Goal: Task Accomplishment & Management: Manage account settings

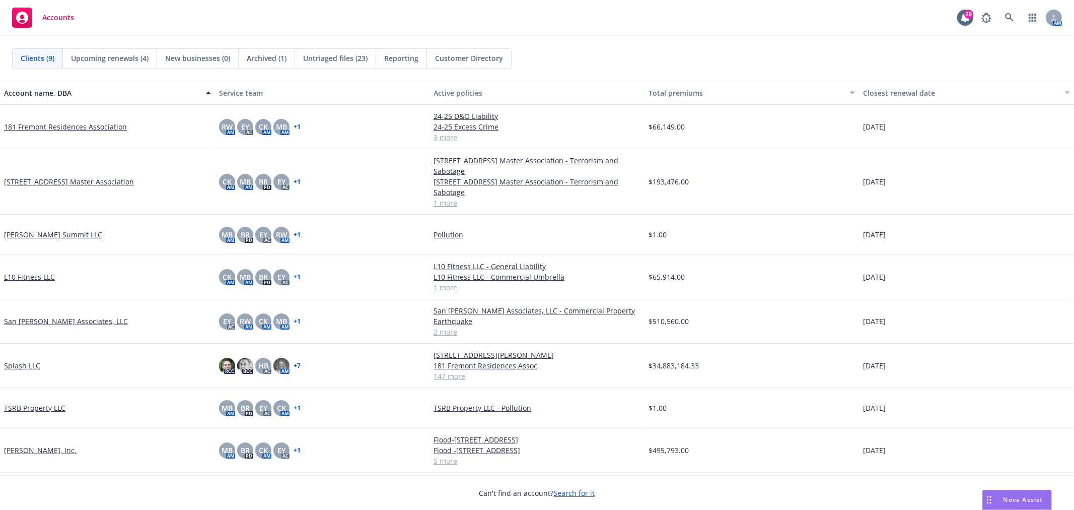
click at [1034, 491] on body "Accounts 29 AM Clients (9) Upcoming renewals (4) New businesses (0) Archived (1…" at bounding box center [537, 255] width 1074 height 510
click at [1030, 495] on span "Nova Assist" at bounding box center [1024, 499] width 40 height 9
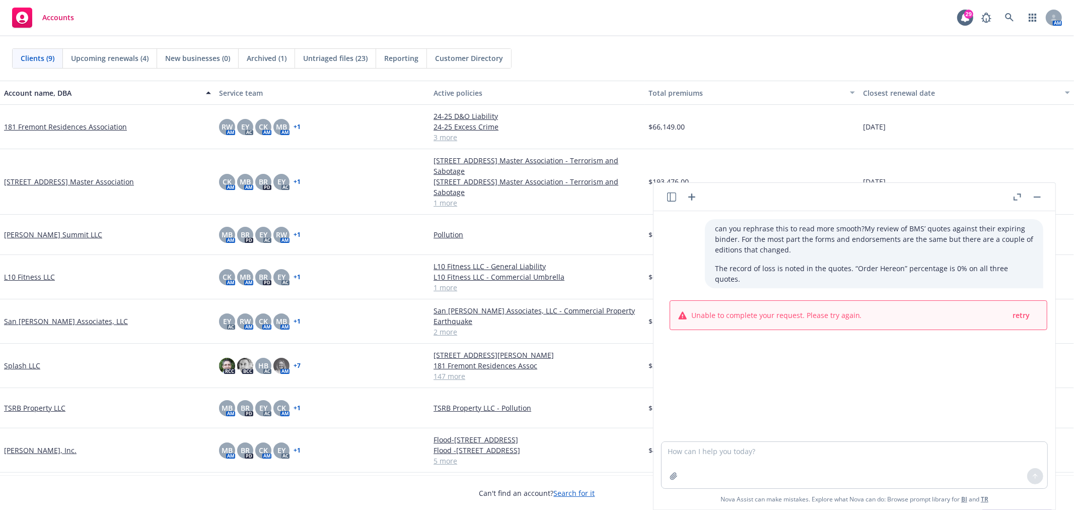
click at [1039, 197] on rect "button" at bounding box center [1037, 196] width 7 height 1
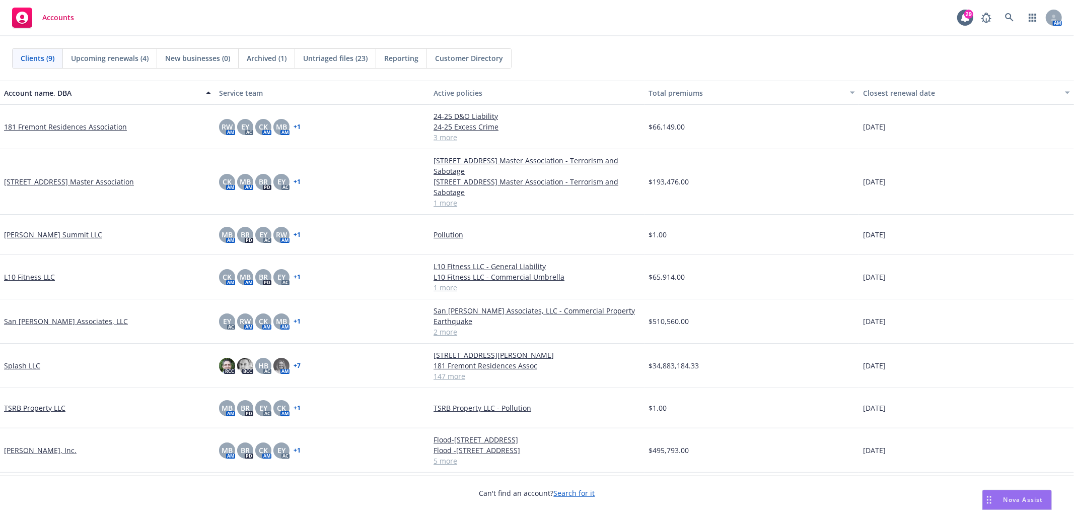
click at [1020, 496] on span "Nova Assist" at bounding box center [1024, 499] width 40 height 9
click at [1008, 500] on span "Nova Assist" at bounding box center [1024, 499] width 40 height 9
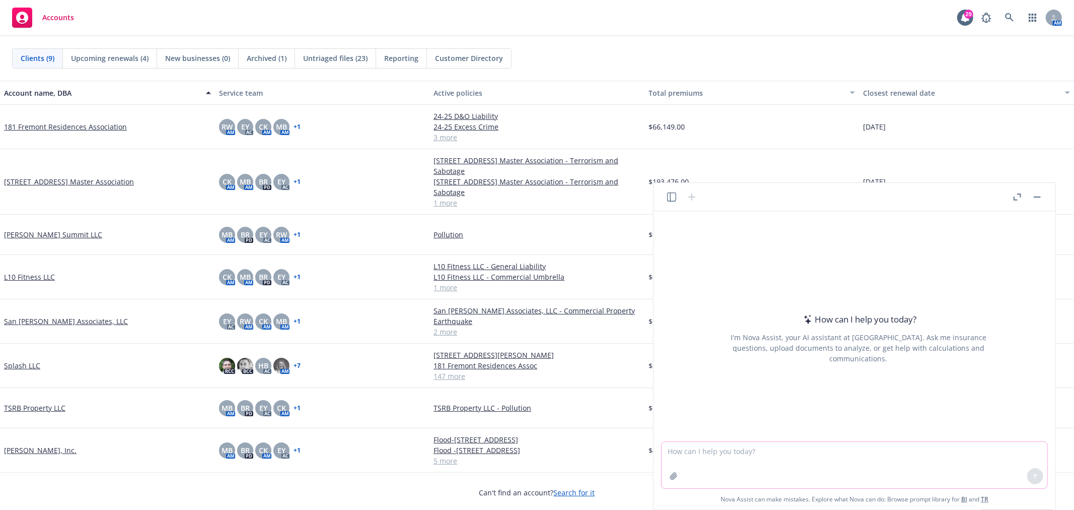
click at [758, 462] on textarea at bounding box center [855, 465] width 386 height 46
paste textarea "Aspen listed out Zurich’s endorsements in their 25-26 quote and Change Endorsem…"
type textarea "is this clear? Aspen listed out Zurich’s endorsements in their 25-26 quote and …"
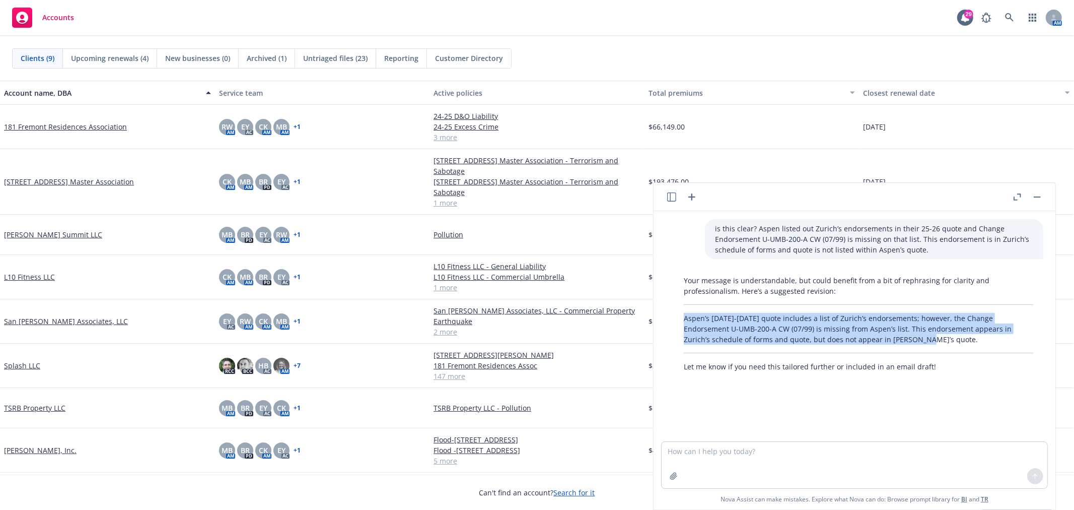
drag, startPoint x: 871, startPoint y: 343, endPoint x: 666, endPoint y: 318, distance: 206.4
click at [666, 318] on div "Your message is understandable, but could benefit from a bit of rephrasing for …" at bounding box center [859, 323] width 386 height 105
copy p "Aspen’s 2025-2026 quote includes a list of Zurich’s endorsements; however, the …"
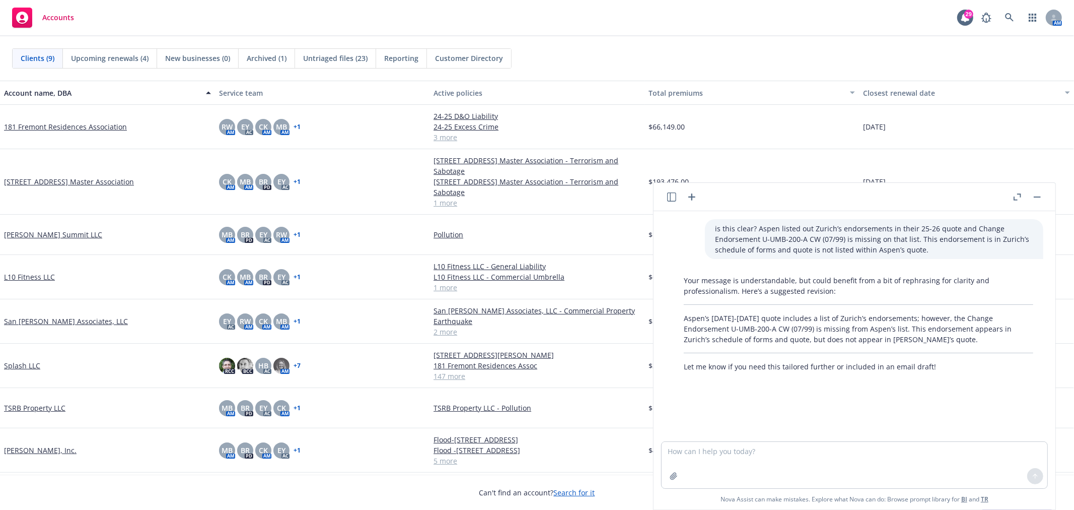
drag, startPoint x: 882, startPoint y: 24, endPoint x: 736, endPoint y: 1, distance: 147.8
click at [868, 24] on div "Accounts 29 AM" at bounding box center [537, 18] width 1074 height 36
click at [32, 365] on link "Splash LLC" at bounding box center [22, 365] width 36 height 11
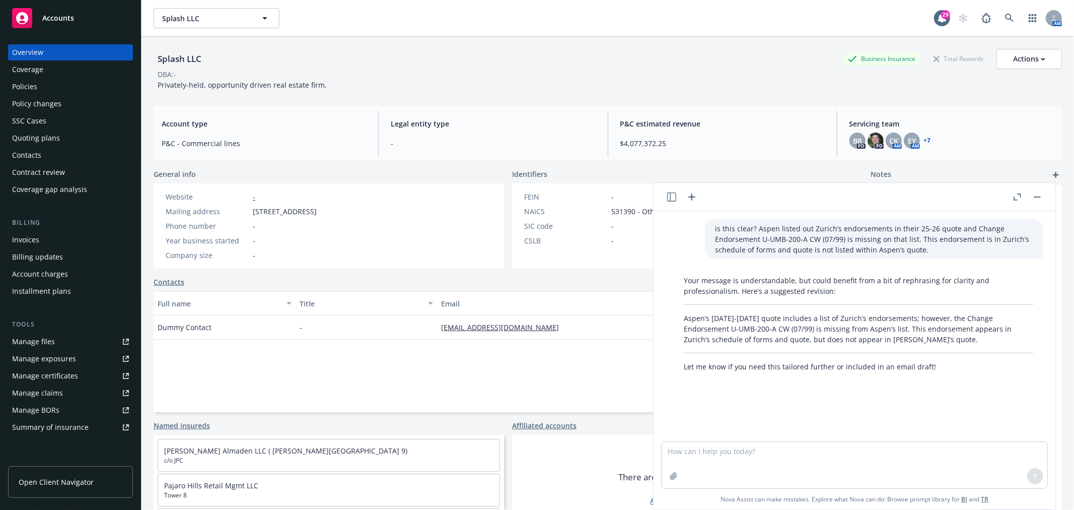
click at [47, 106] on div "Policy changes" at bounding box center [36, 104] width 49 height 16
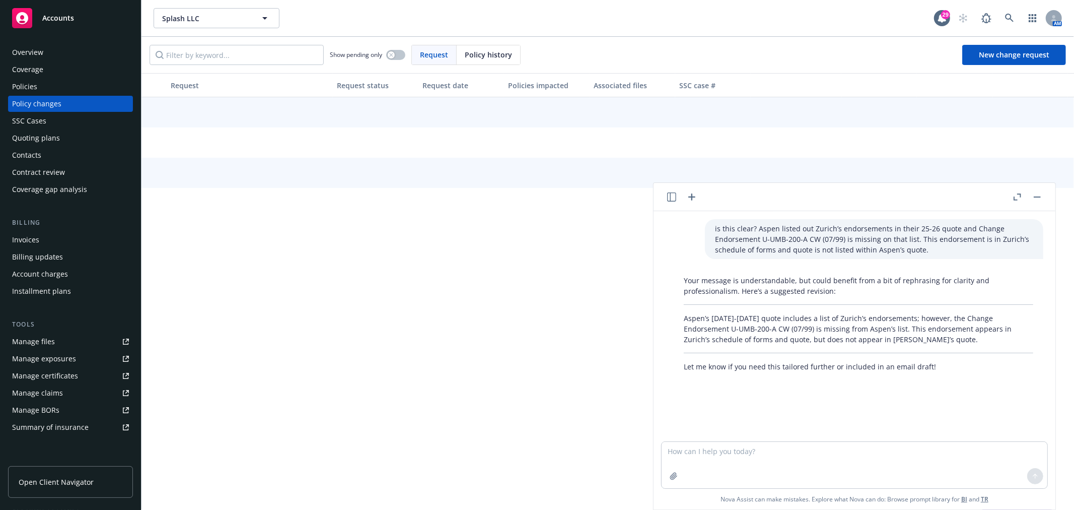
click at [1040, 196] on icon "button" at bounding box center [1037, 196] width 7 height 1
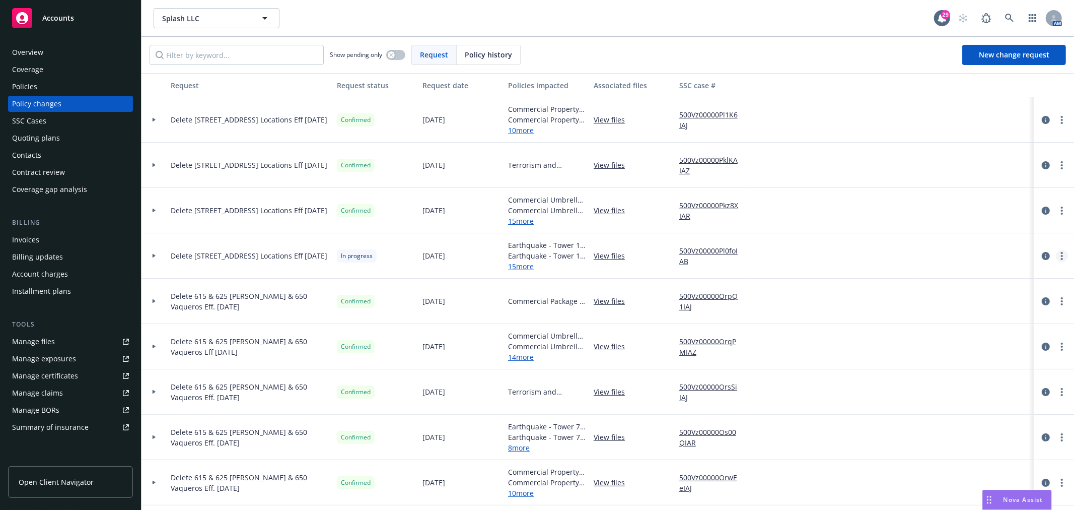
click at [1056, 254] on link "more" at bounding box center [1062, 256] width 12 height 12
click at [927, 336] on link "Resume workflow" at bounding box center [973, 337] width 173 height 20
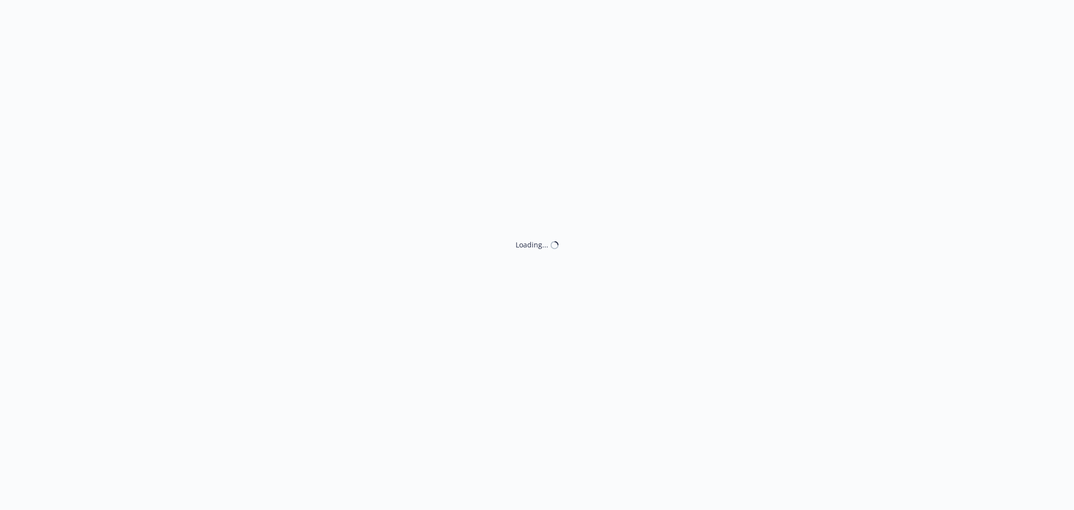
select select "ACCEPTED"
select select "NO_ENDORSEMENT_NEEDED"
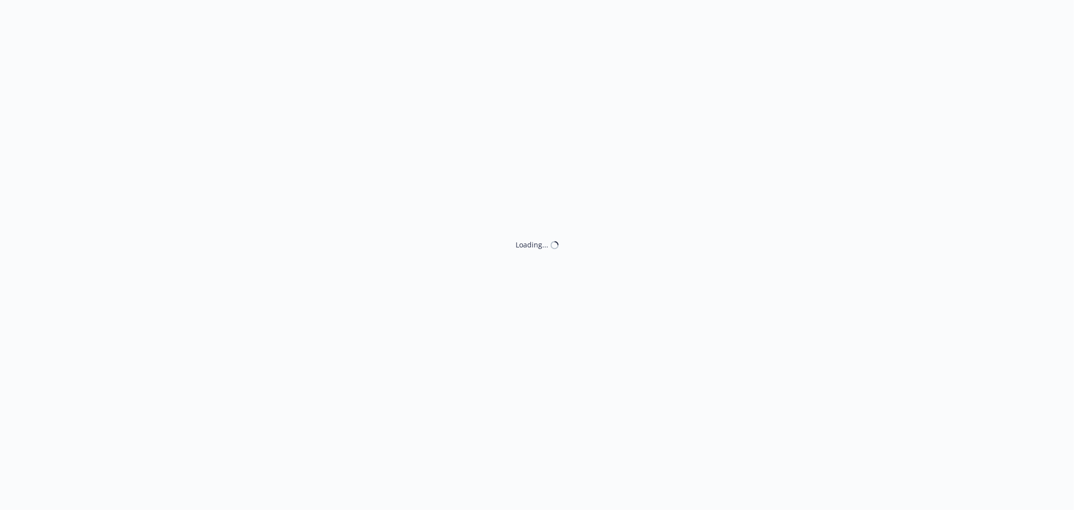
select select "NO_ENDORSEMENT_NEEDED"
select select "ACCEPTED"
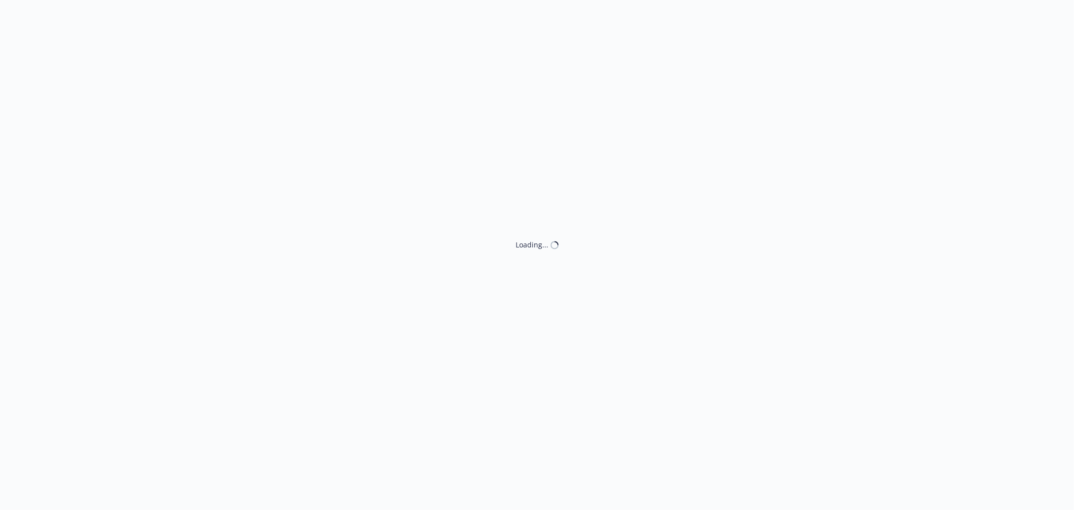
select select "ACCEPTED"
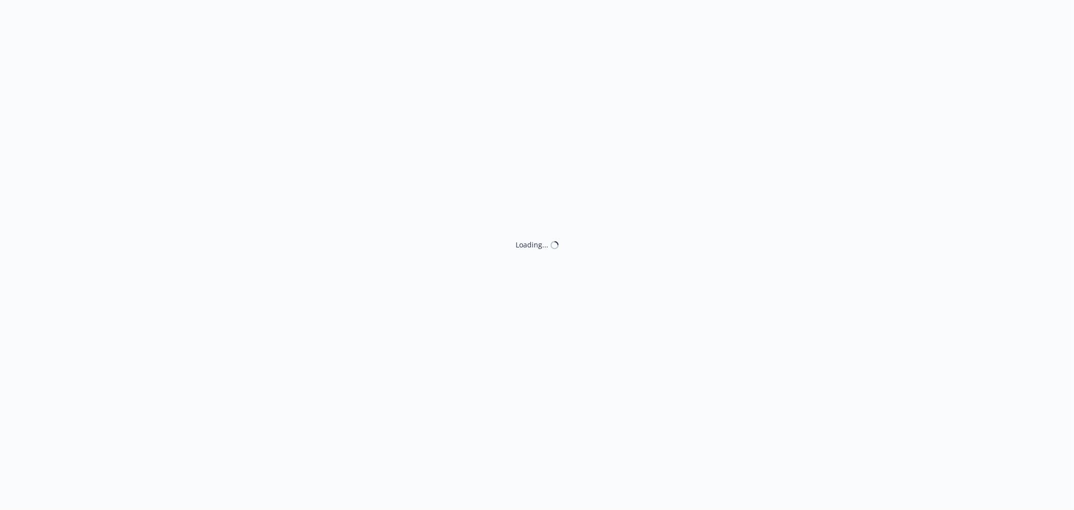
select select "NO_ENDORSEMENT_NEEDED"
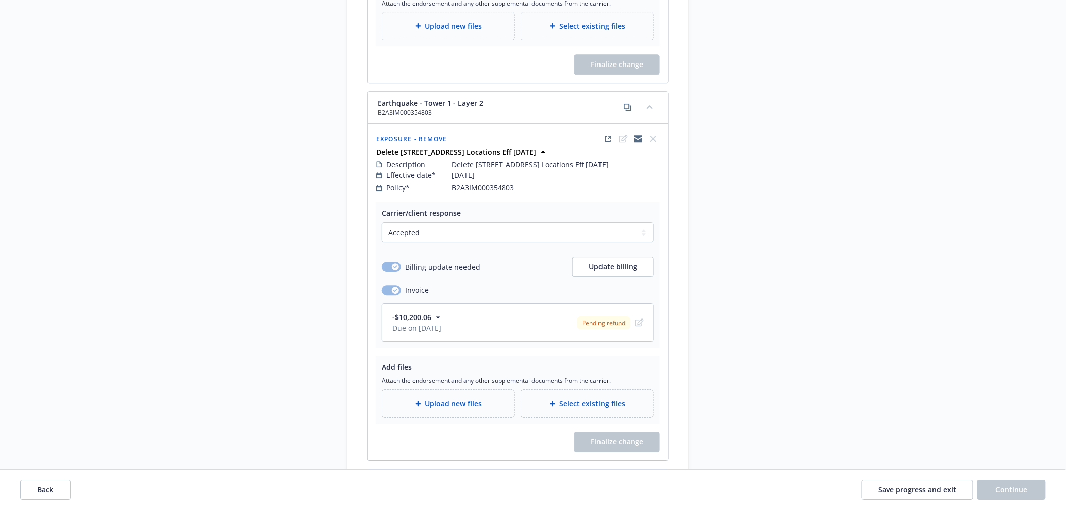
scroll to position [2742, 0]
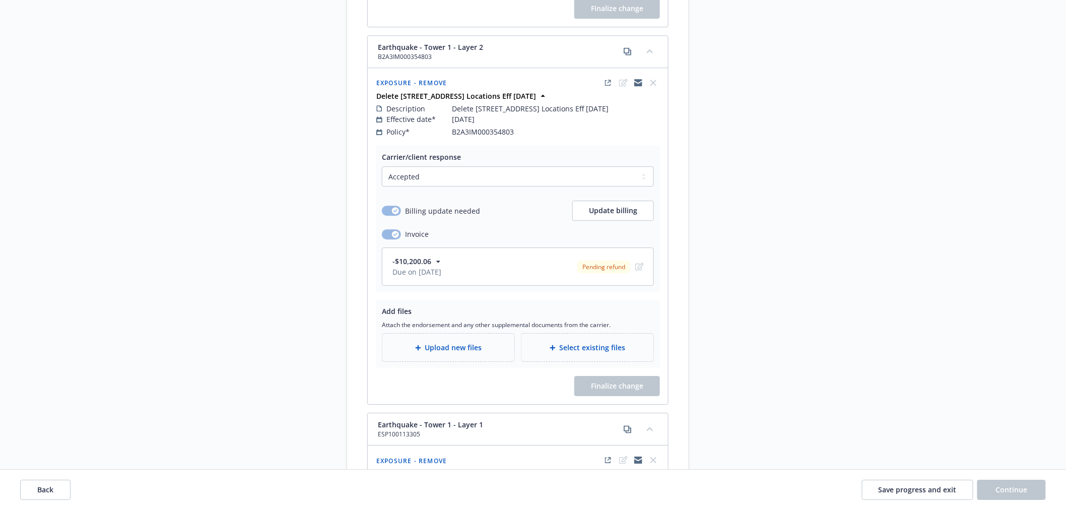
click at [460, 351] on span "Upload new files" at bounding box center [453, 347] width 57 height 11
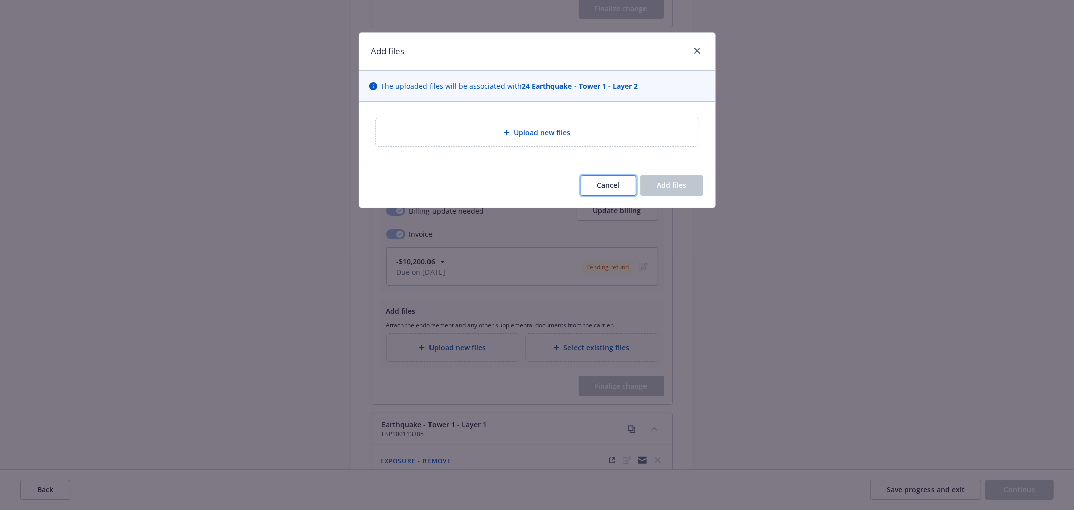
click at [608, 185] on span "Cancel" at bounding box center [608, 185] width 23 height 10
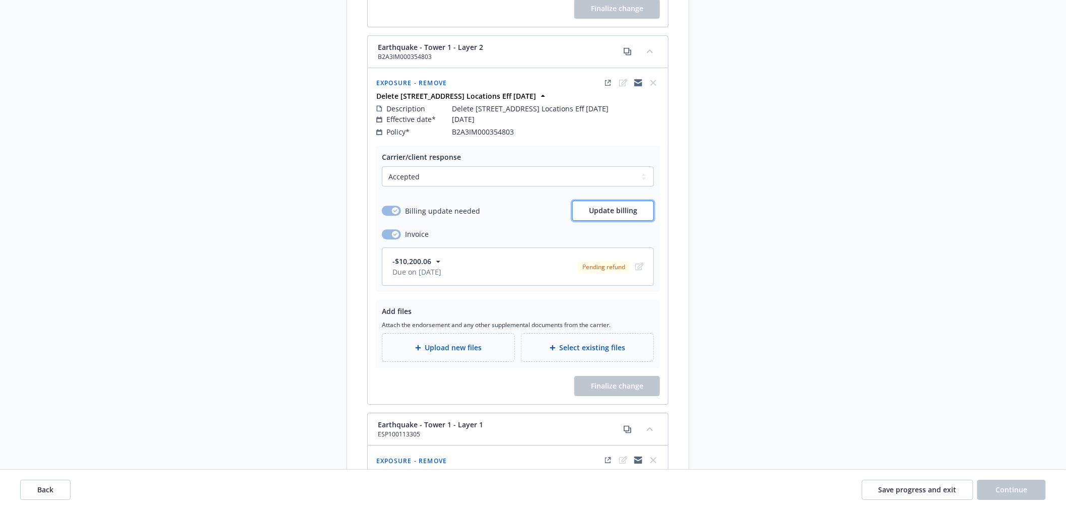
click at [603, 212] on span "Update billing" at bounding box center [613, 211] width 48 height 10
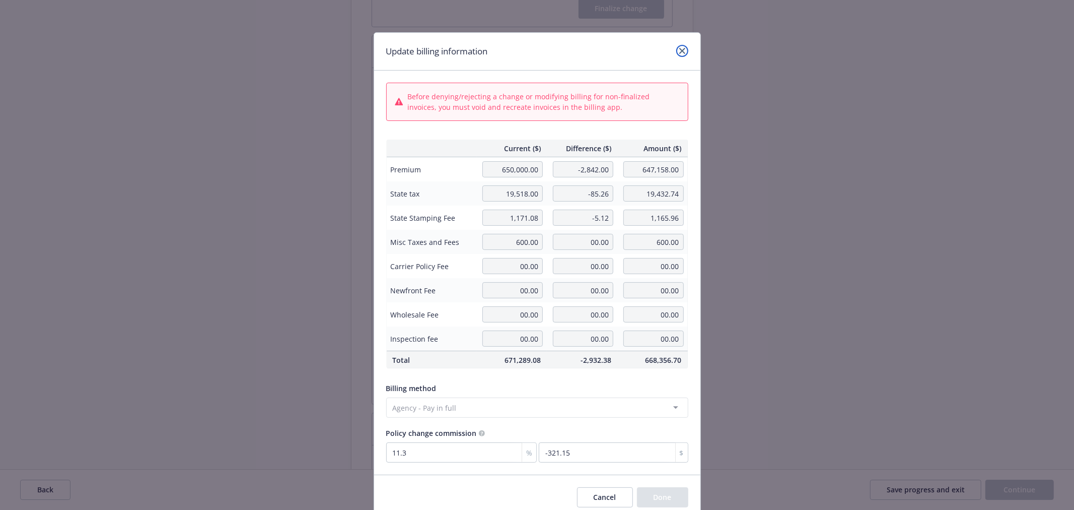
drag, startPoint x: 677, startPoint y: 51, endPoint x: 500, endPoint y: 64, distance: 177.8
click at [672, 53] on div at bounding box center [680, 51] width 16 height 13
click at [681, 49] on icon "close" at bounding box center [683, 51] width 6 height 6
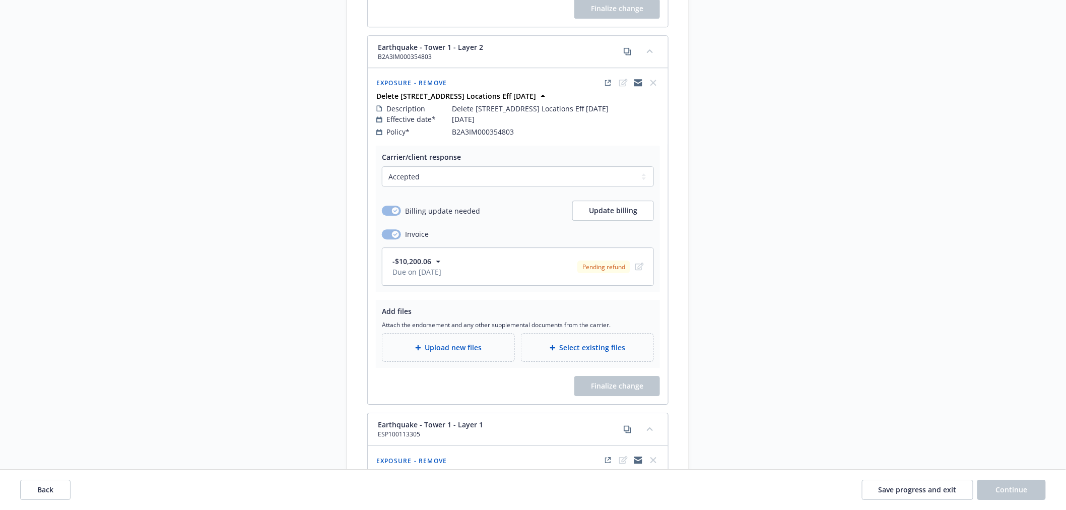
click at [477, 356] on div "Upload new files" at bounding box center [448, 347] width 132 height 28
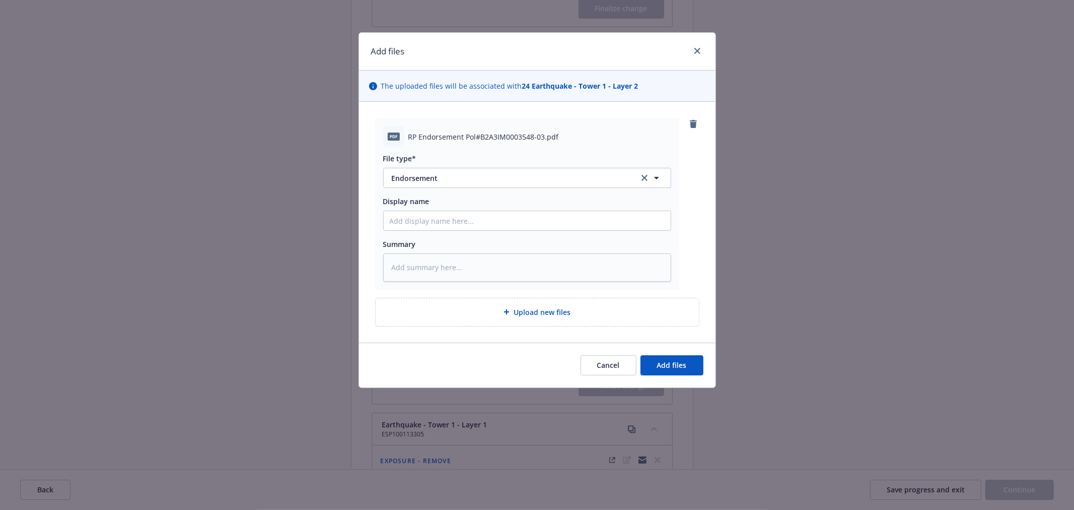
click at [539, 146] on div "pdf RP Endorsement Pol#B2A3IM0003548-03.pdf" at bounding box center [527, 136] width 288 height 21
drag, startPoint x: 542, startPoint y: 132, endPoint x: 406, endPoint y: 130, distance: 135.5
click at [406, 130] on div "pdf RP Endorsement Pol#B2A3IM0003548-03.pdf" at bounding box center [527, 136] width 288 height 21
copy span "RP Endorsement Pol#B2A3IM0003548-03"
click at [426, 220] on input "Display name" at bounding box center [527, 220] width 287 height 19
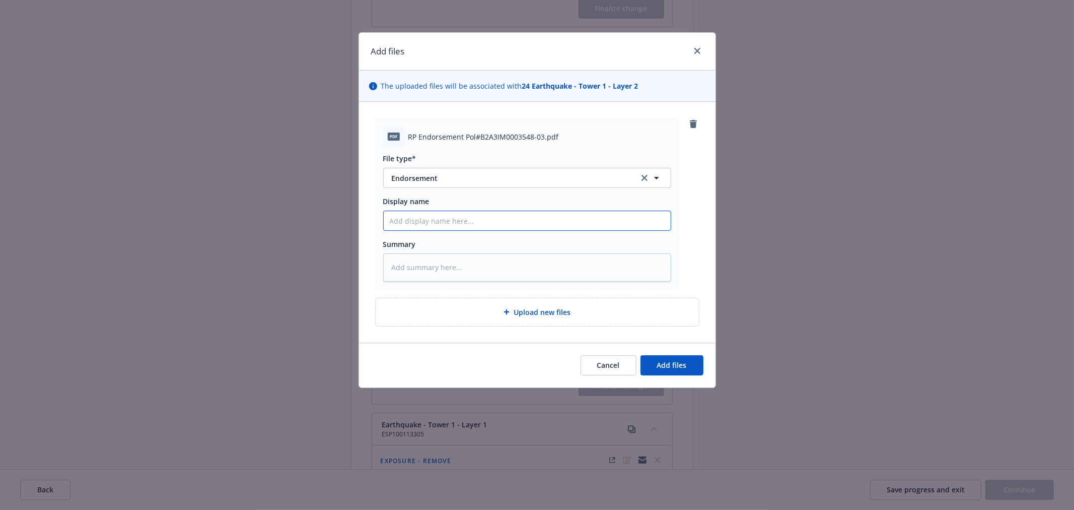
paste input "RP Endorsement Pol#B2A3IM0003548-03"
type textarea "x"
type input "RP Endorsement Pol#B2A3IM0003548-03"
click at [671, 365] on span "Add files" at bounding box center [672, 365] width 30 height 10
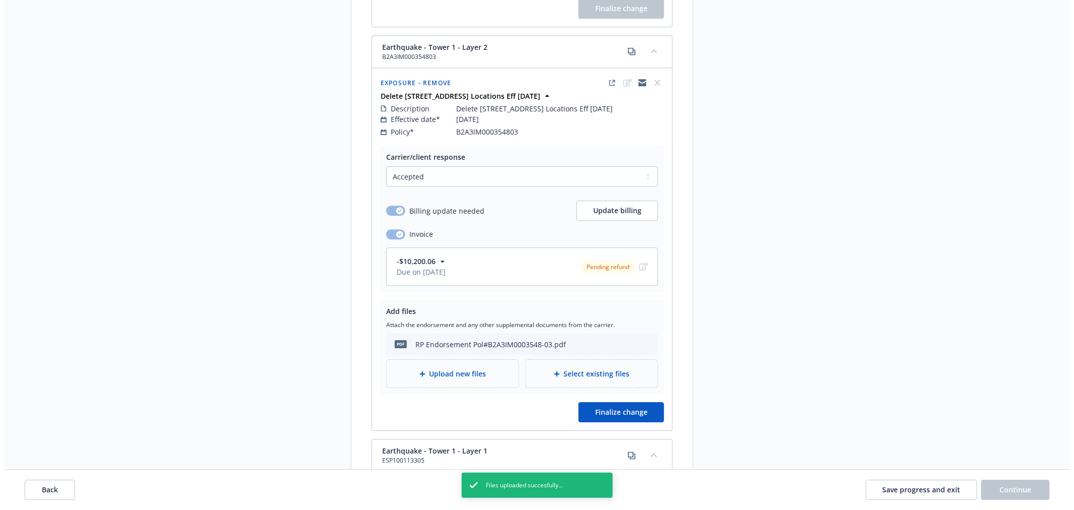
scroll to position [2798, 0]
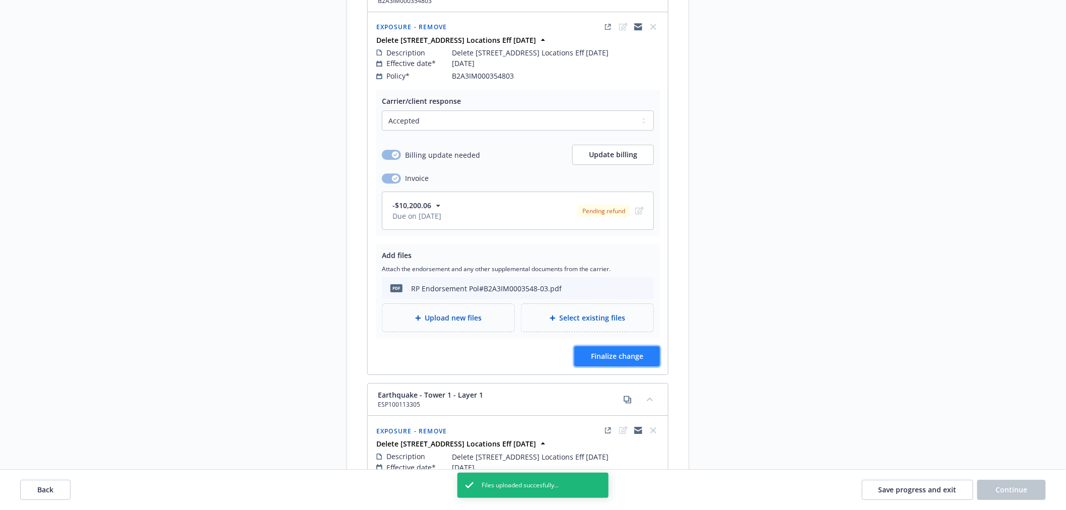
click at [646, 362] on button "Finalize change" at bounding box center [617, 356] width 86 height 20
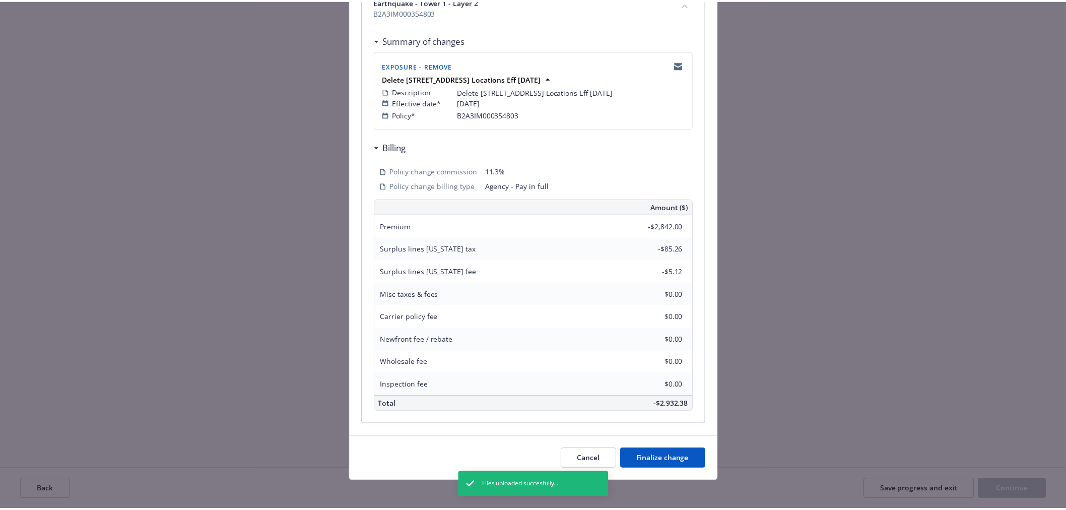
scroll to position [172, 0]
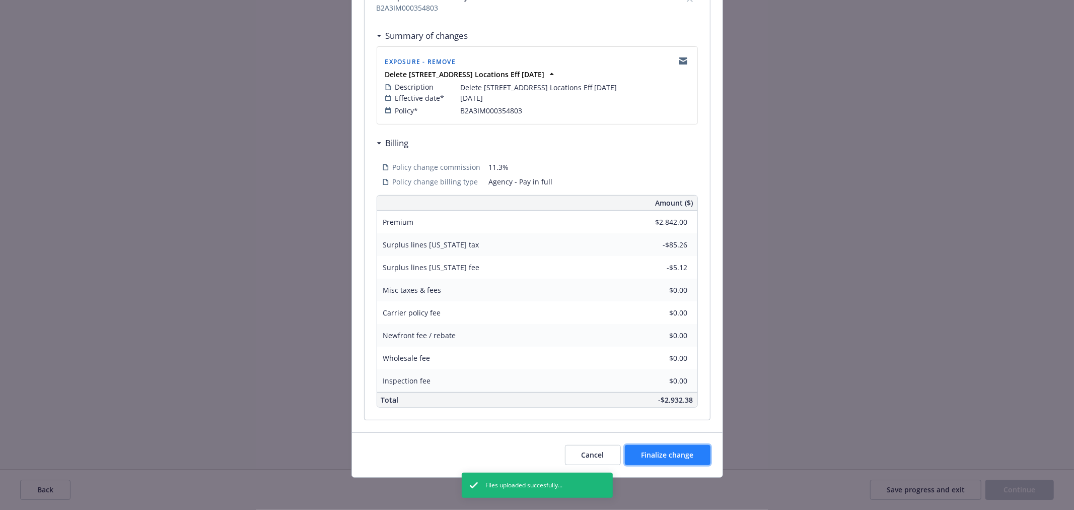
click at [651, 453] on span "Finalize change" at bounding box center [668, 455] width 52 height 10
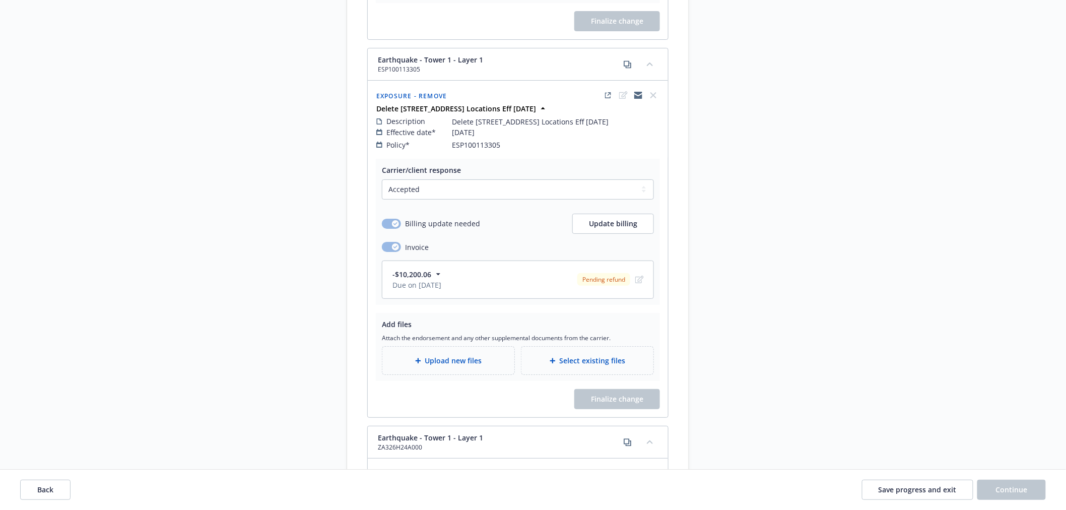
scroll to position [3190, 0]
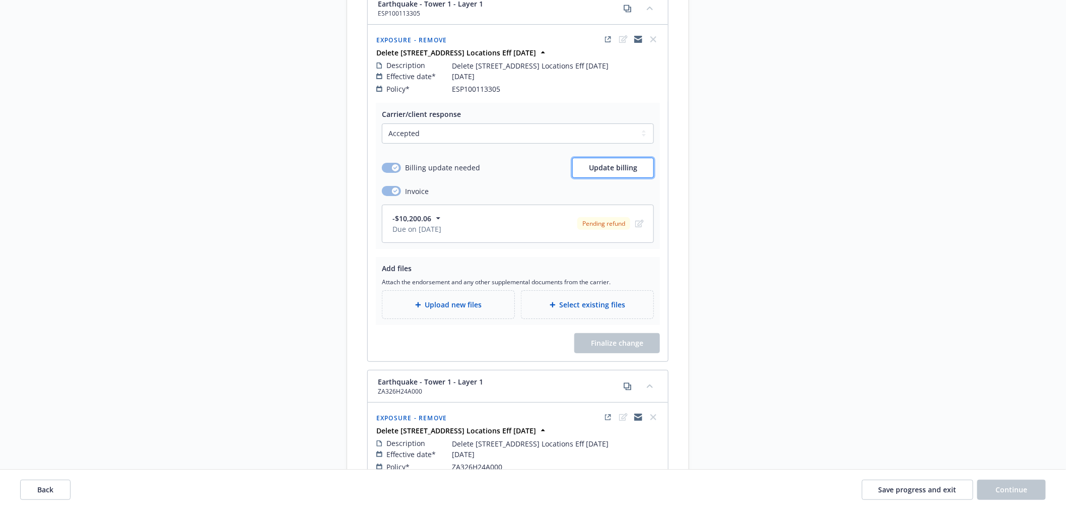
click at [605, 163] on span "Update billing" at bounding box center [613, 168] width 48 height 10
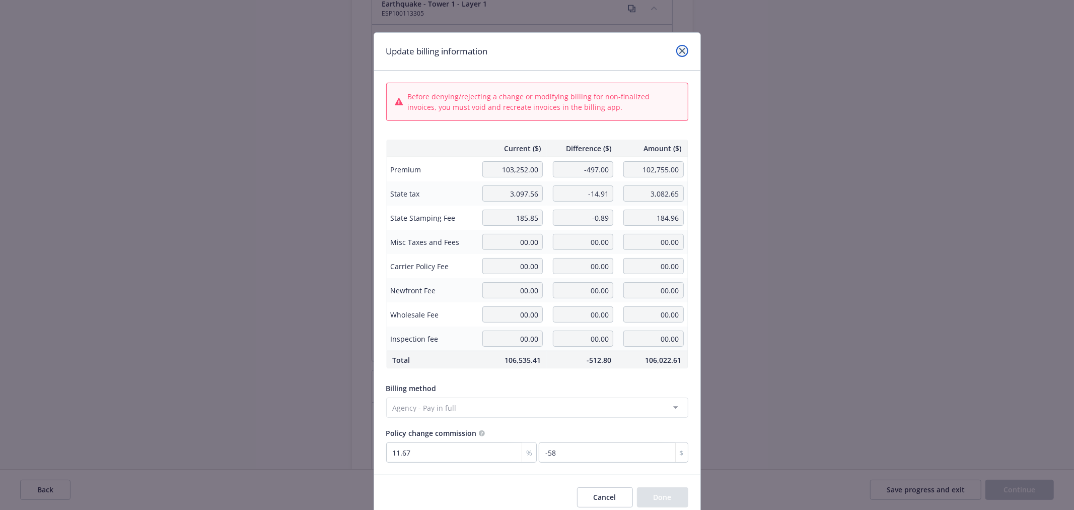
click at [680, 51] on icon "close" at bounding box center [683, 51] width 6 height 6
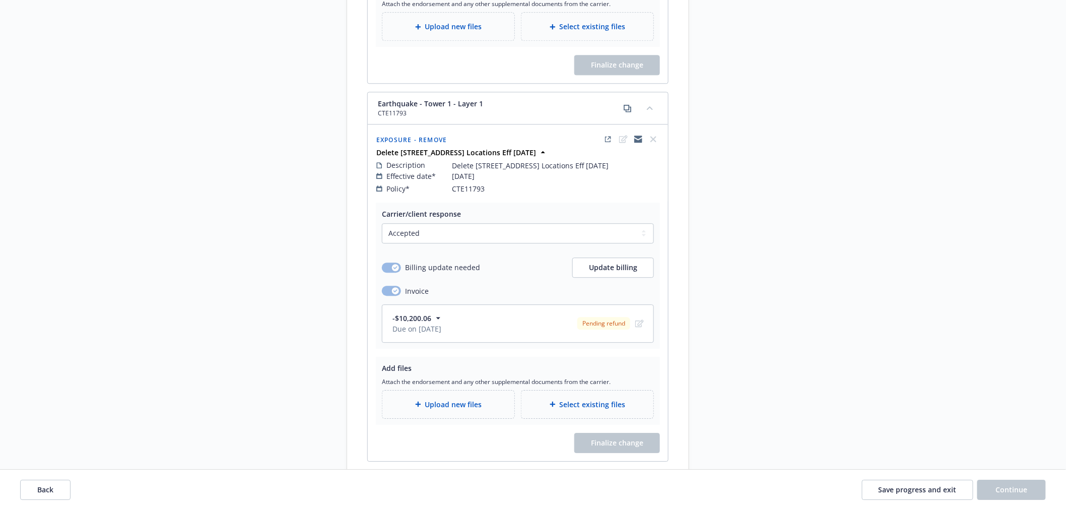
scroll to position [4253, 0]
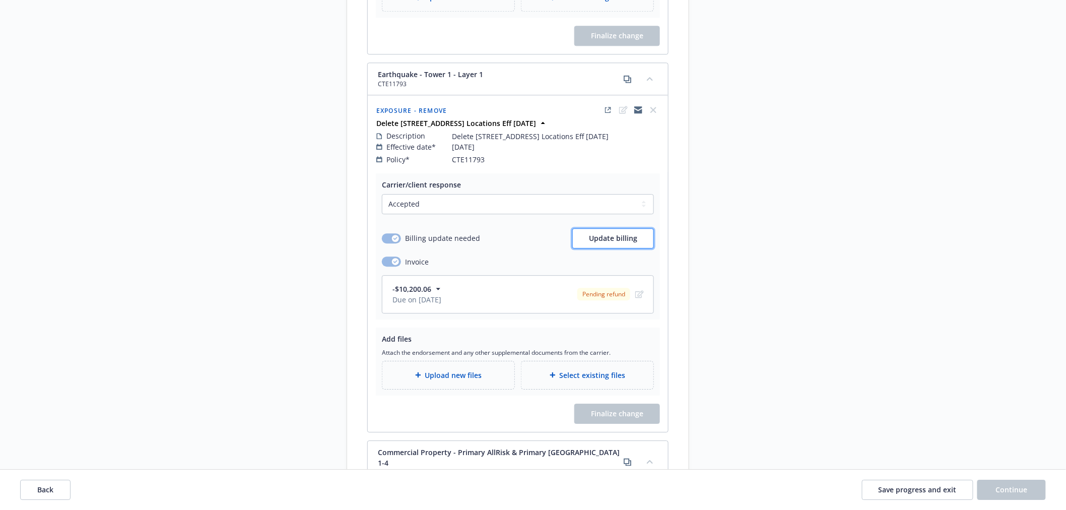
click at [622, 243] on span "Update billing" at bounding box center [613, 238] width 48 height 10
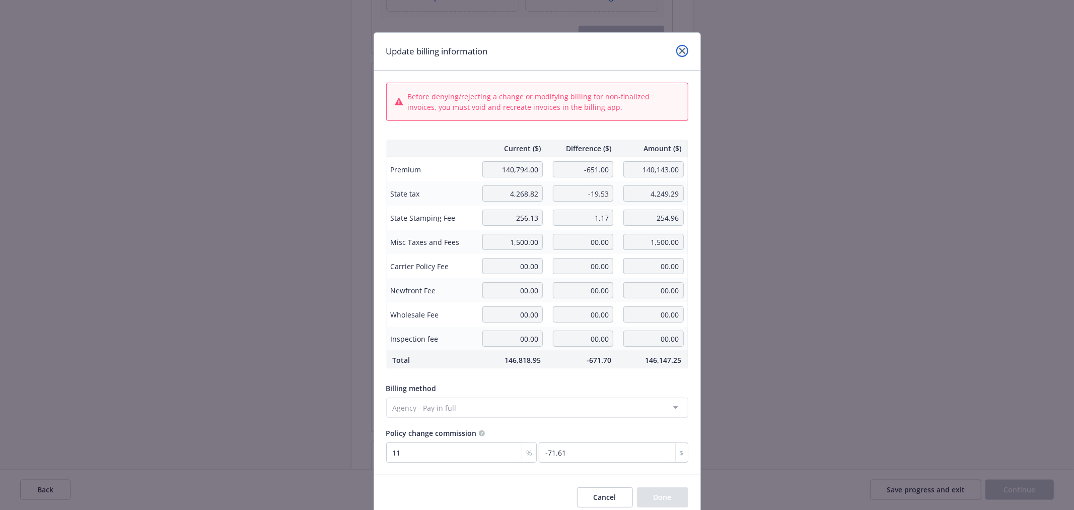
click at [682, 52] on link "close" at bounding box center [683, 51] width 12 height 12
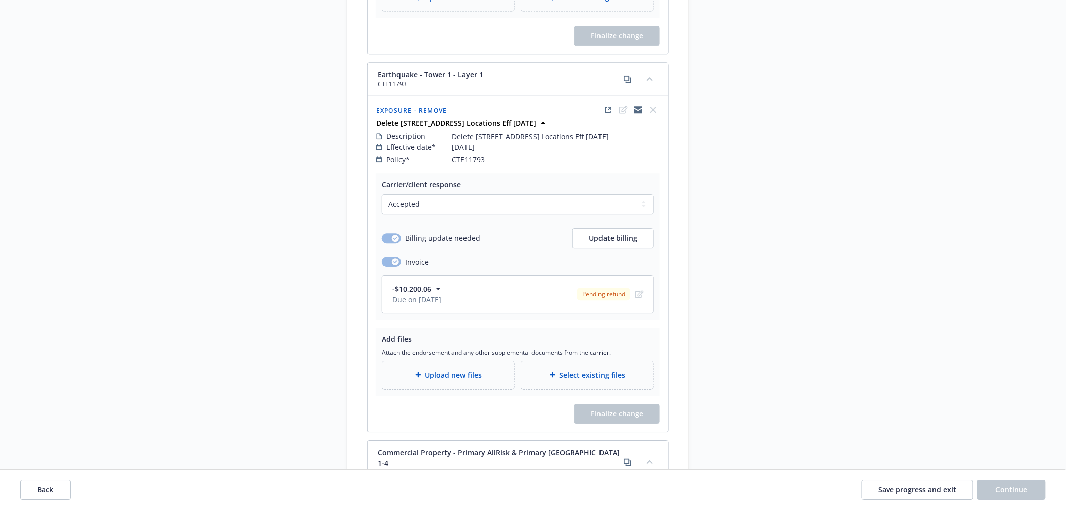
click at [472, 379] on span "Upload new files" at bounding box center [453, 375] width 57 height 11
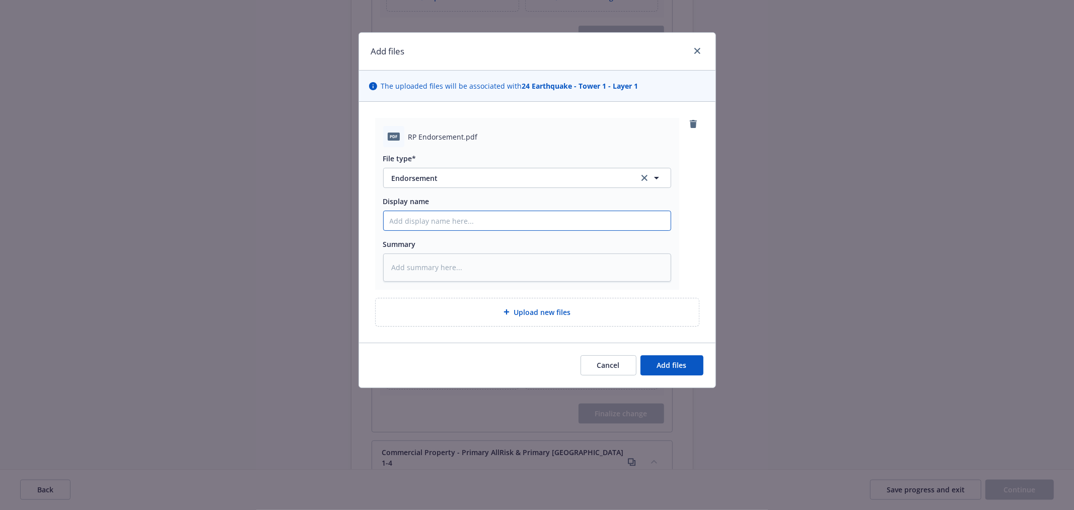
click at [435, 224] on input "Display name" at bounding box center [527, 220] width 287 height 19
type textarea "x"
type input "EN"
type textarea "x"
type input "END"
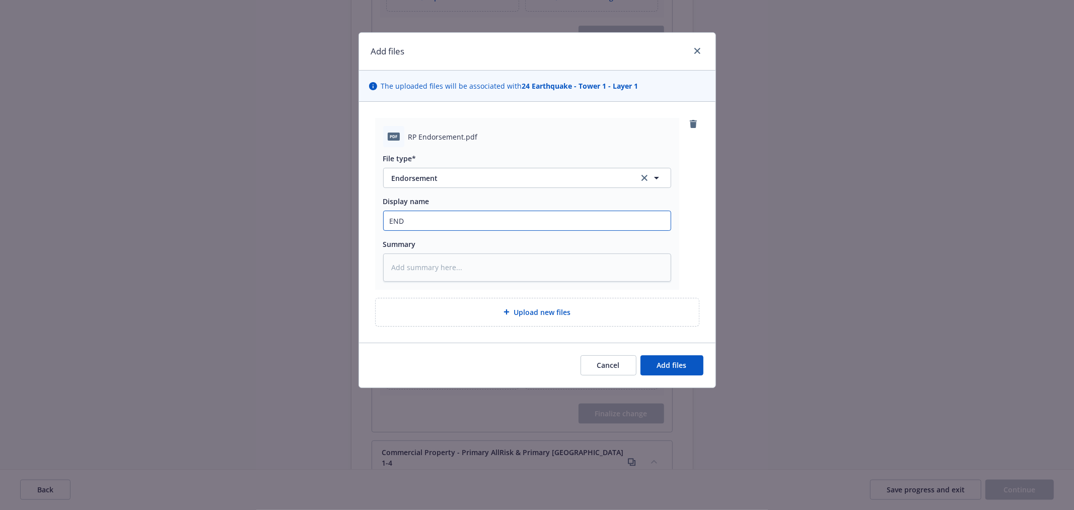
type textarea "x"
type input "ENDT"
type textarea "x"
type input "ENDT C"
type textarea "x"
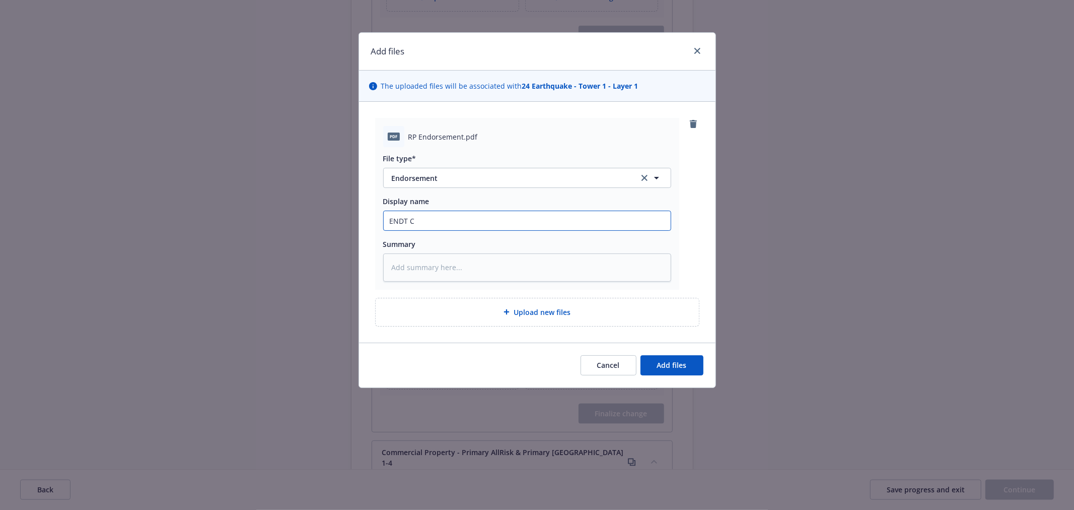
type input "ENDT CT"
type textarea "x"
type input "ENDT CTE"
type textarea "x"
type input "ENDT CTE0"
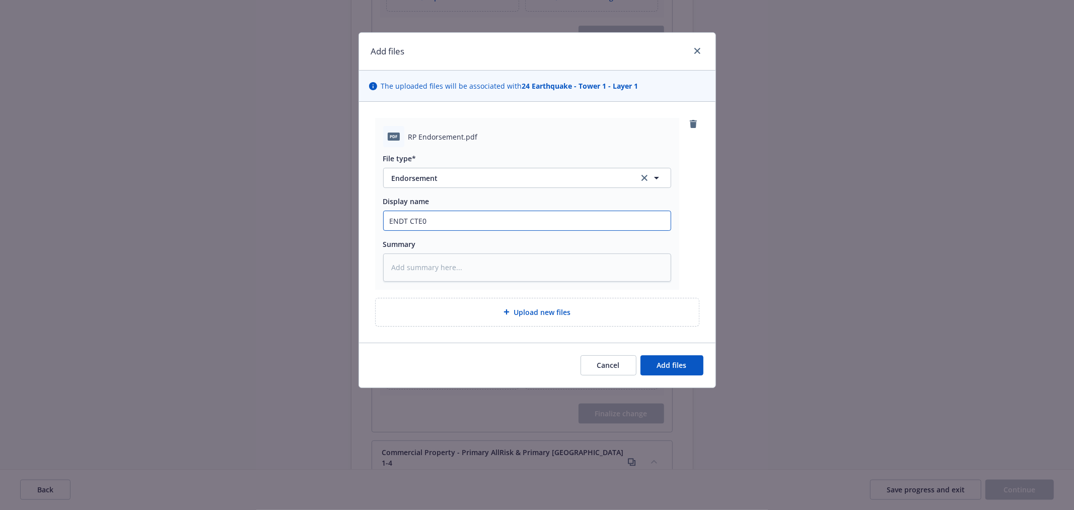
type textarea "x"
type input "ENDT CTE01"
type textarea "x"
type input "ENDT CTE011"
type textarea "x"
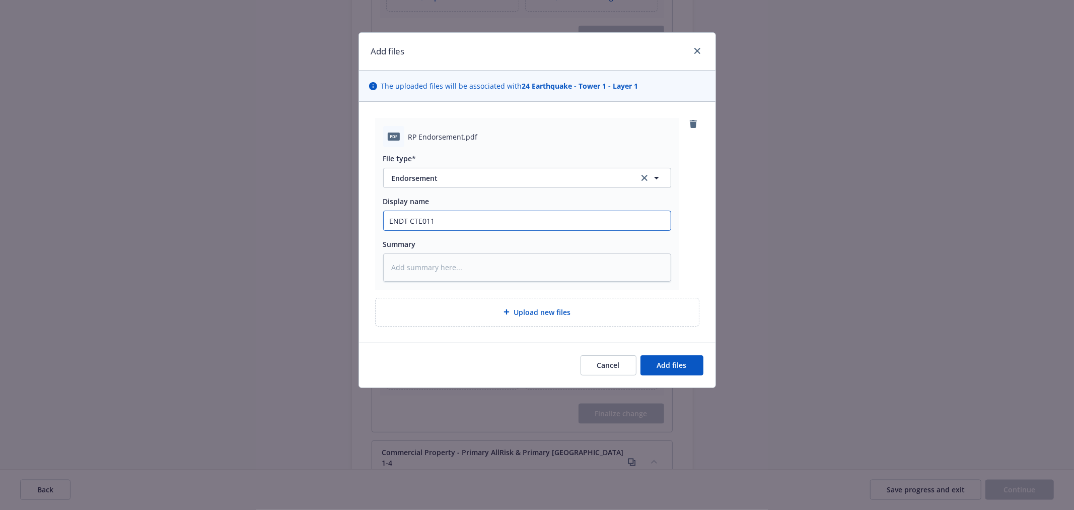
type input "ENDT CTE0117"
type textarea "x"
type input "ENDT CTE01179"
type textarea "x"
type input "ENDT CTE011793"
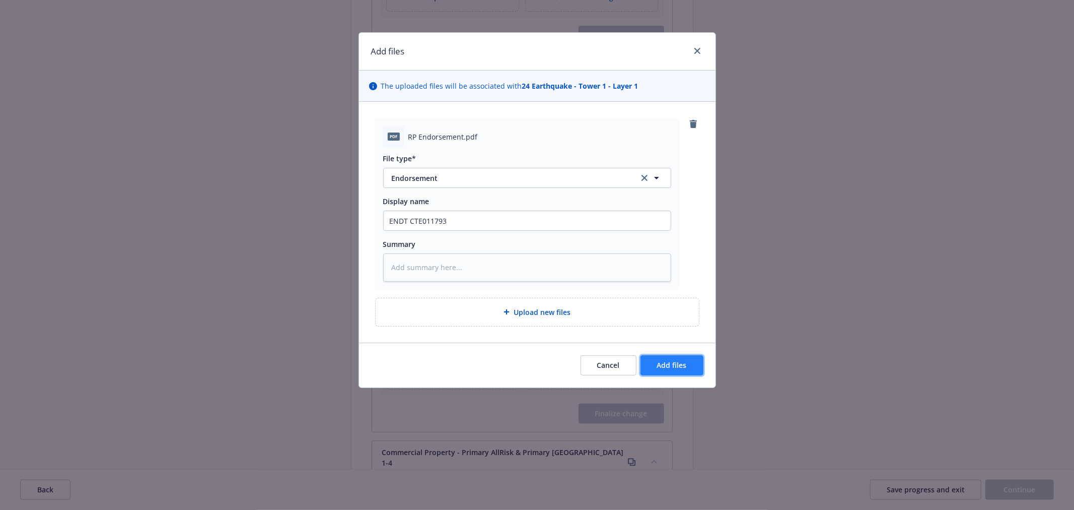
click at [690, 365] on button "Add files" at bounding box center [672, 365] width 63 height 20
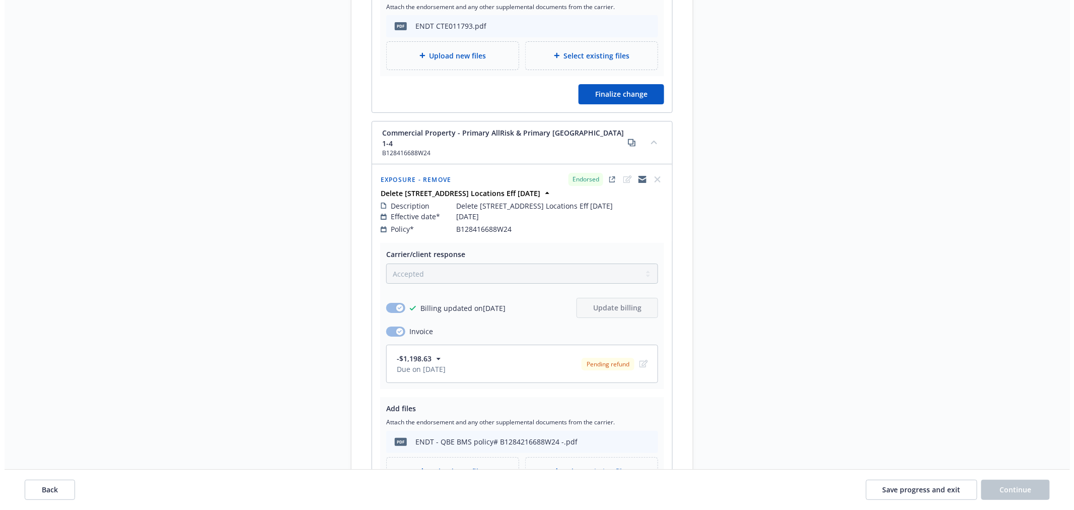
scroll to position [4589, 0]
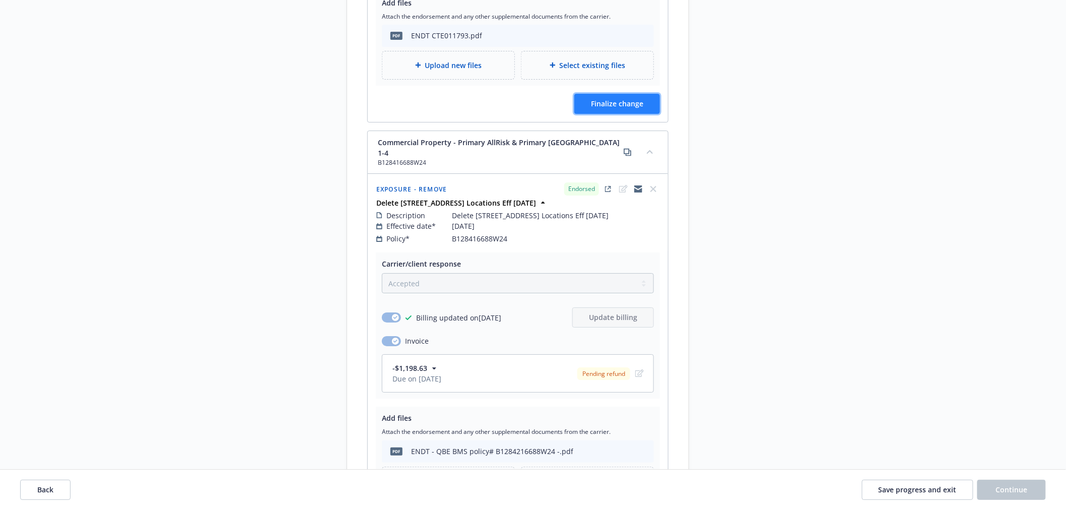
click at [592, 103] on span "Finalize change" at bounding box center [617, 104] width 52 height 10
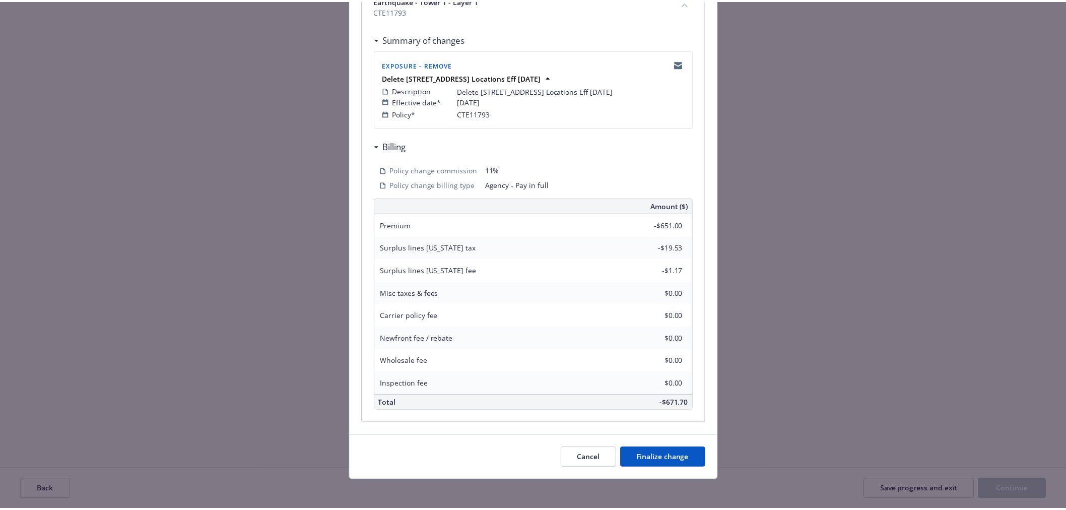
scroll to position [172, 0]
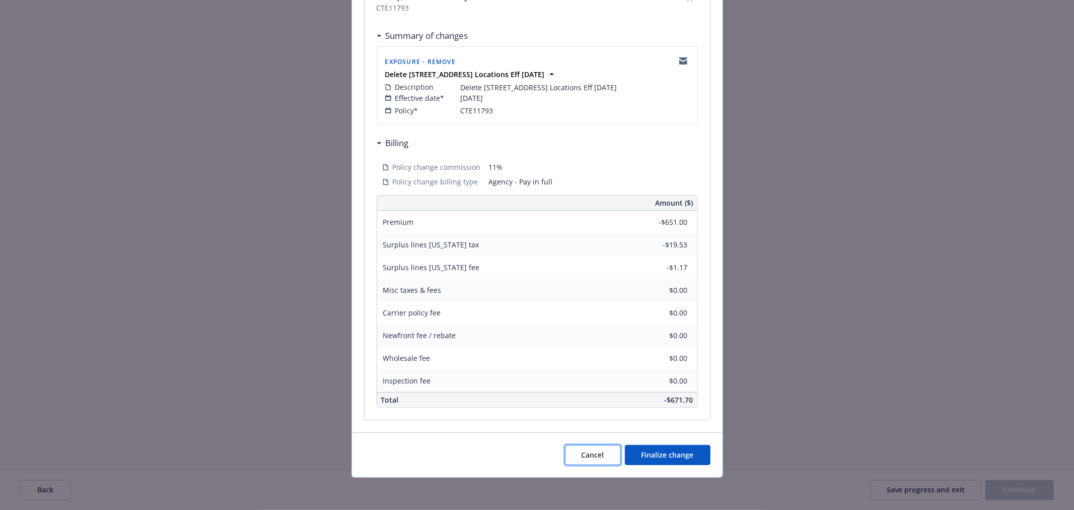
click at [601, 454] on button "Cancel" at bounding box center [593, 455] width 56 height 20
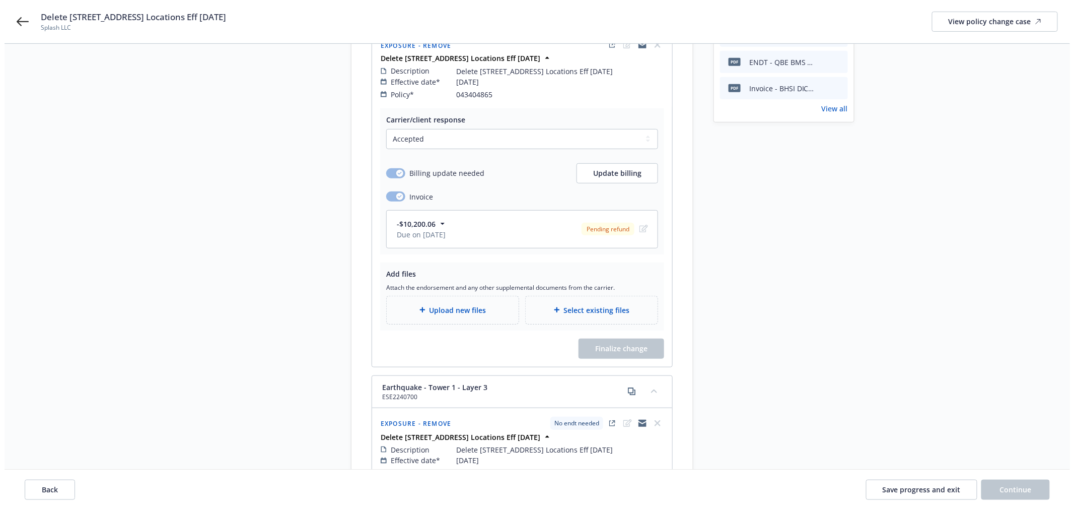
scroll to position [168, 0]
click at [456, 305] on div "Upload new files" at bounding box center [448, 310] width 116 height 12
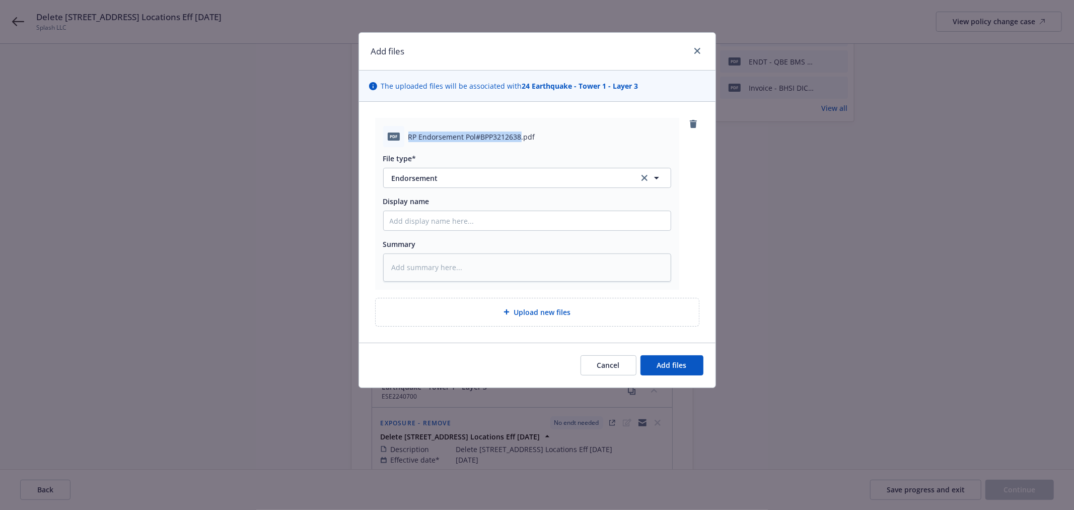
drag, startPoint x: 519, startPoint y: 137, endPoint x: 409, endPoint y: 131, distance: 110.4
click at [407, 133] on div "pdf RP Endorsement Pol#BPP3212638.pdf" at bounding box center [527, 136] width 288 height 21
copy span "RP Endorsement Pol#BPP3212638"
click at [418, 227] on input "Display name" at bounding box center [527, 220] width 287 height 19
paste input "RP Endorsement Pol#BPP3212638"
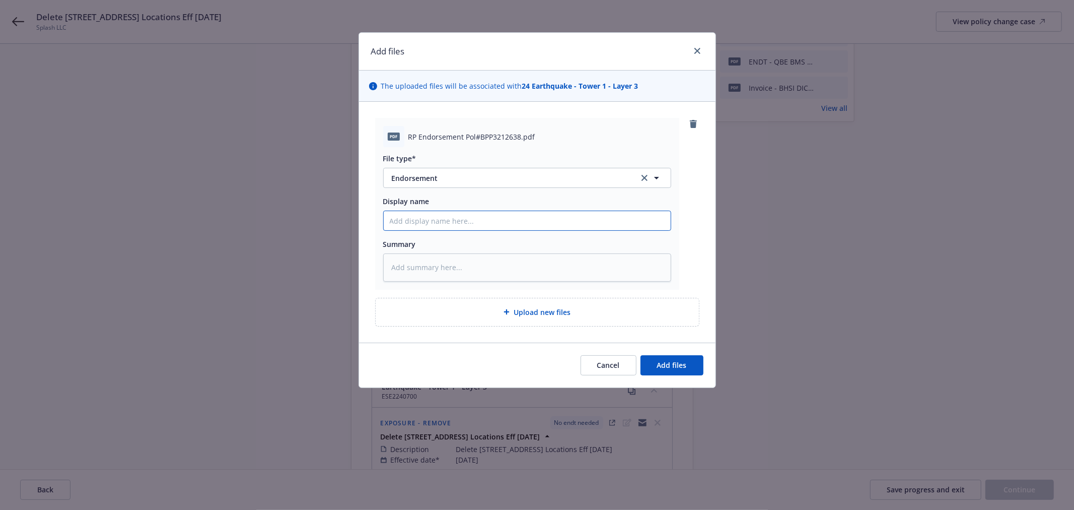
type textarea "x"
type input "RP Endorsement Pol#BPP3212638"
type textarea "x"
type input "RP Endorsement Pol#BPP3212638"
type textarea "x"
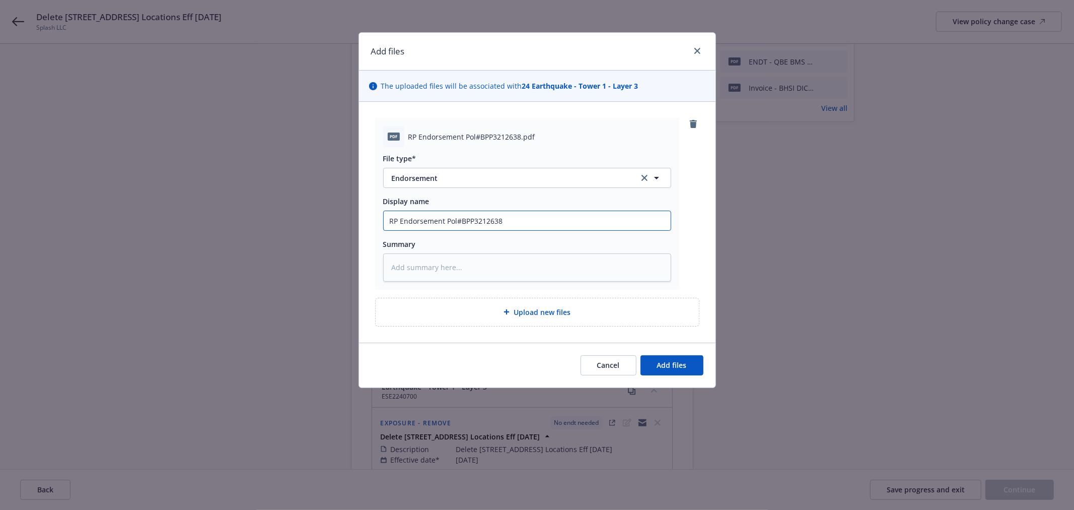
type input "RP Endorsement Pol#BPP3212638 &"
type textarea "x"
type input "RP Endorsement Pol#BPP3212638 &"
type textarea "x"
type input "RP Endorsement Pol#BPP3212638 & 0"
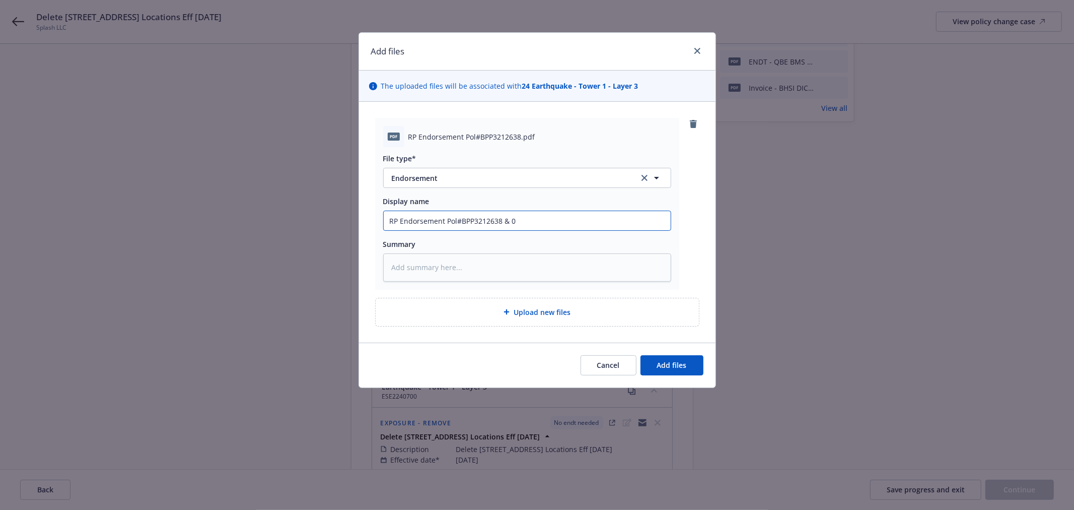
type textarea "x"
type input "RP Endorsement Pol#BPP3212638 & 04"
type textarea "x"
type input "RP Endorsement Pol#BPP3212638 & 043"
type textarea "x"
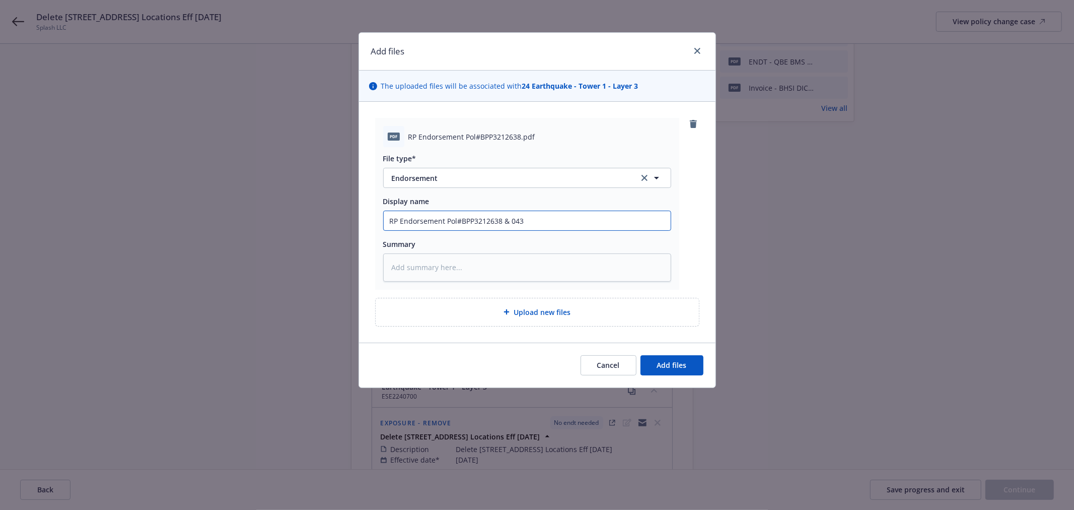
type input "RP Endorsement Pol#BPP3212638 & 0434"
type textarea "x"
type input "RP Endorsement Pol#BPP3212638 & 04340"
type textarea "x"
type input "RP Endorsement Pol#BPP3212638 & 043404"
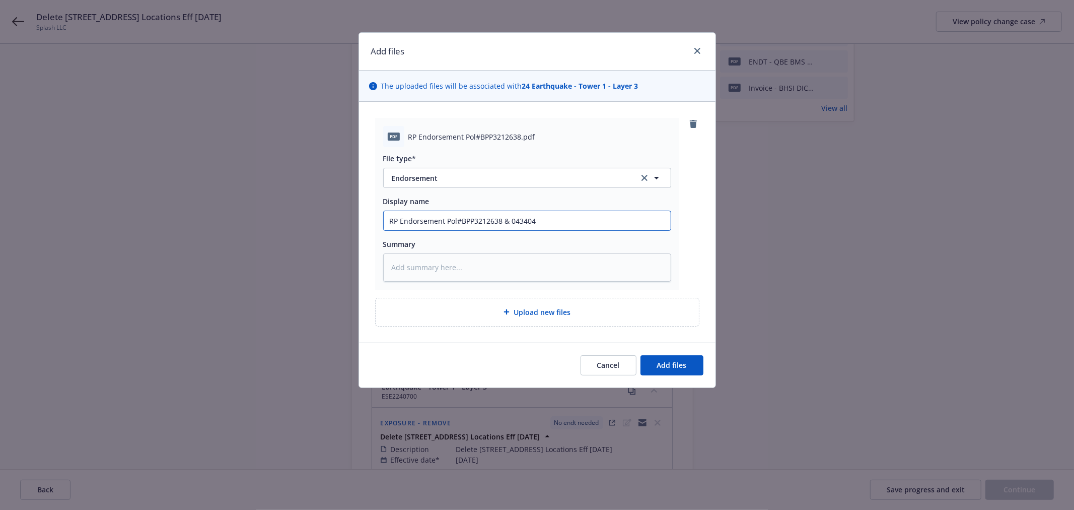
type textarea "x"
type input "RP Endorsement Pol#BPP3212638 & 0434048"
type textarea "x"
type input "RP Endorsement Pol#BPP3212638 & 04340486"
type textarea "x"
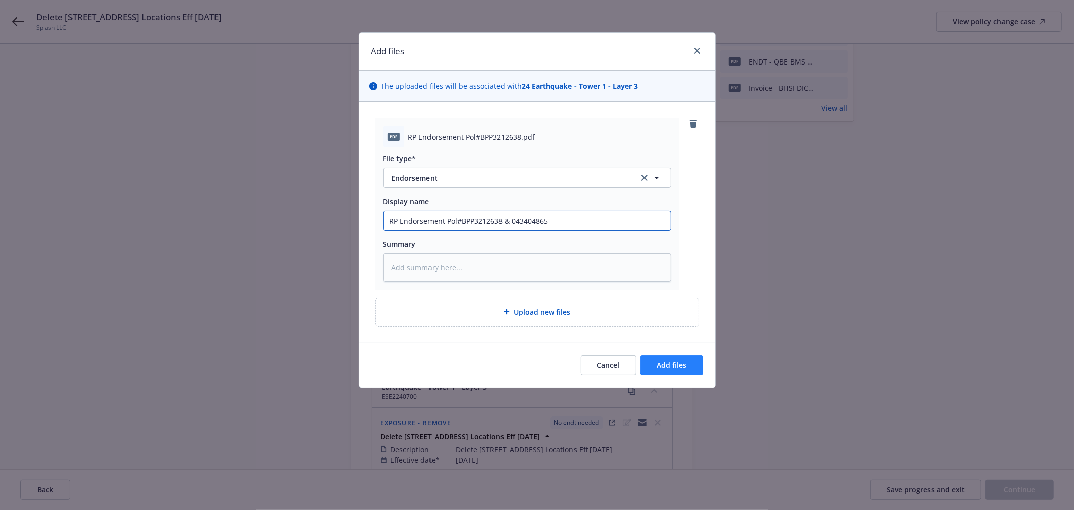
type input "RP Endorsement Pol#BPP3212638 & 043404865"
click at [675, 366] on span "Add files" at bounding box center [672, 365] width 30 height 10
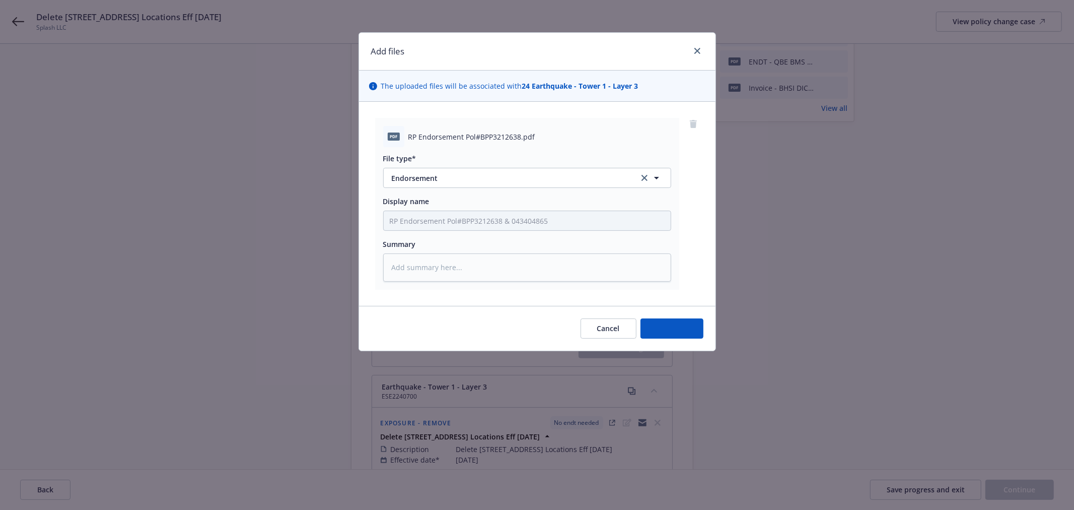
type textarea "x"
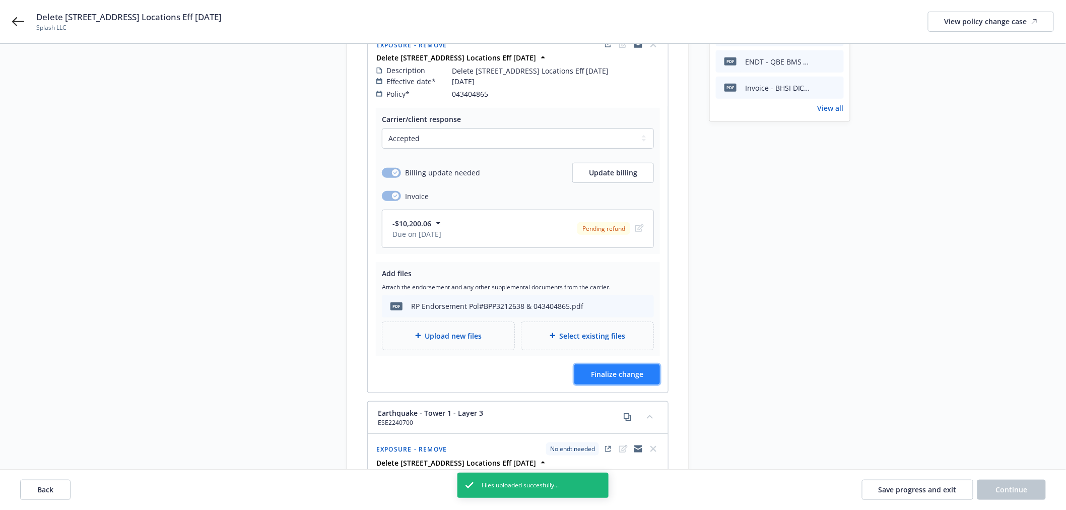
click at [629, 369] on span "Finalize change" at bounding box center [617, 374] width 52 height 10
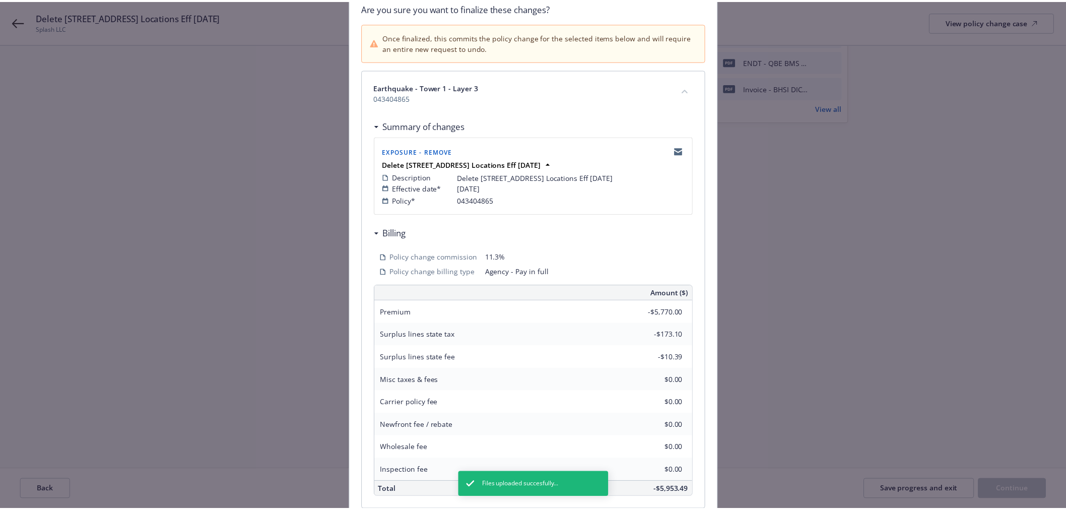
scroll to position [172, 0]
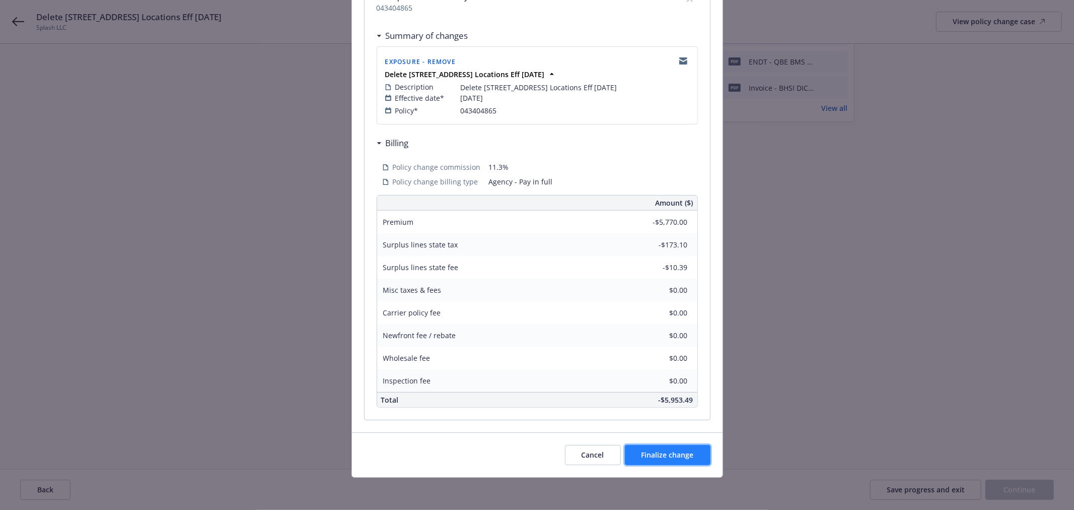
click at [661, 455] on span "Finalize change" at bounding box center [668, 455] width 52 height 10
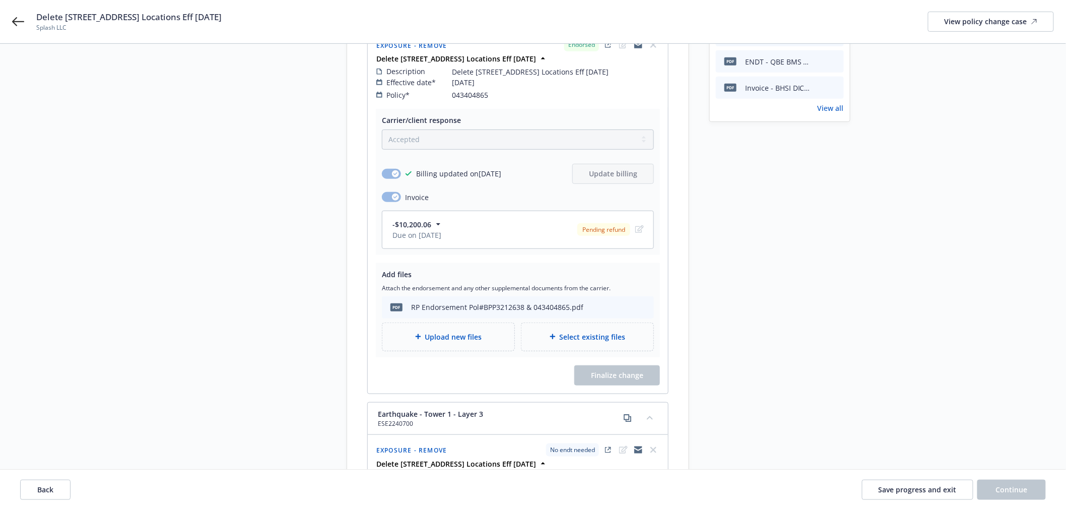
click at [10, 20] on div "Delete 177 & 185 Park Ave Locations Eff 07/25/2025 Splash LLC View policy chang…" at bounding box center [533, 21] width 1066 height 43
click at [915, 490] on span "Save progress and exit" at bounding box center [917, 490] width 78 height 10
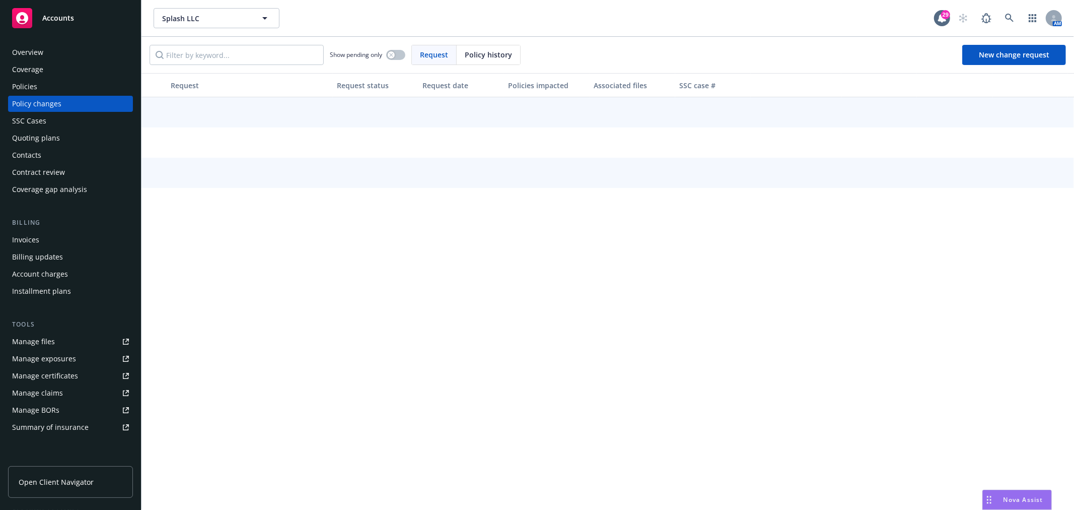
click at [26, 84] on div "Policies" at bounding box center [24, 87] width 25 height 16
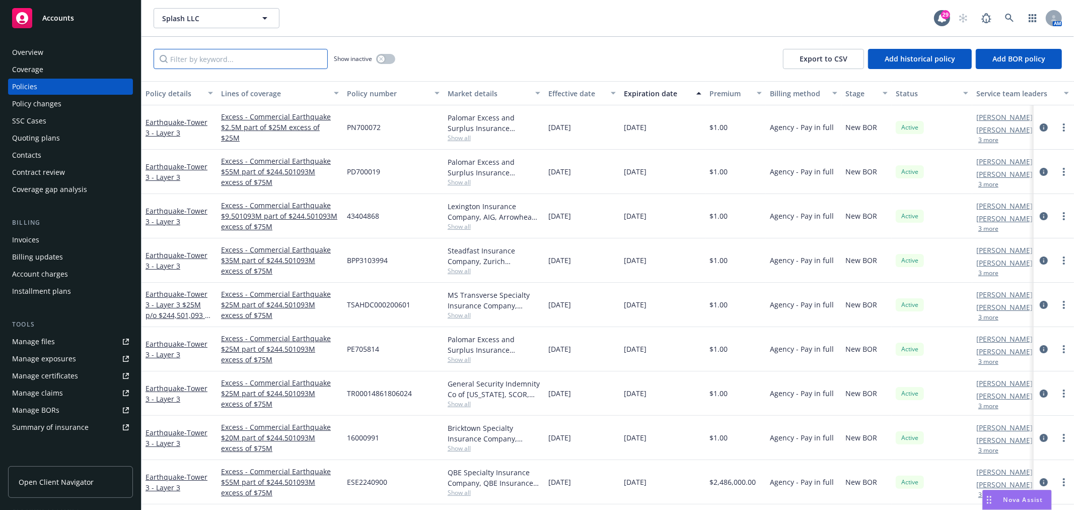
click at [236, 59] on input "Filter by keyword..." at bounding box center [241, 59] width 174 height 20
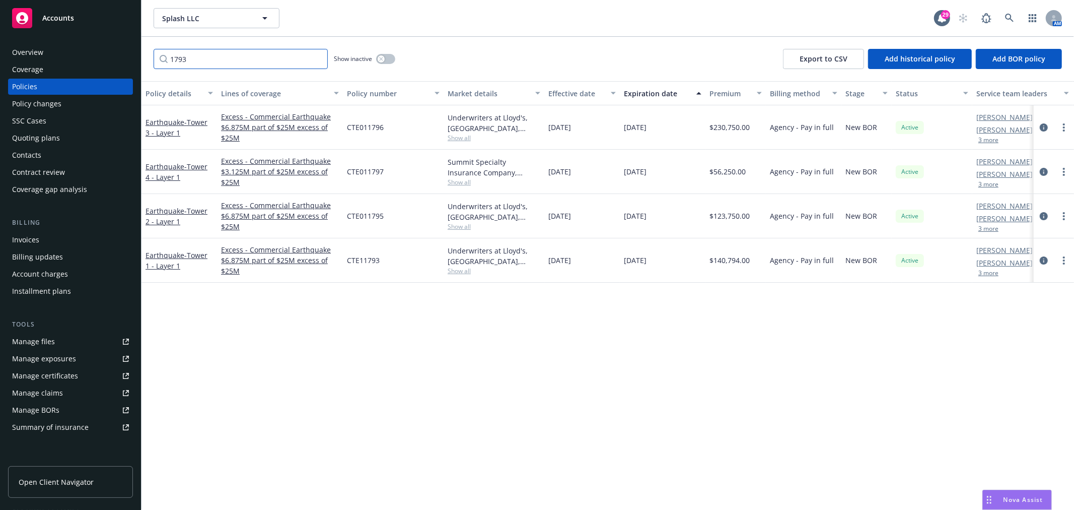
type input "1793"
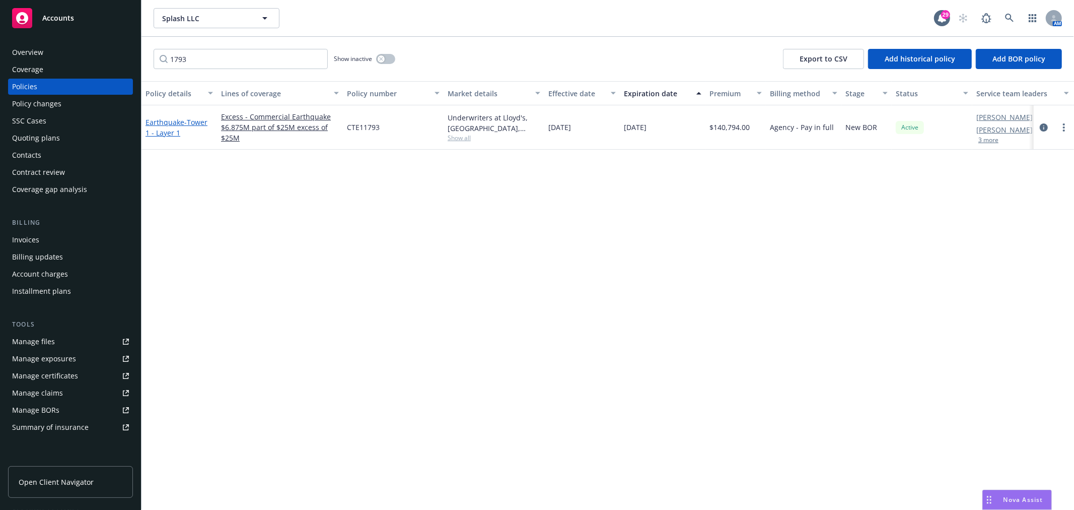
click at [171, 123] on link "Earthquake - Tower 1 - Layer 1" at bounding box center [177, 127] width 62 height 20
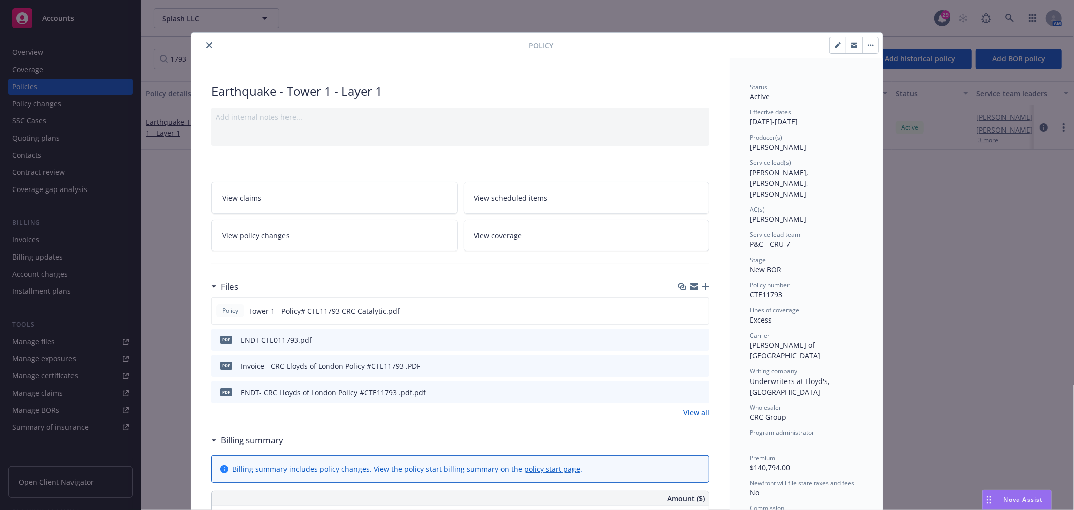
scroll to position [30, 0]
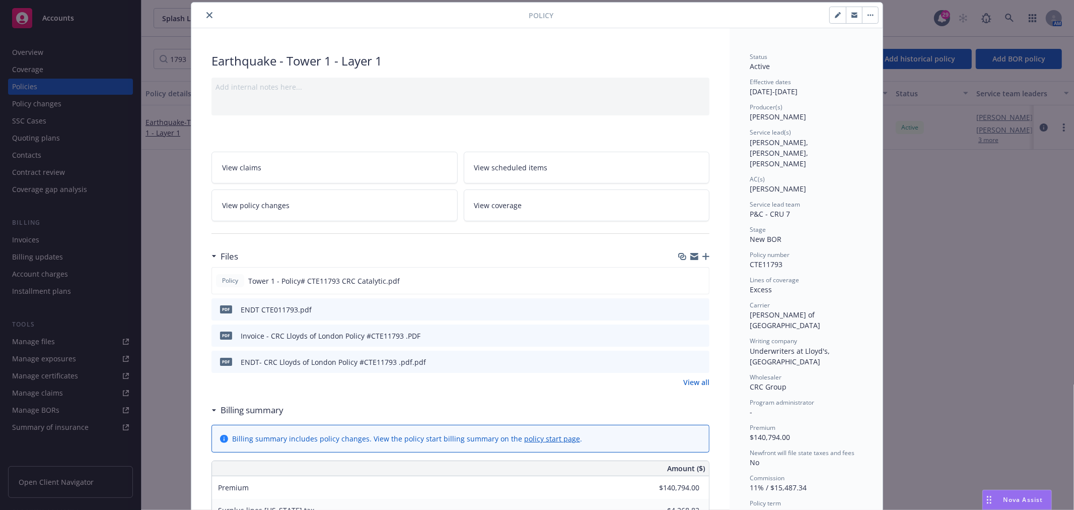
click at [327, 202] on link "View policy changes" at bounding box center [335, 205] width 246 height 32
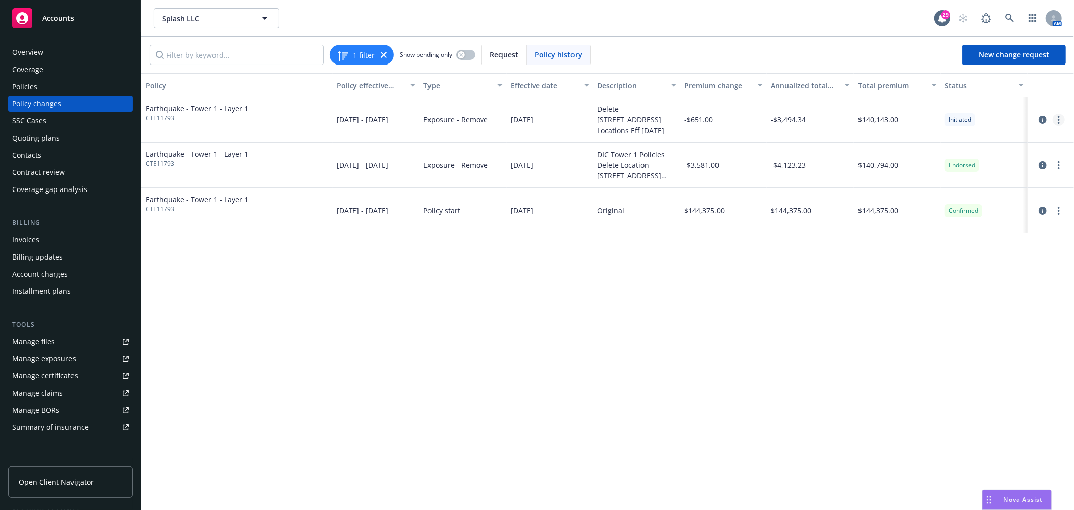
click at [1060, 117] on circle "more" at bounding box center [1059, 117] width 2 height 2
click at [953, 197] on link "Edit billing info" at bounding box center [978, 201] width 173 height 20
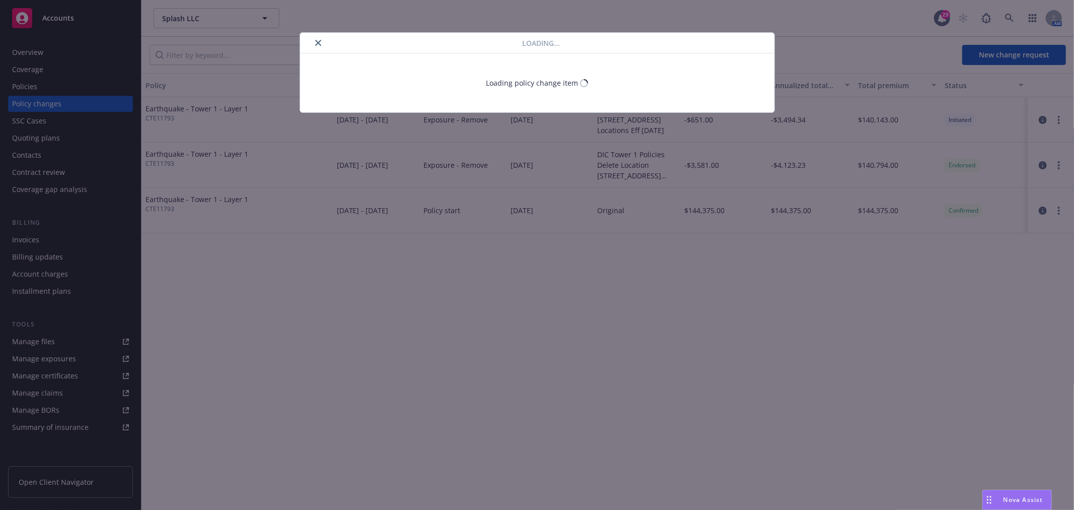
select select "CA"
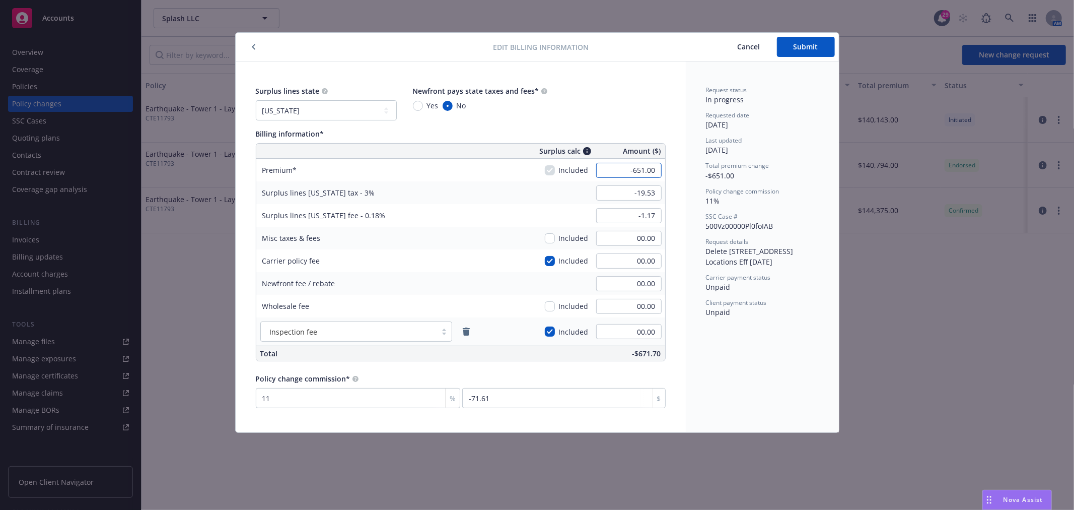
click at [644, 170] on input "-651.00" at bounding box center [628, 170] width 65 height 15
click at [645, 169] on input "-651.00" at bounding box center [628, 170] width 65 height 15
type input "-652.00"
type input "-19.56"
type input "-71.72"
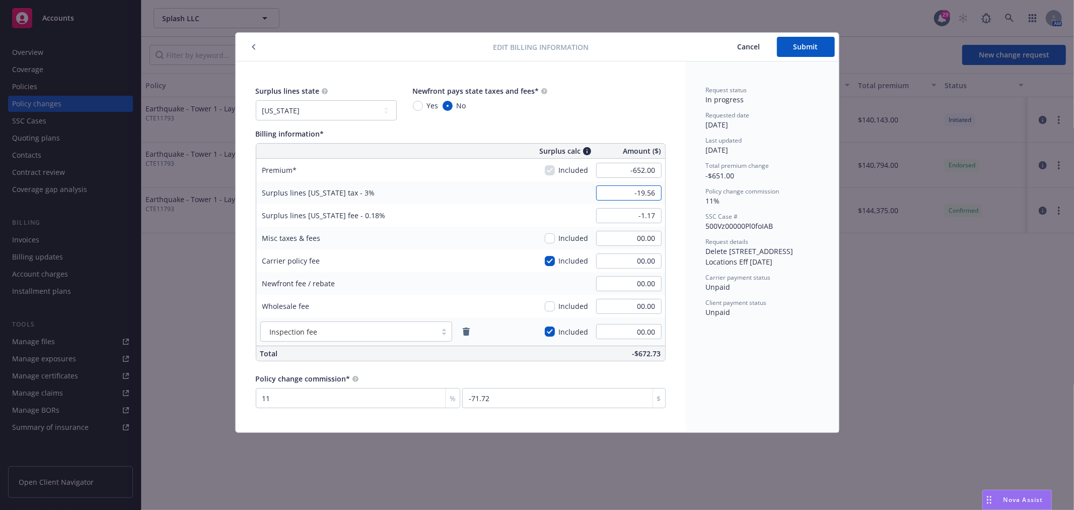
click at [614, 193] on input "-19.56" at bounding box center [628, 192] width 65 height 15
click at [607, 215] on input "-1.17" at bounding box center [628, 215] width 65 height 15
click at [606, 366] on div "Surplus lines state No surplus lines state Alaska Alabama Arkansas Arizona Cali…" at bounding box center [461, 247] width 410 height 322
click at [595, 368] on div "Surplus lines state No surplus lines state Alaska Alabama Arkansas Arizona Cali…" at bounding box center [461, 247] width 410 height 322
click at [806, 42] on span "Submit" at bounding box center [806, 47] width 25 height 10
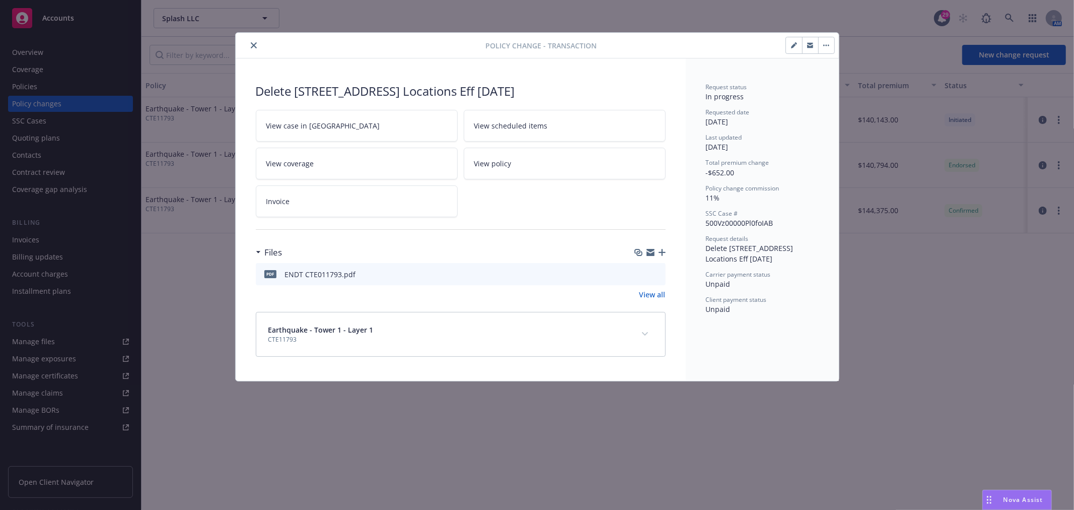
click at [254, 43] on icon "close" at bounding box center [254, 45] width 6 height 6
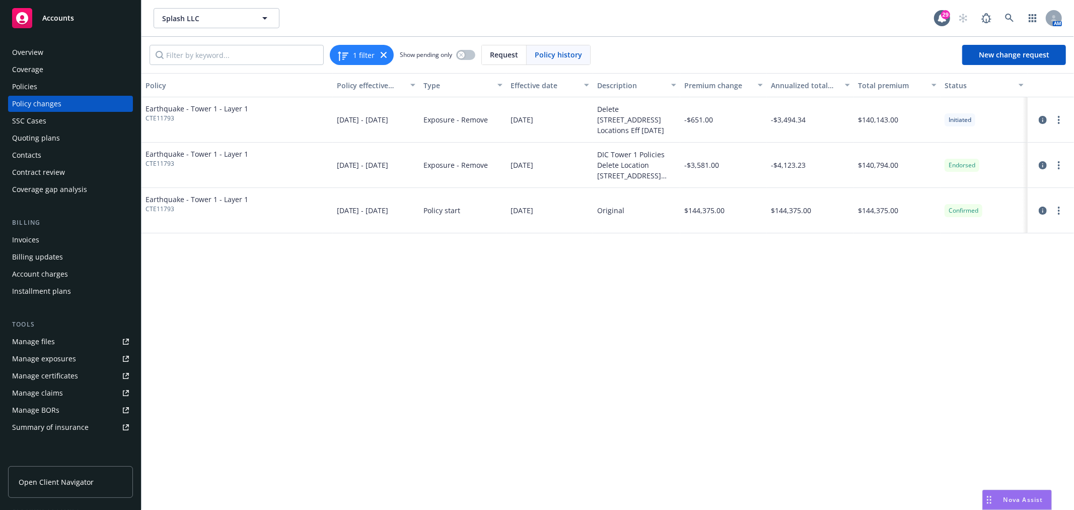
click at [46, 242] on div "Invoices" at bounding box center [70, 240] width 117 height 16
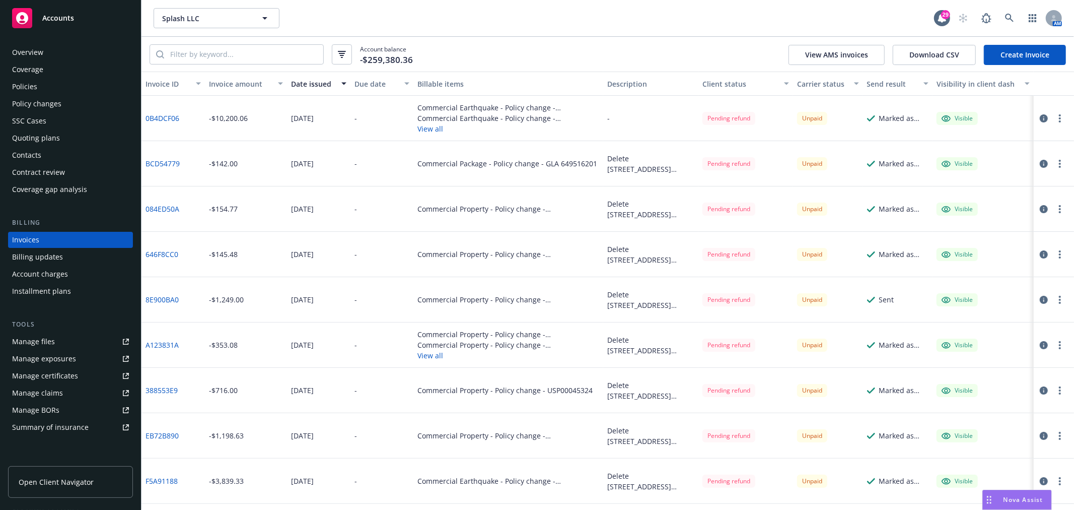
click at [159, 117] on link "0B4DCF06" at bounding box center [163, 118] width 34 height 11
click at [971, 116] on div "Visible" at bounding box center [983, 118] width 101 height 45
click at [1059, 119] on circle "button" at bounding box center [1060, 118] width 2 height 2
click at [955, 279] on link "Void" at bounding box center [993, 279] width 128 height 20
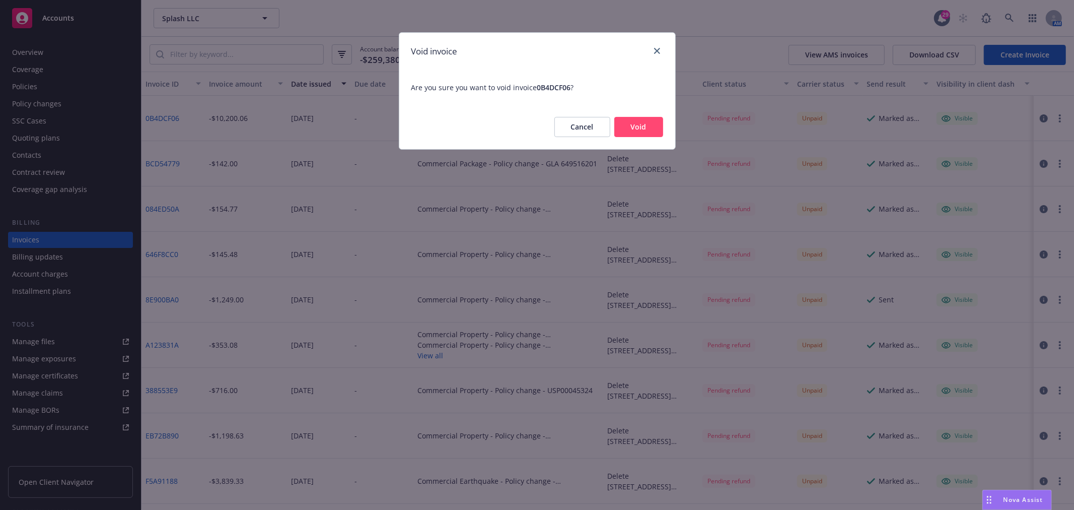
click at [638, 124] on button "Void" at bounding box center [639, 127] width 49 height 20
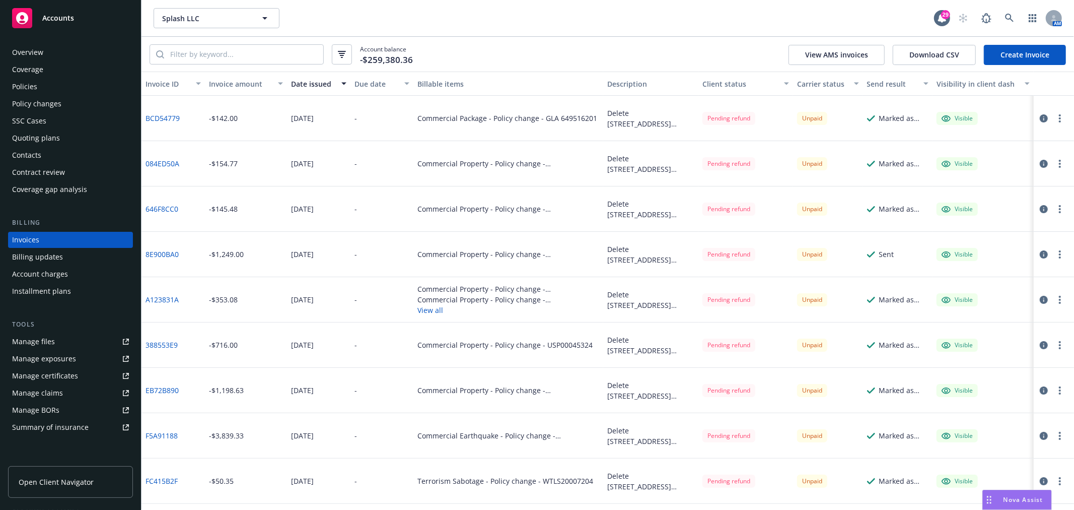
click at [1029, 58] on link "Create Invoice" at bounding box center [1025, 55] width 82 height 20
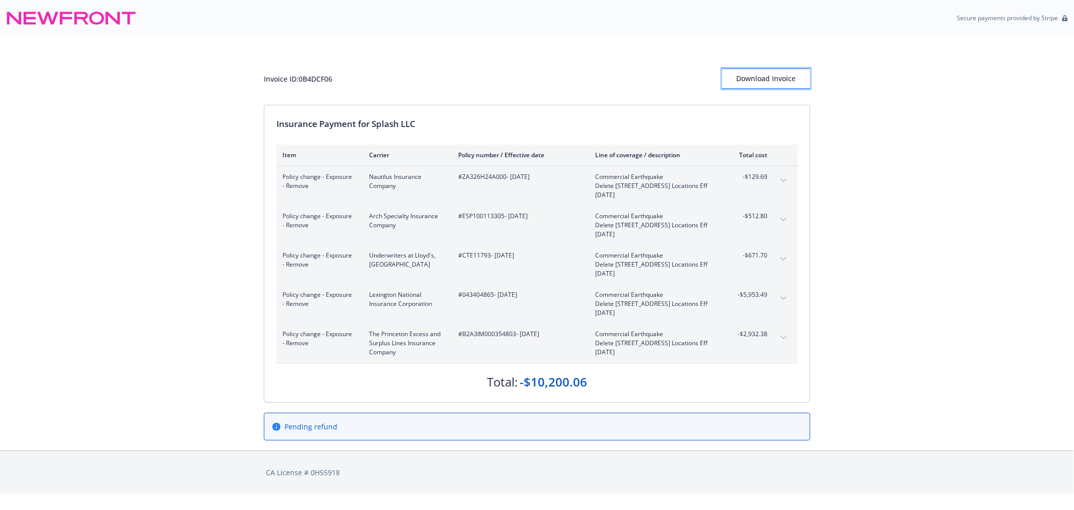
click at [769, 73] on div "Download Invoice" at bounding box center [766, 78] width 88 height 19
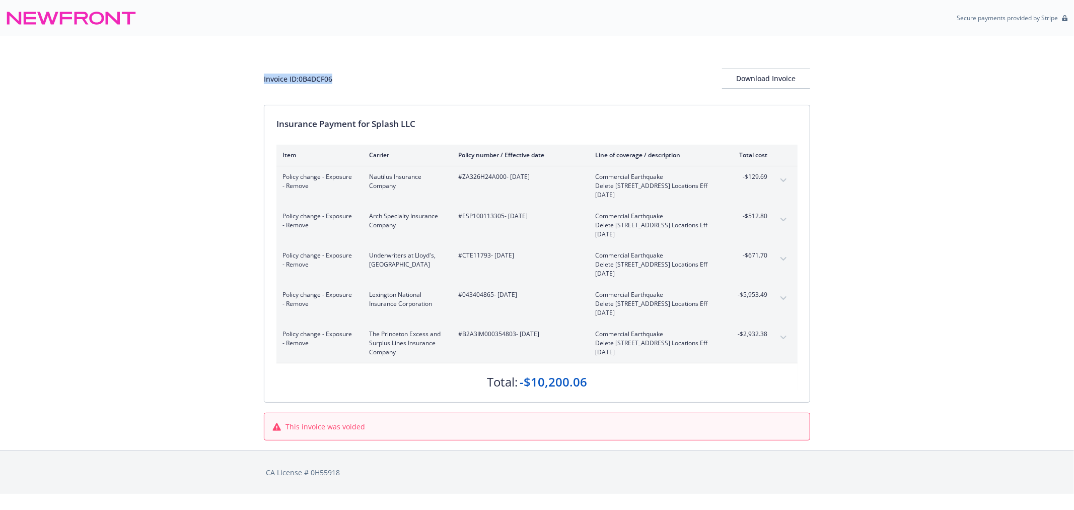
drag, startPoint x: 347, startPoint y: 81, endPoint x: 244, endPoint y: 79, distance: 102.8
click at [244, 79] on div "Invoice ID: 0B4DCF06 Download Invoice Insurance Payment for Splash LLC Item Car…" at bounding box center [537, 243] width 1074 height 414
copy div "Invoice ID: 0B4DCF06"
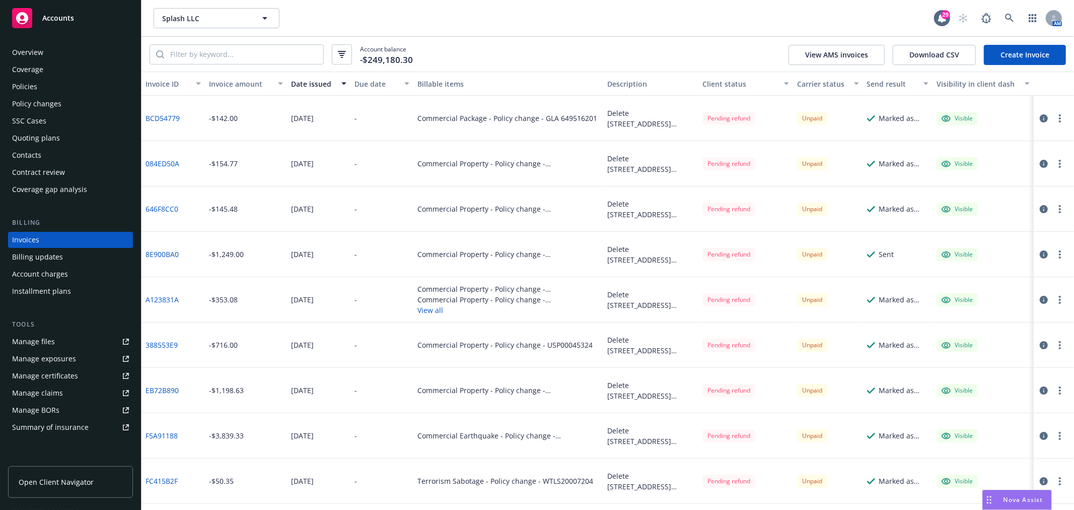
click at [640, 117] on div "Delete [STREET_ADDRESS] policy# GLA 6495162 01 endt9 v6" at bounding box center [650, 118] width 87 height 21
drag, startPoint x: 603, startPoint y: 110, endPoint x: 618, endPoint y: 126, distance: 22.5
click at [618, 126] on div "Delete [STREET_ADDRESS] policy# GLA 6495162 01 endt9 v6" at bounding box center [650, 118] width 87 height 21
drag, startPoint x: 605, startPoint y: 157, endPoint x: 671, endPoint y: 170, distance: 66.7
click at [671, 170] on div "Delete [STREET_ADDRESS] Locations Eff [DATE]" at bounding box center [650, 163] width 87 height 21
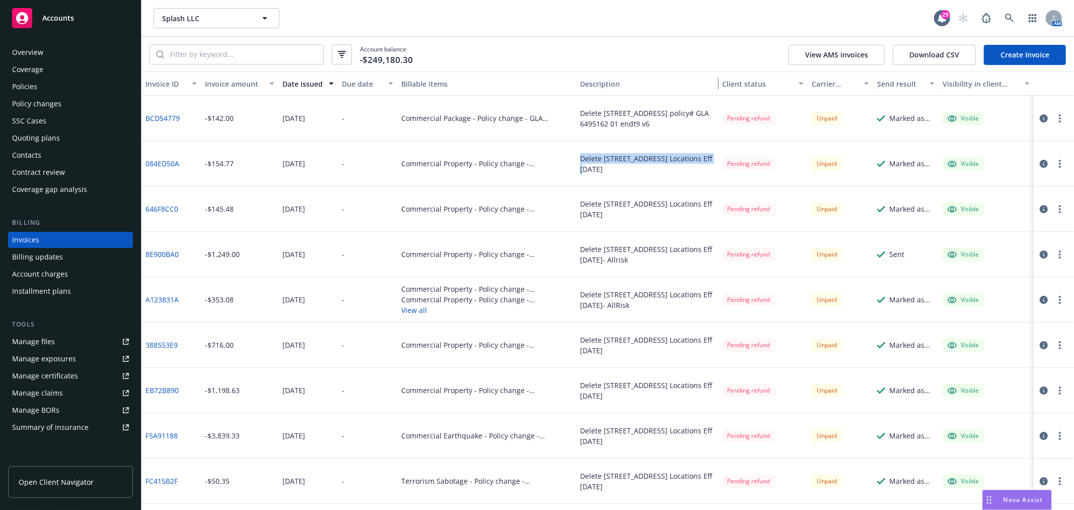
drag, startPoint x: 691, startPoint y: 84, endPoint x: 735, endPoint y: 89, distance: 45.1
click at [735, 89] on div "Invoice ID Invoice amount Date issued Due date Billable items Description Clien…" at bounding box center [608, 84] width 933 height 24
click at [625, 170] on div "Delete [STREET_ADDRESS] Locations Eff [DATE]" at bounding box center [647, 163] width 134 height 21
drag, startPoint x: 577, startPoint y: 158, endPoint x: 618, endPoint y: 171, distance: 42.9
click at [618, 171] on div "Delete [STREET_ADDRESS] Locations Eff [DATE]" at bounding box center [647, 163] width 134 height 21
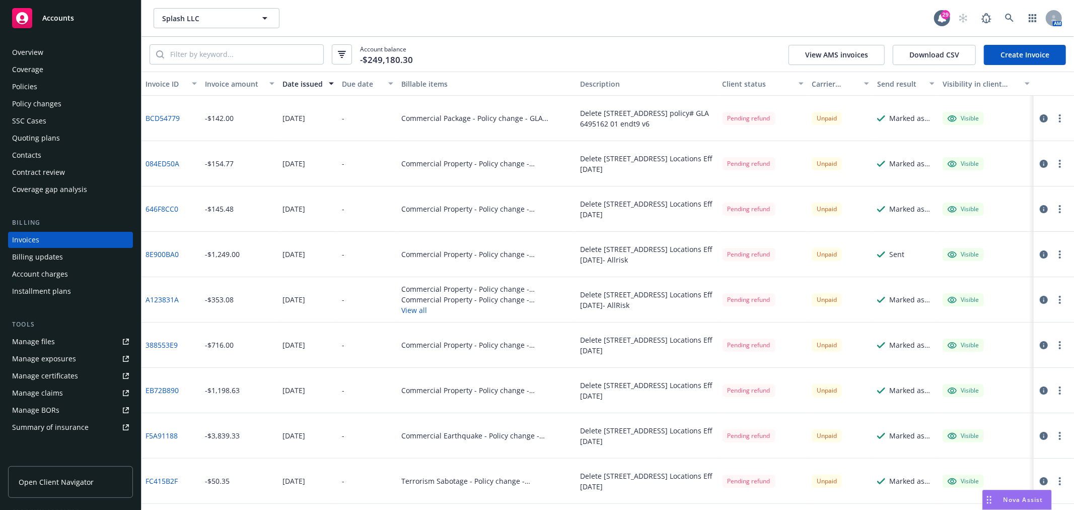
copy div "Delete [STREET_ADDRESS] Locations Eff [DATE]"
click at [1029, 58] on link "Create Invoice" at bounding box center [1025, 55] width 82 height 20
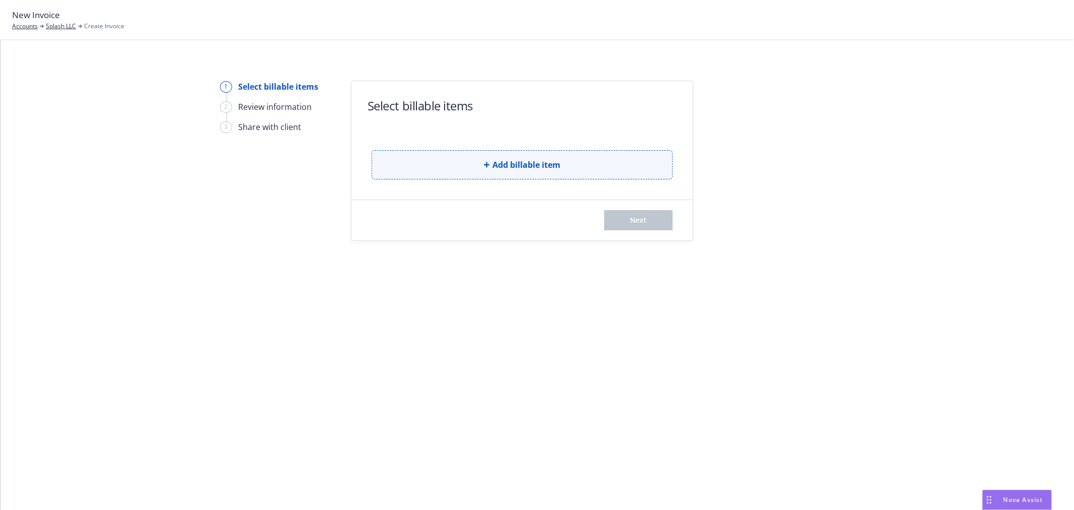
click at [557, 165] on span "Add billable item" at bounding box center [527, 165] width 68 height 12
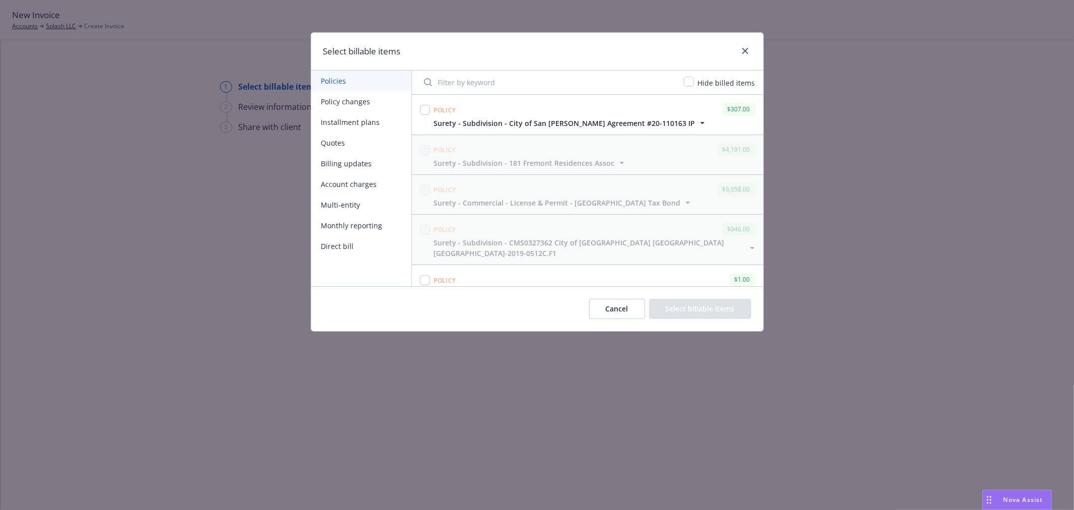
click at [363, 104] on button "Policy changes" at bounding box center [361, 101] width 100 height 21
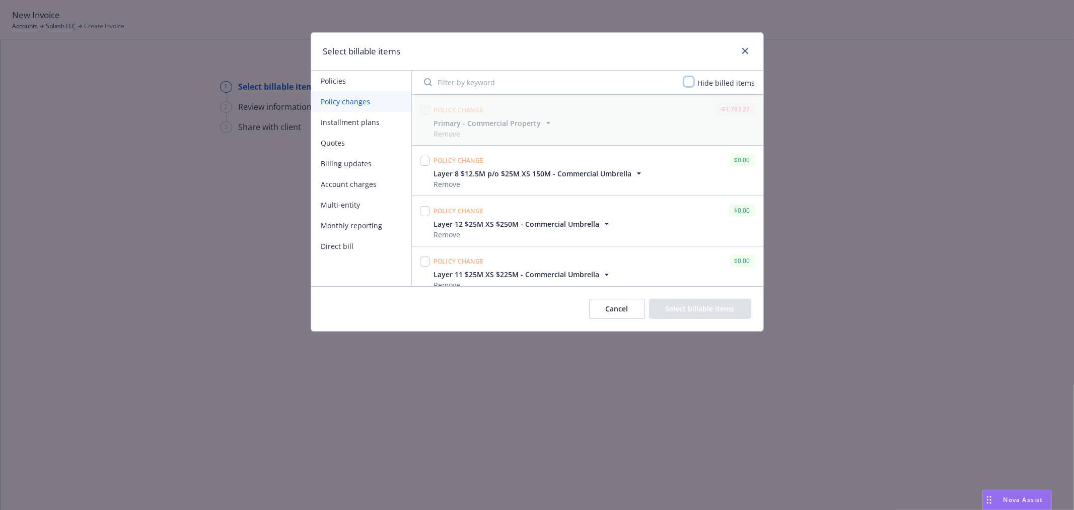
click at [687, 80] on input "checkbox" at bounding box center [689, 82] width 10 height 10
checkbox input "true"
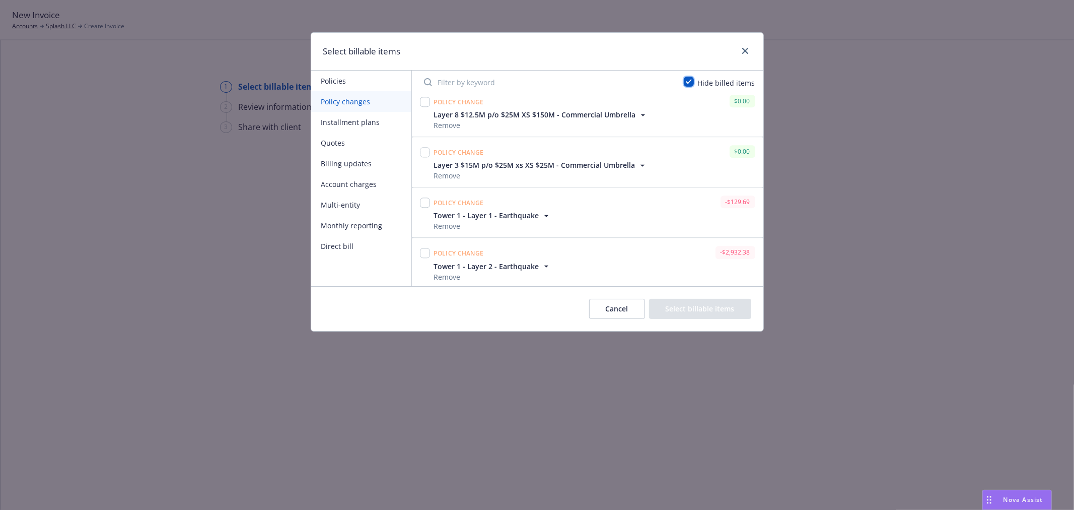
scroll to position [5293, 0]
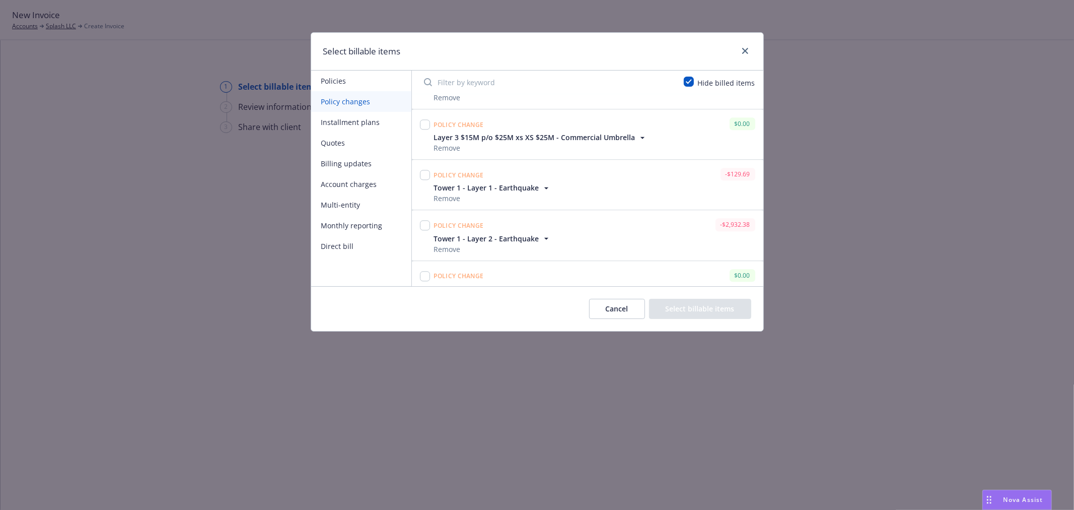
click at [556, 83] on input "Filter by keyword" at bounding box center [548, 82] width 260 height 20
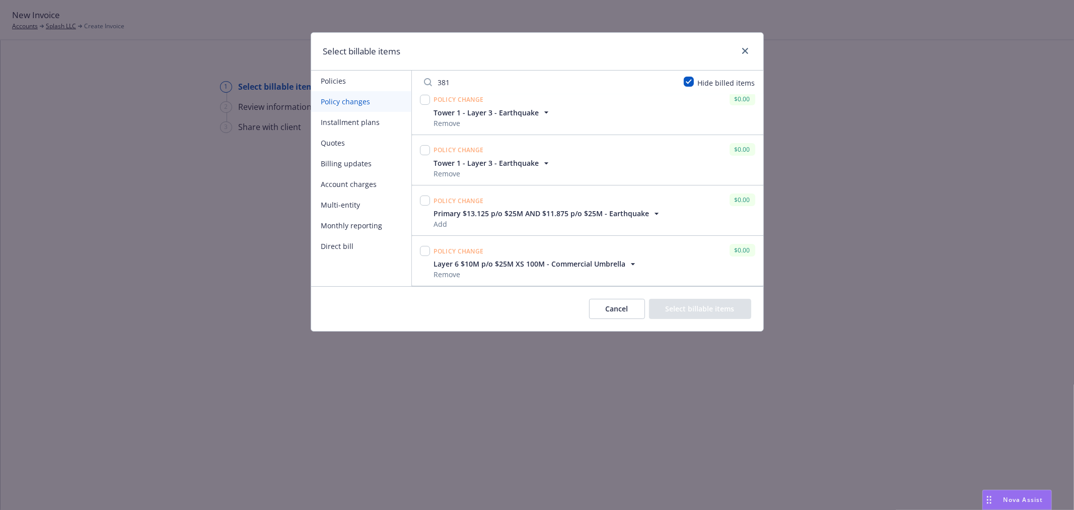
scroll to position [0, 0]
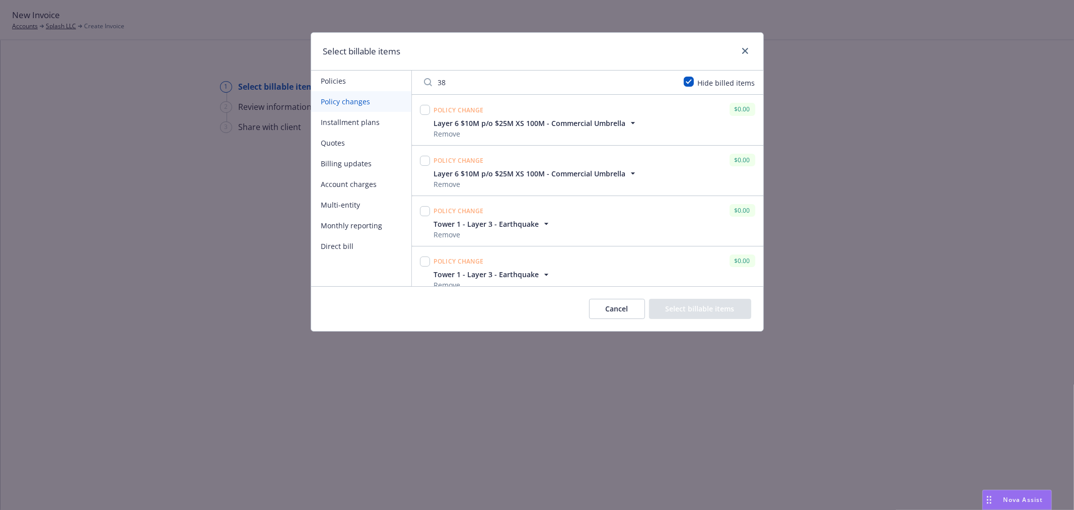
type input "3"
click at [543, 84] on input "Filter by keyword" at bounding box center [548, 82] width 260 height 20
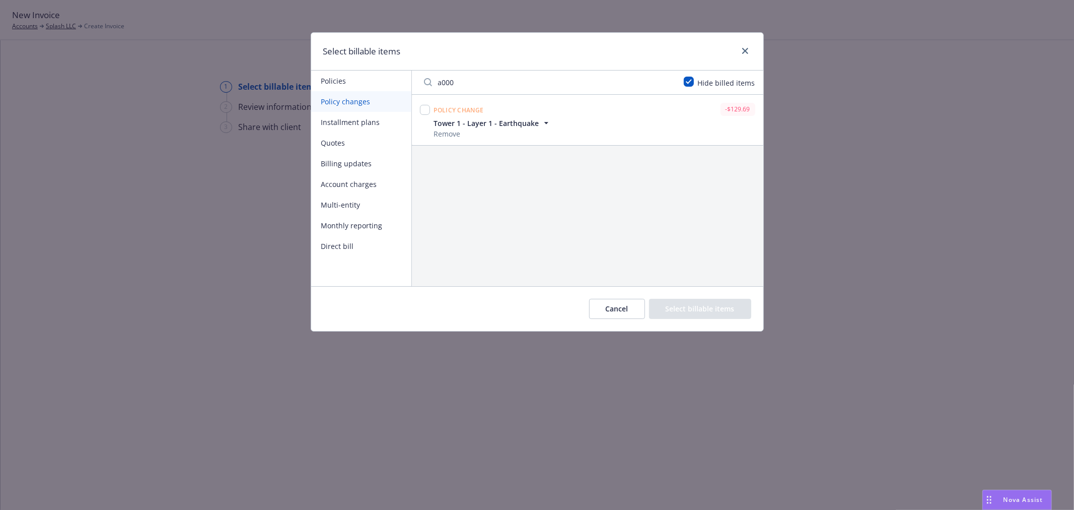
type input "a000"
click at [426, 111] on input "checkbox" at bounding box center [425, 110] width 10 height 10
checkbox input "true"
drag, startPoint x: 482, startPoint y: 79, endPoint x: 383, endPoint y: 86, distance: 98.5
click at [386, 86] on div "Policies Policy changes Installment plans Quotes Billing updates Account charge…" at bounding box center [537, 179] width 452 height 216
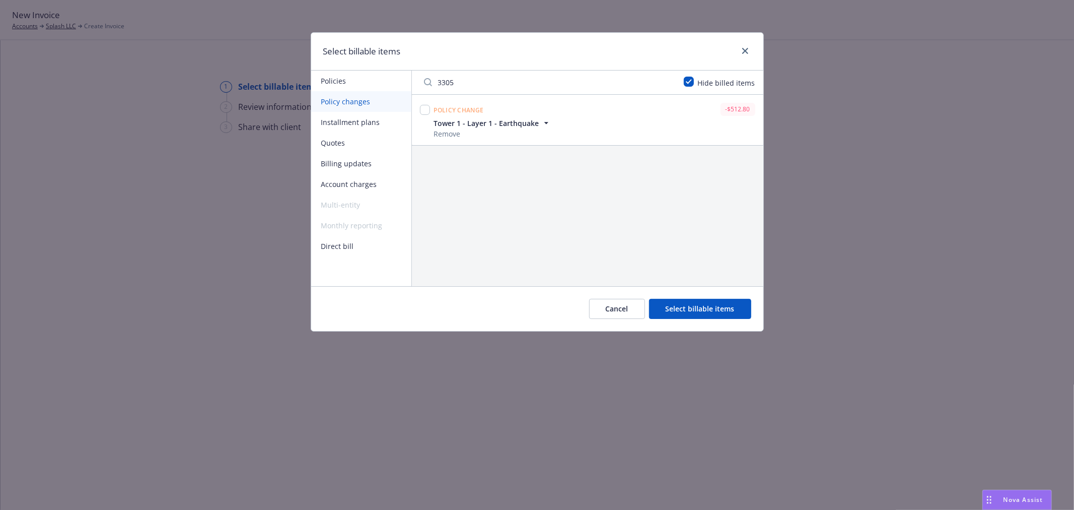
type input "3305"
click at [424, 110] on input "checkbox" at bounding box center [425, 110] width 10 height 10
checkbox input "true"
drag, startPoint x: 490, startPoint y: 84, endPoint x: 409, endPoint y: 83, distance: 80.6
click at [409, 83] on div "Policies Policy changes Installment plans Quotes Billing updates Account charge…" at bounding box center [537, 179] width 452 height 216
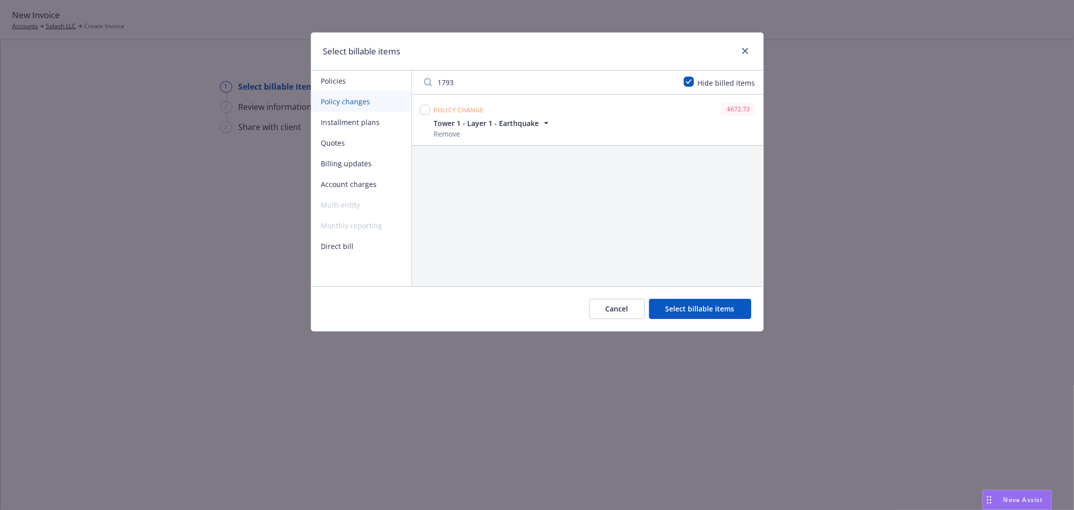
type input "1793"
click at [425, 109] on input "checkbox" at bounding box center [425, 110] width 10 height 10
checkbox input "true"
drag, startPoint x: 480, startPoint y: 79, endPoint x: 403, endPoint y: 82, distance: 76.6
click at [411, 81] on div "Policies Policy changes Installment plans Quotes Billing updates Account charge…" at bounding box center [537, 179] width 452 height 216
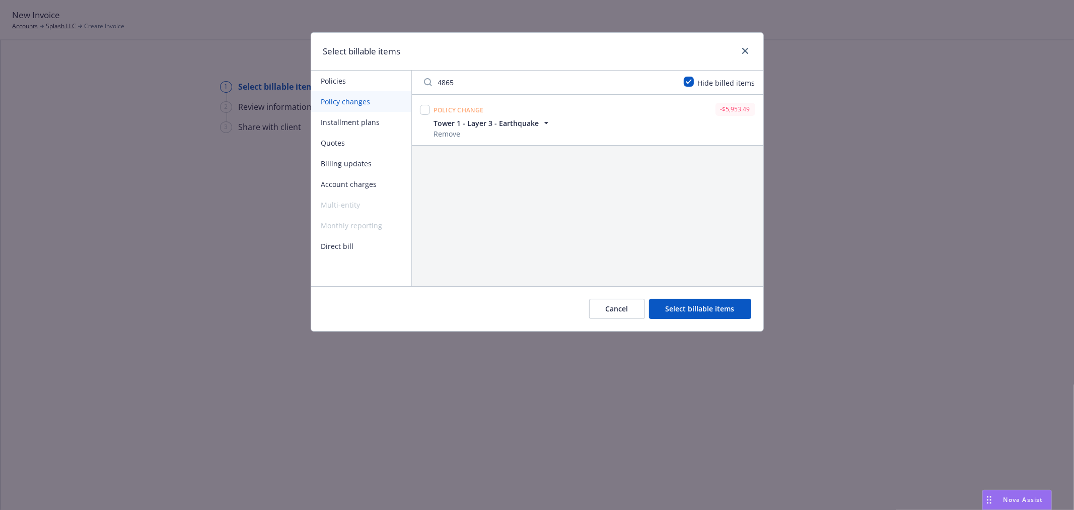
type input "4865"
click at [425, 112] on input "checkbox" at bounding box center [425, 110] width 10 height 10
checkbox input "true"
drag, startPoint x: 467, startPoint y: 87, endPoint x: 391, endPoint y: 83, distance: 76.2
click at [396, 81] on div "Policies Policy changes Installment plans Quotes Billing updates Account charge…" at bounding box center [537, 179] width 452 height 216
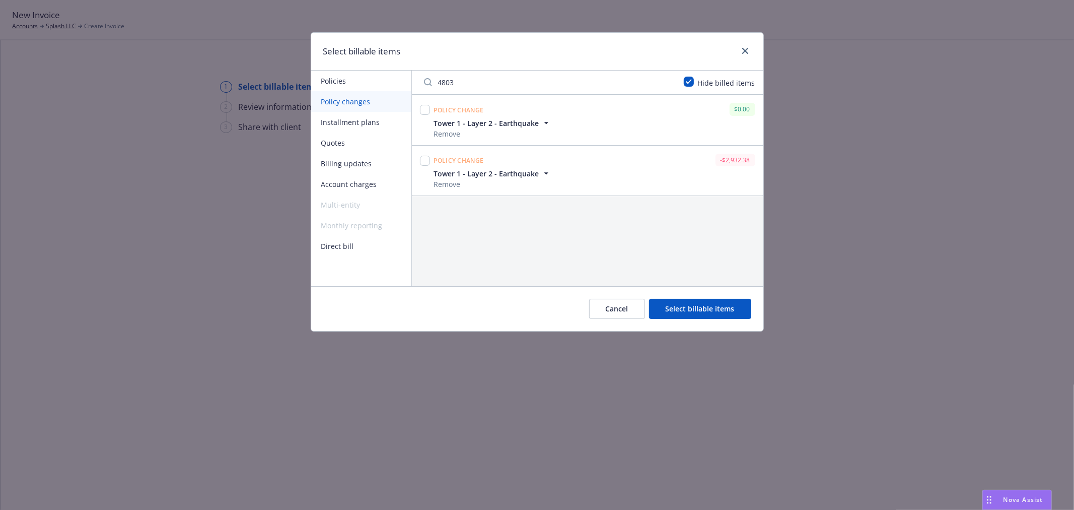
type input "4803"
click at [423, 161] on input "checkbox" at bounding box center [425, 161] width 10 height 10
checkbox input "true"
click at [684, 309] on button "Select billable items" at bounding box center [700, 309] width 102 height 20
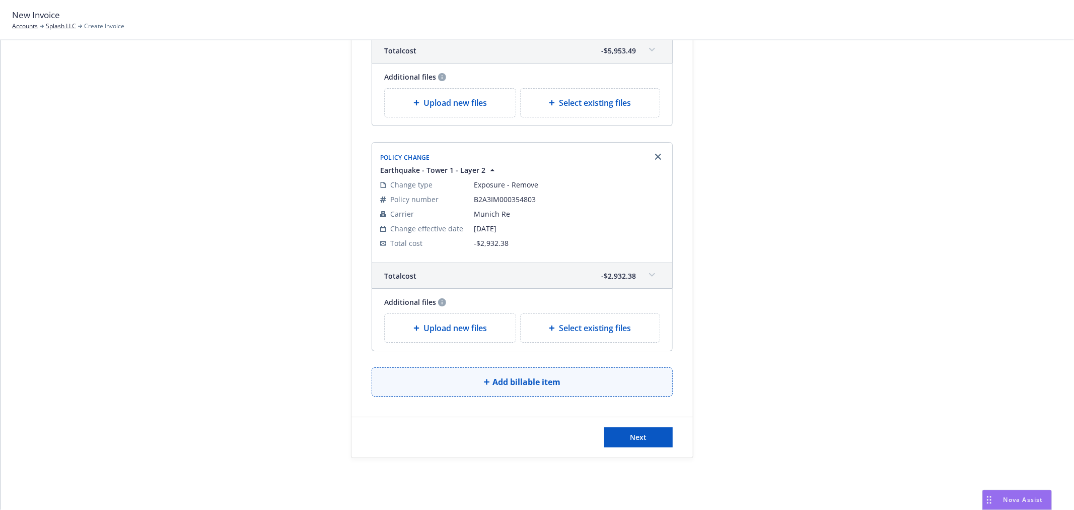
scroll to position [961, 0]
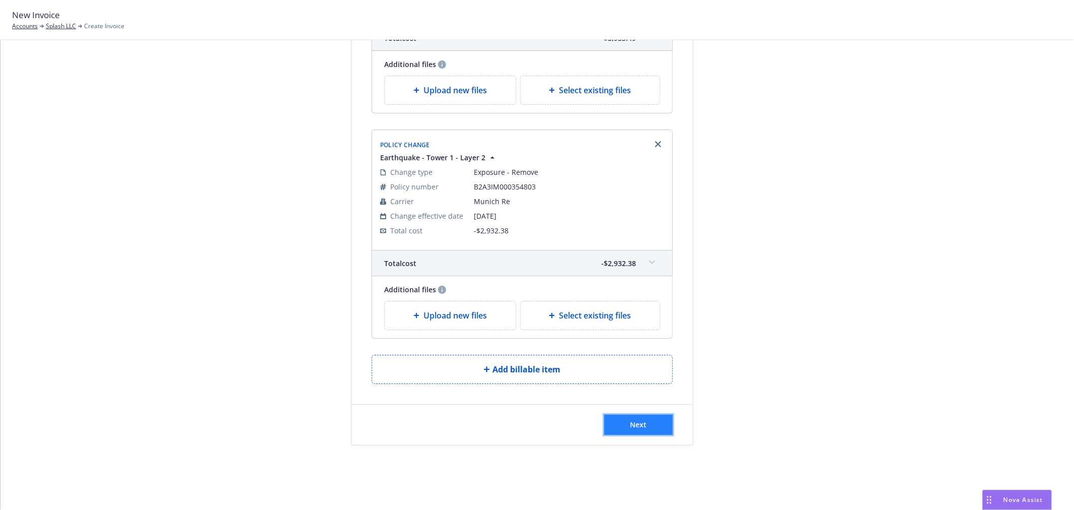
click at [626, 416] on button "Next" at bounding box center [638, 425] width 69 height 20
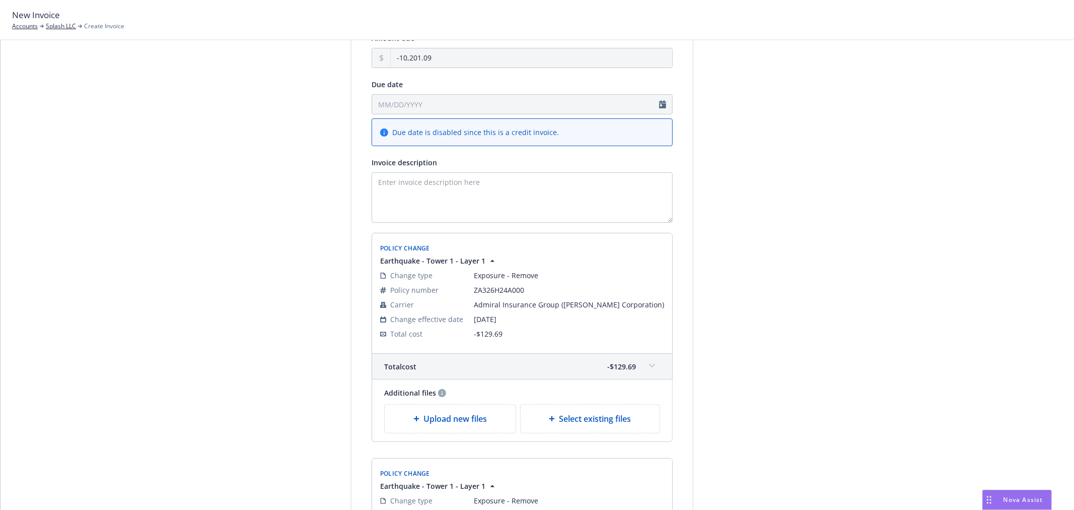
scroll to position [112, 0]
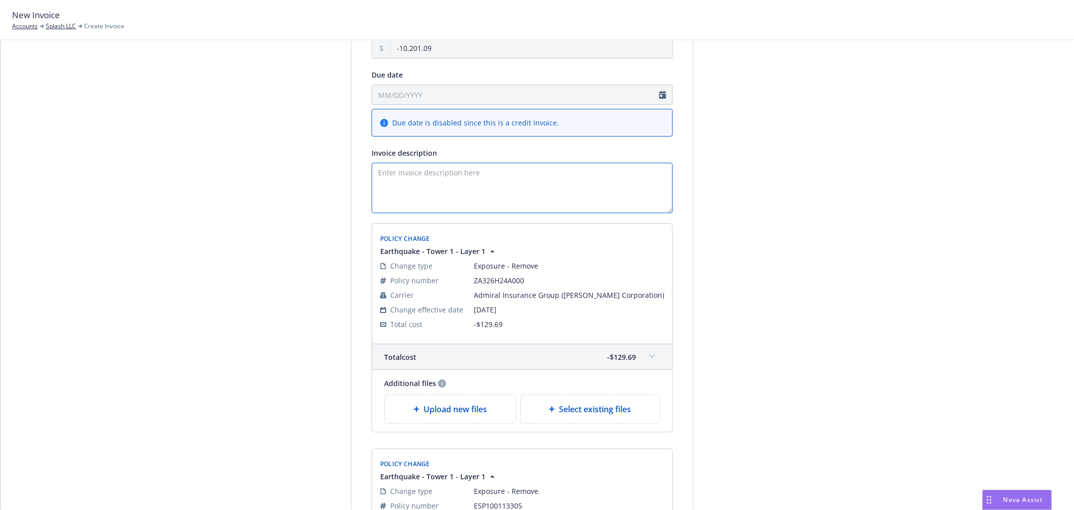
click at [438, 183] on textarea "Invoice description" at bounding box center [522, 188] width 301 height 50
paste textarea "Delete 177 & 185 Park Ave Locations Eff 07/25/2025"
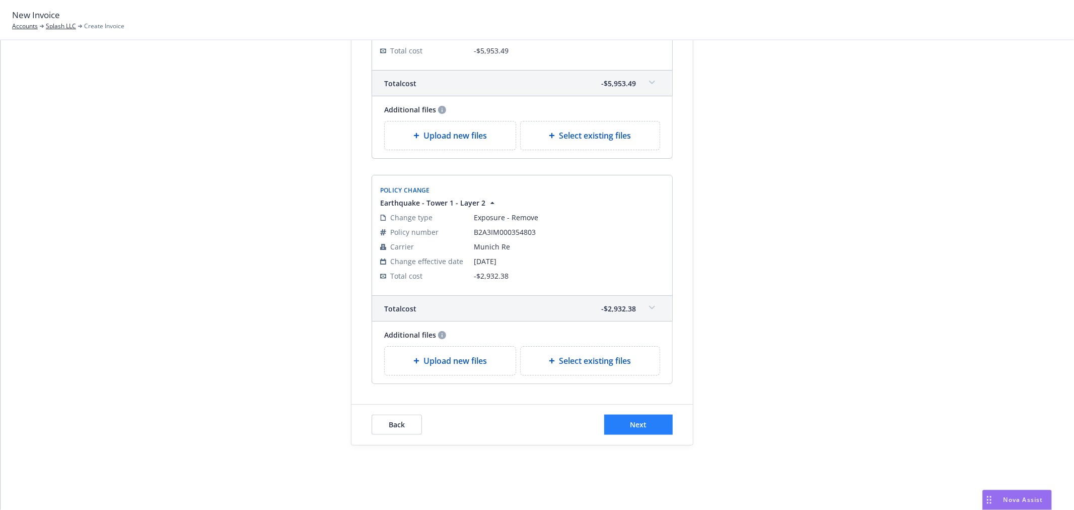
type textarea "Delete [STREET_ADDRESS] Locations Eff [DATE]- DIC Earthquake"
click at [639, 427] on span "Next" at bounding box center [639, 425] width 17 height 10
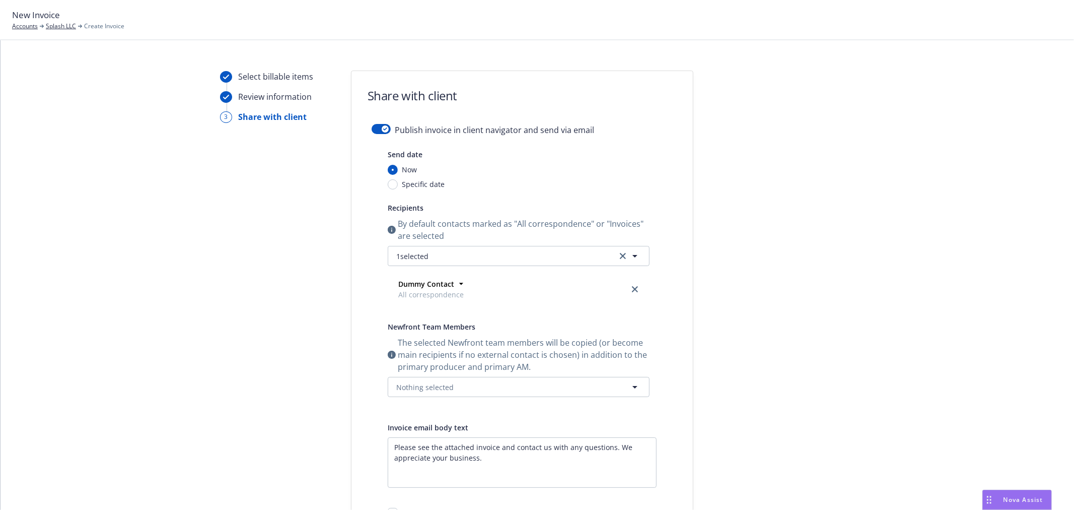
scroll to position [0, 0]
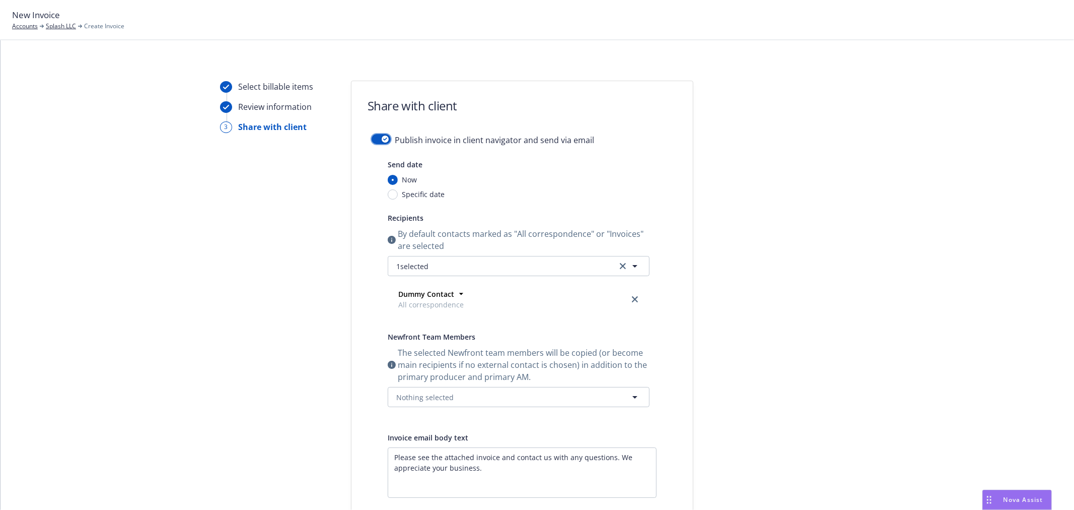
drag, startPoint x: 376, startPoint y: 138, endPoint x: 391, endPoint y: 143, distance: 15.9
click at [379, 139] on button "button" at bounding box center [381, 139] width 19 height 10
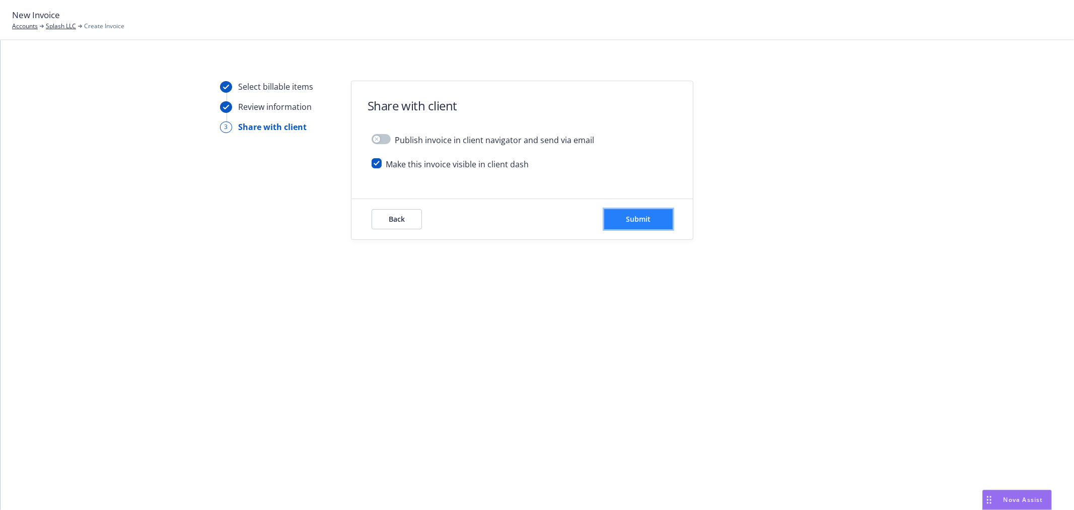
click at [635, 220] on span "Submit" at bounding box center [639, 219] width 25 height 10
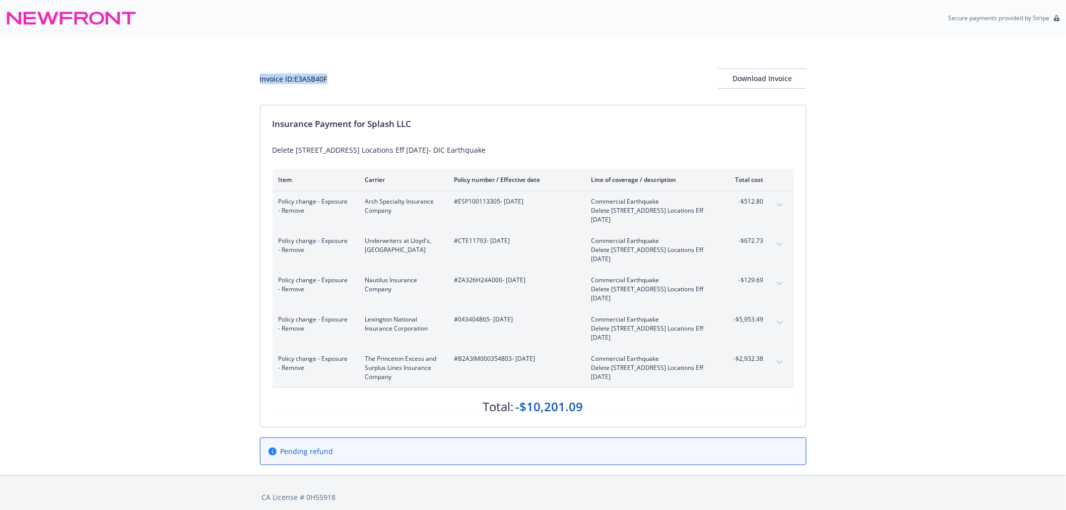
drag, startPoint x: 340, startPoint y: 81, endPoint x: 255, endPoint y: 79, distance: 84.6
click at [255, 79] on div "Invoice ID: E3A5B40F Download Invoice Insurance Payment for Splash LLC Delete […" at bounding box center [533, 255] width 1066 height 439
copy div "Invoice ID: E3A5B40F"
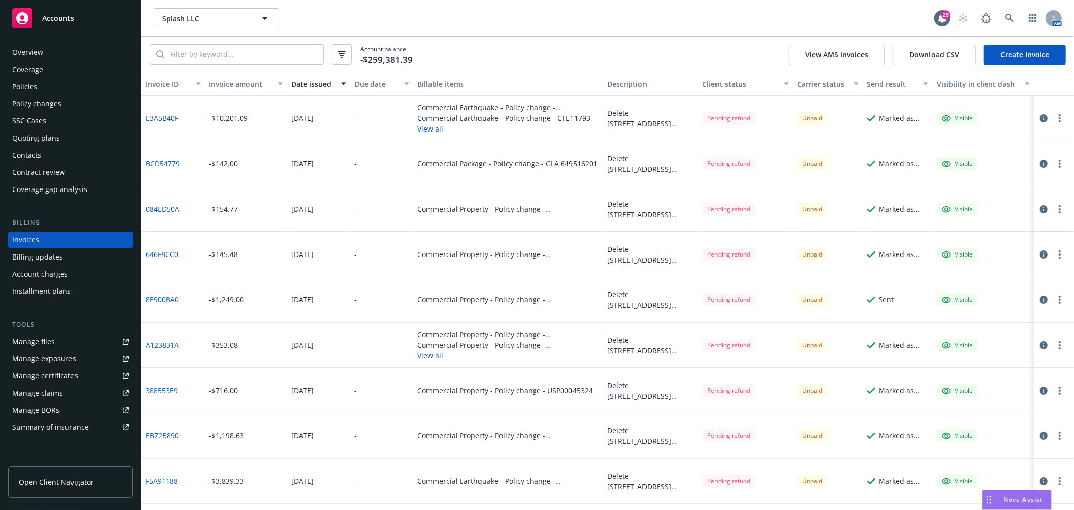
drag, startPoint x: 163, startPoint y: 119, endPoint x: 178, endPoint y: 109, distance: 17.9
click at [178, 109] on div "E3A5B40F" at bounding box center [173, 118] width 63 height 45
drag, startPoint x: 181, startPoint y: 117, endPoint x: 142, endPoint y: 113, distance: 39.5
click at [142, 113] on div "E3A5B40F" at bounding box center [173, 118] width 63 height 45
copy link "E3A5B40F"
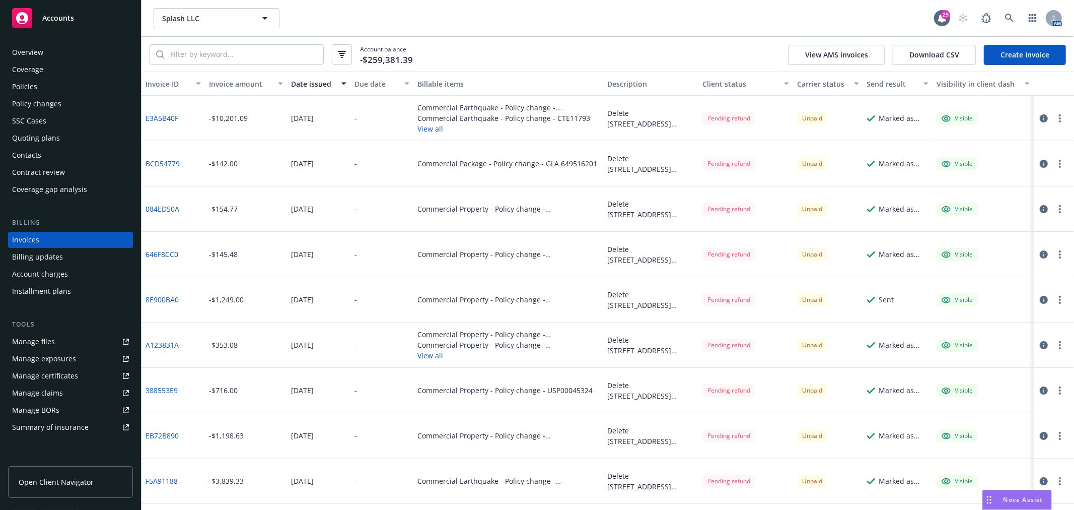
click at [1001, 496] on div "Nova Assist" at bounding box center [1024, 499] width 56 height 9
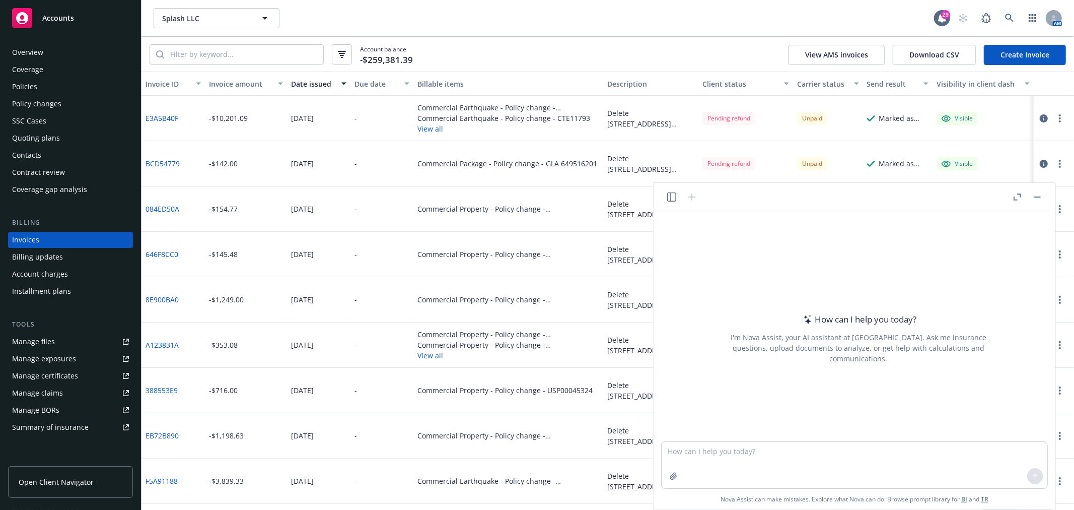
click at [667, 195] on icon "button" at bounding box center [671, 196] width 9 height 9
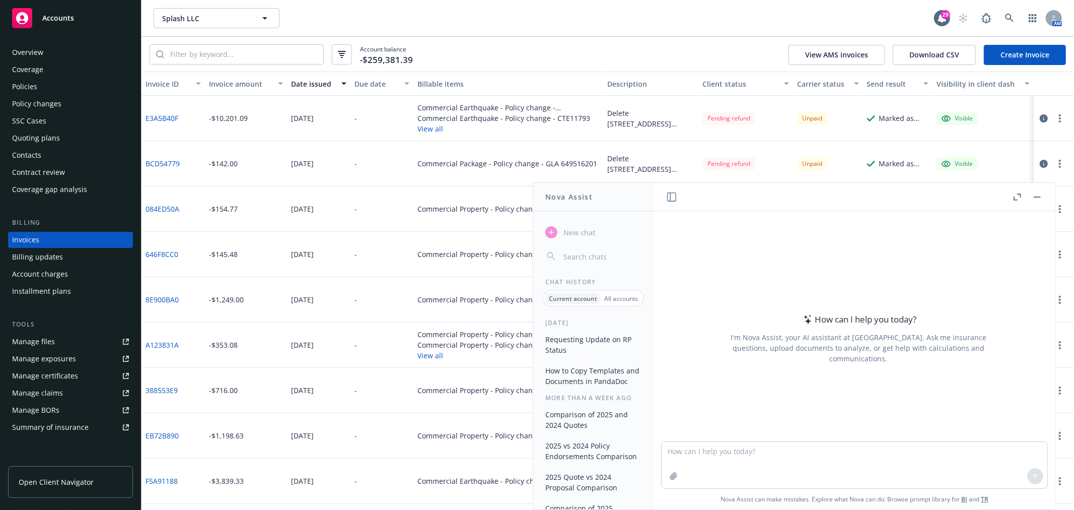
click at [588, 340] on button "Requesting Update on RP Status" at bounding box center [594, 344] width 104 height 27
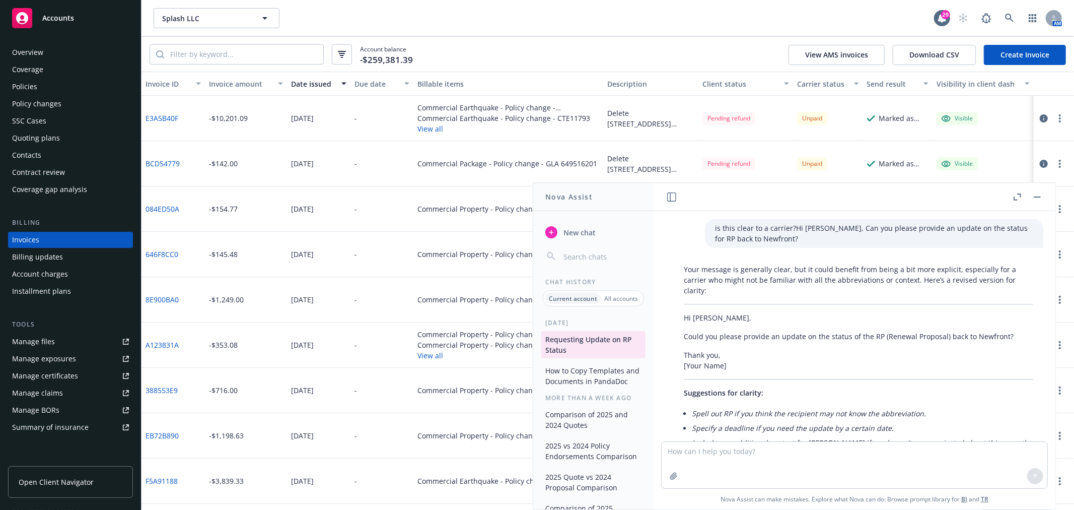
scroll to position [56, 0]
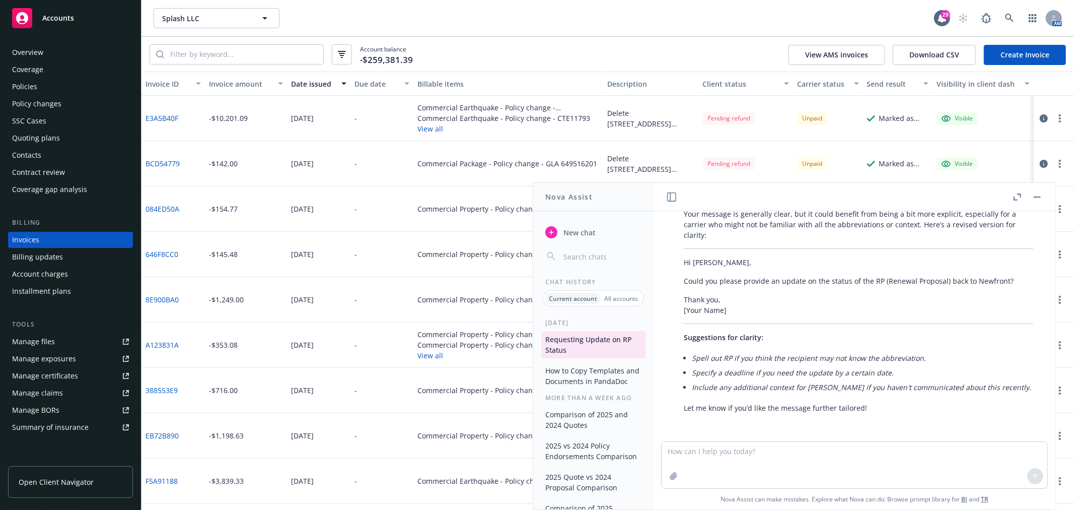
click at [617, 301] on p "All accounts" at bounding box center [621, 298] width 34 height 9
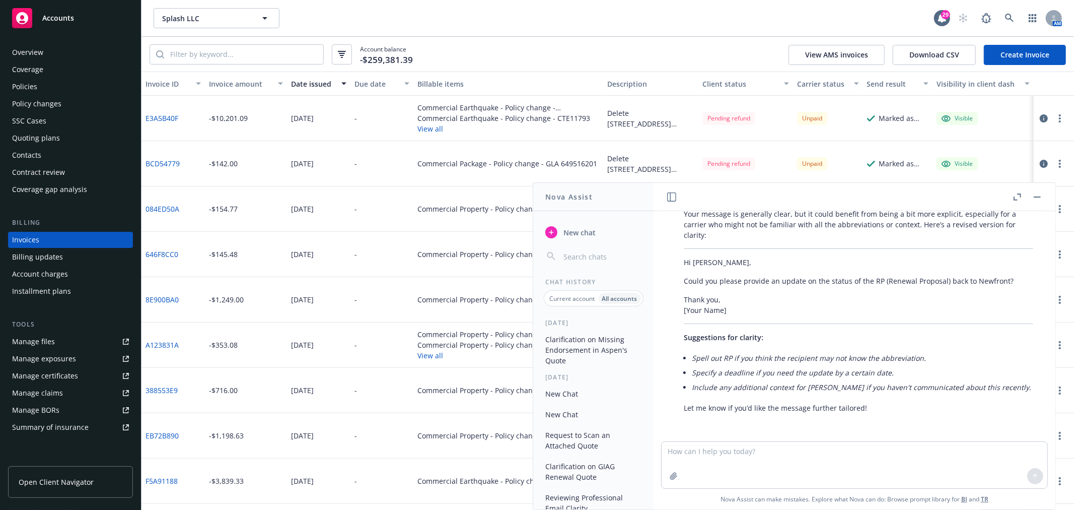
click at [598, 348] on button "Clarification on Missing Endorsement in Aspen's Quote" at bounding box center [594, 350] width 104 height 38
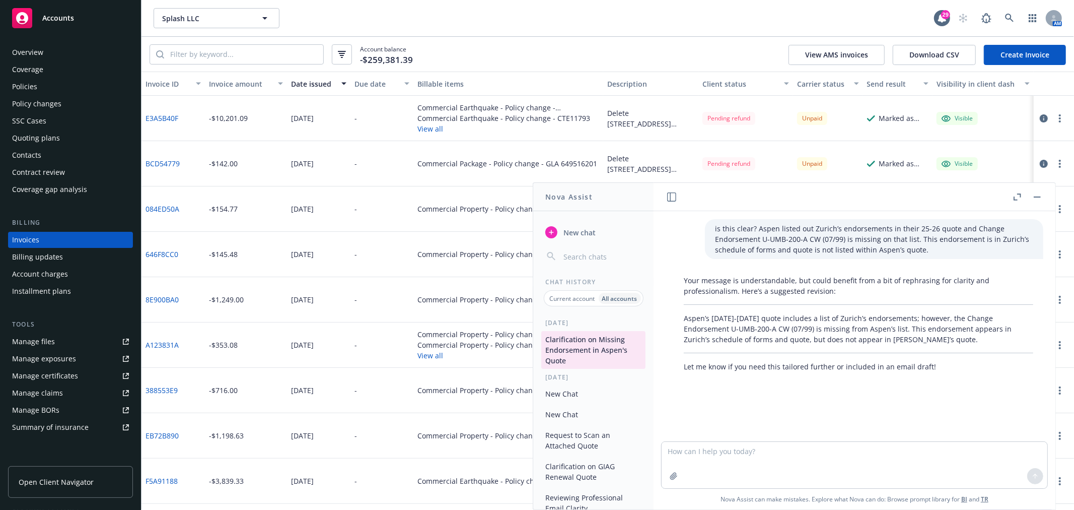
click at [871, 422] on div "is this clear? Aspen listed out Zurich’s endorsements in their 25-26 quote and …" at bounding box center [855, 326] width 394 height 230
click at [590, 391] on button "New Chat" at bounding box center [594, 393] width 104 height 17
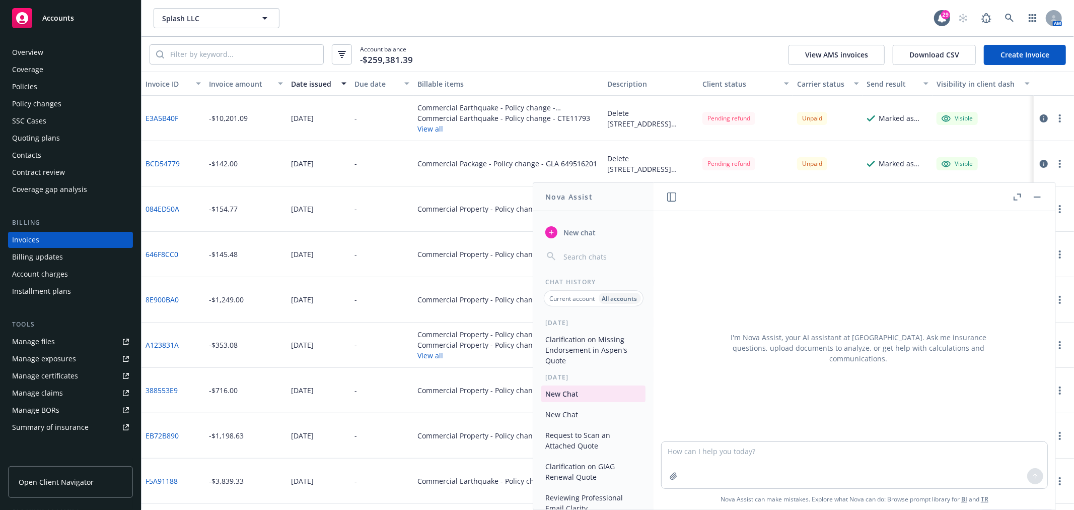
click at [584, 412] on button "New Chat" at bounding box center [594, 414] width 104 height 17
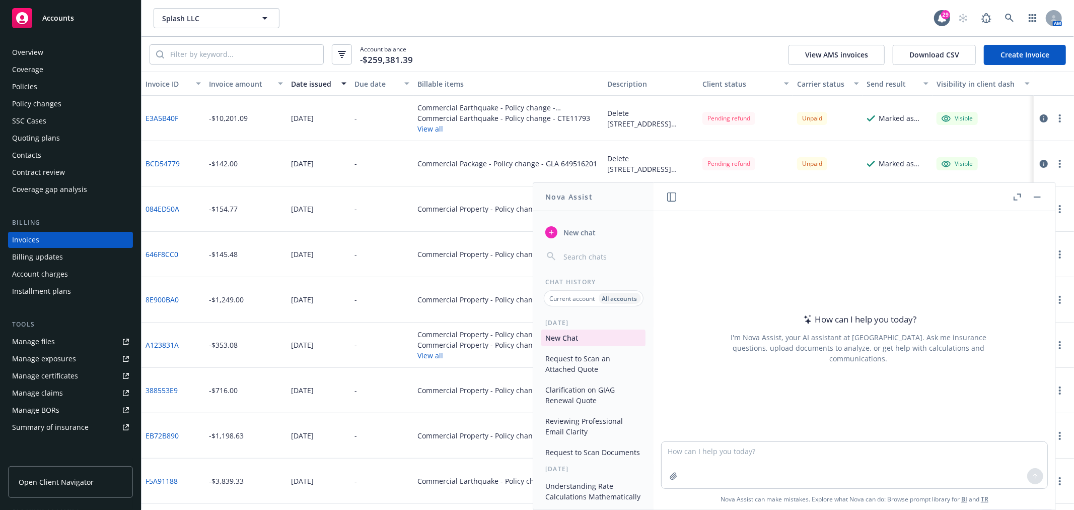
scroll to position [112, 0]
click at [581, 420] on button "Request to Scan Documents" at bounding box center [594, 417] width 104 height 17
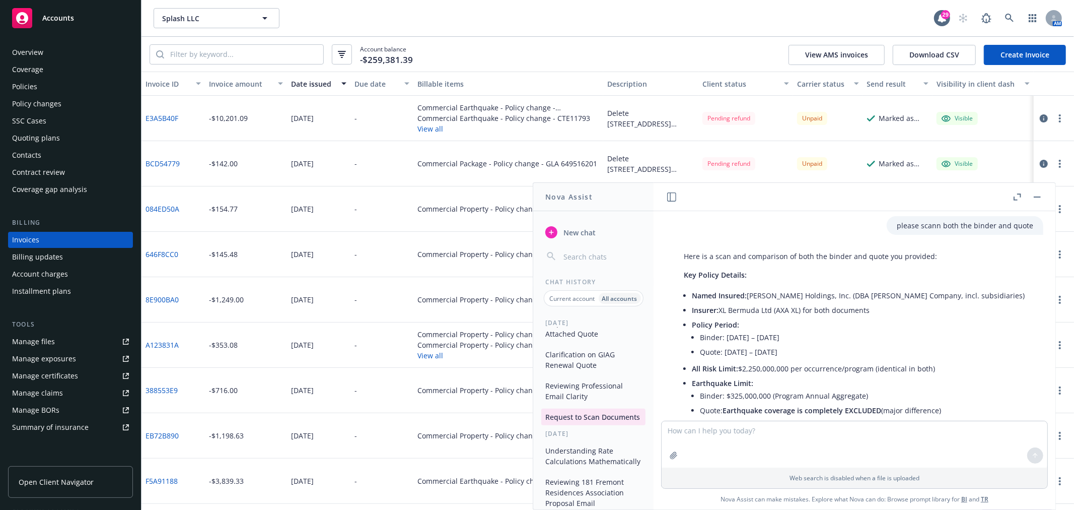
scroll to position [0, 0]
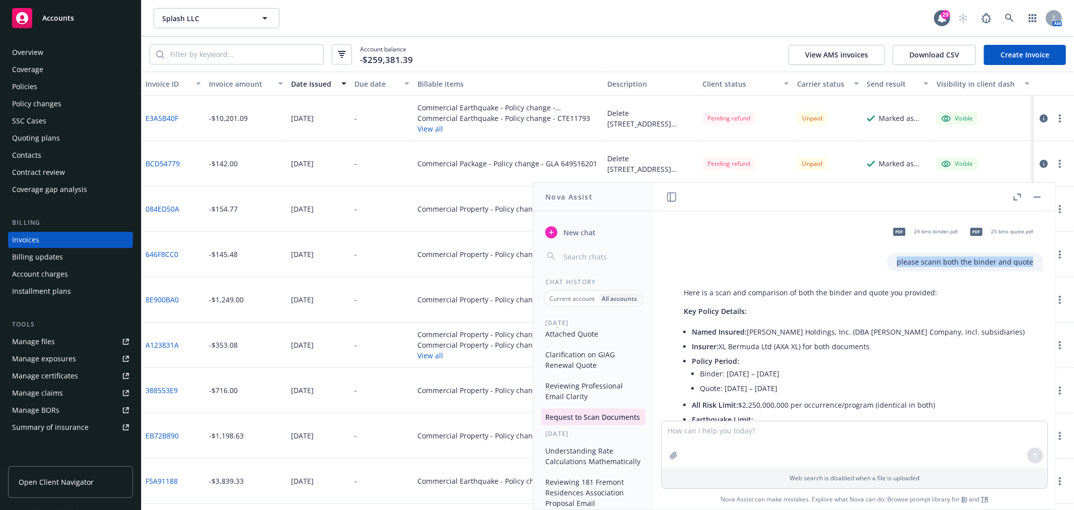
drag, startPoint x: 1029, startPoint y: 260, endPoint x: 884, endPoint y: 266, distance: 145.2
click at [887, 266] on div "please scann both the binder and quote" at bounding box center [965, 261] width 157 height 19
copy p "please scann both the binder and quote"
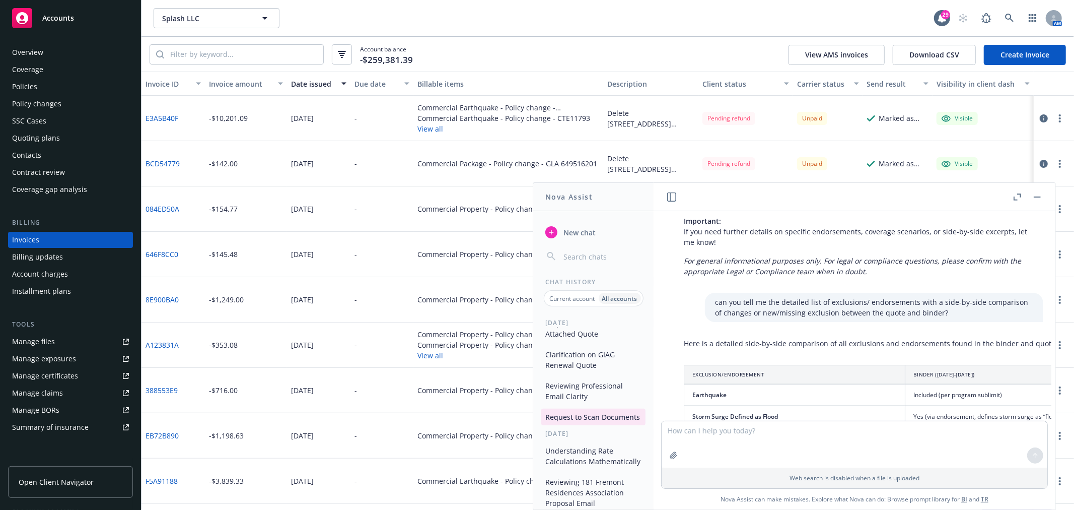
scroll to position [951, 0]
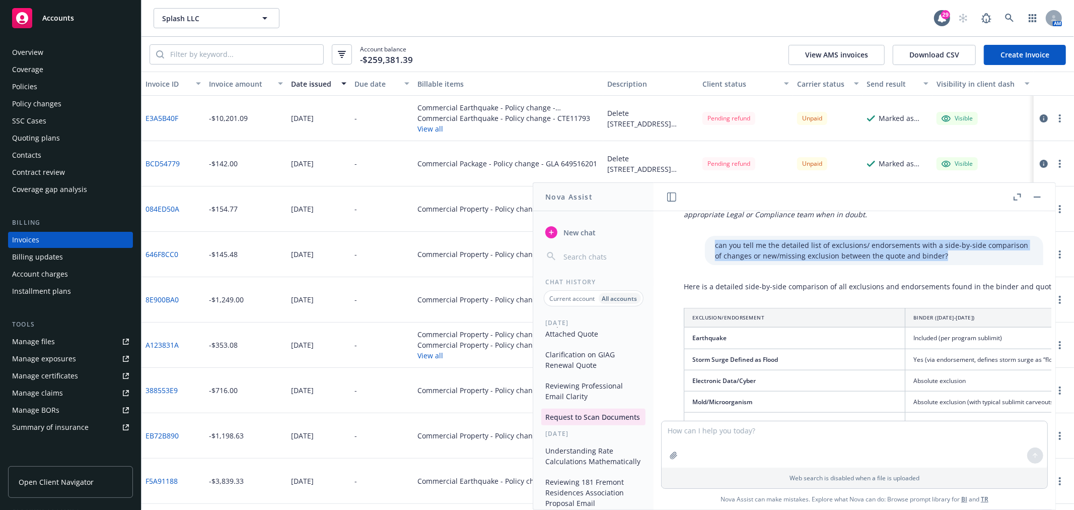
drag, startPoint x: 932, startPoint y: 255, endPoint x: 691, endPoint y: 245, distance: 241.5
click at [691, 245] on div "can you tell me the detailed list of exclusions/ endorsements with a side-by-si…" at bounding box center [859, 250] width 386 height 29
copy p "can you tell me the detailed list of exclusions/ endorsements with a side-by-si…"
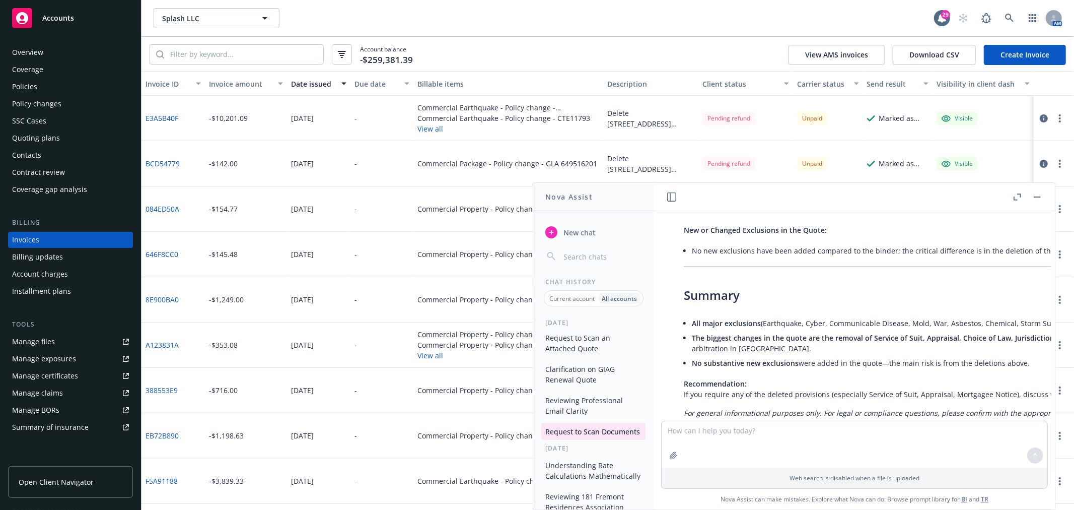
scroll to position [112, 0]
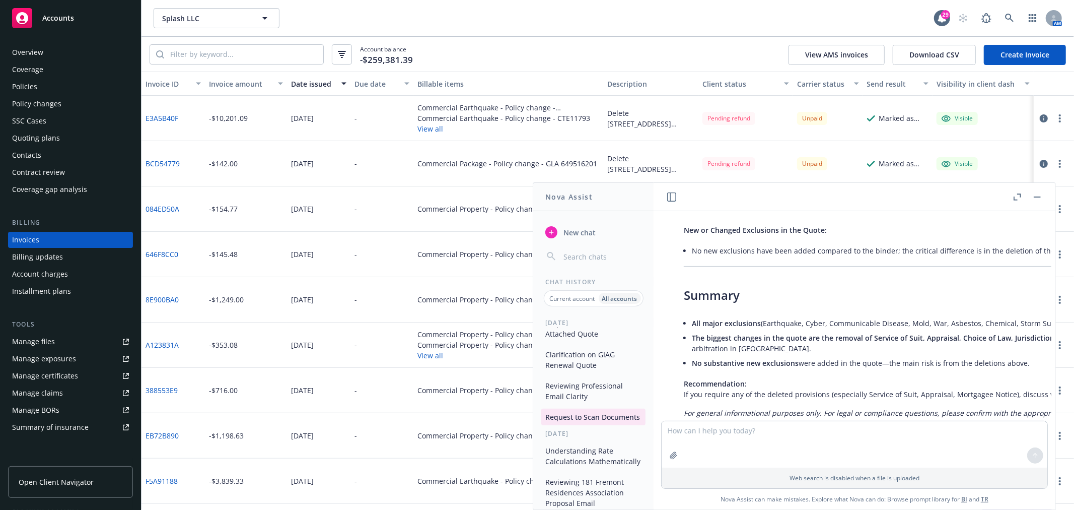
drag, startPoint x: 593, startPoint y: 361, endPoint x: 611, endPoint y: 353, distance: 19.6
click at [593, 361] on button "Clarification on GIAG Renewal Quote" at bounding box center [594, 359] width 104 height 27
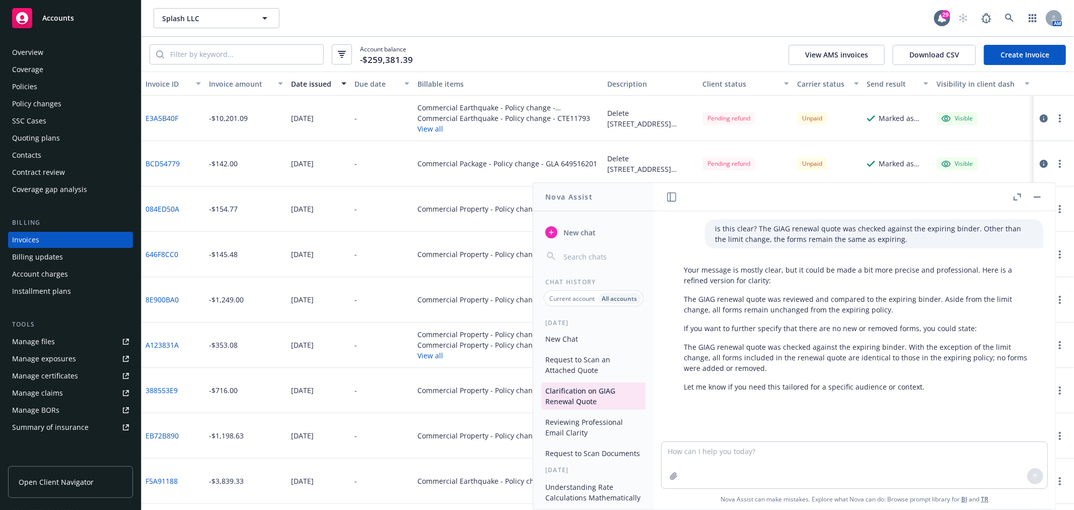
scroll to position [56, 0]
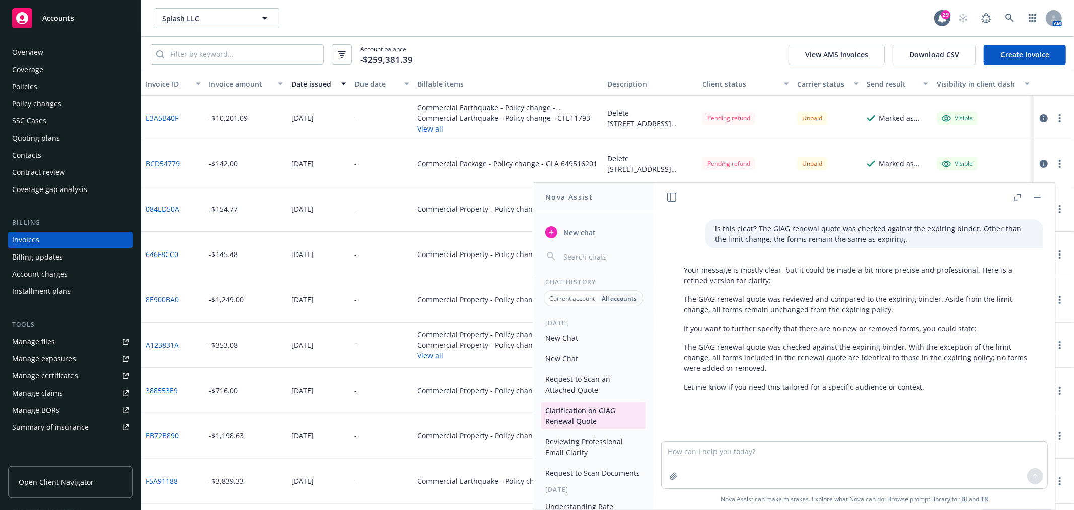
click at [584, 384] on button "Request to Scan an Attached Quote" at bounding box center [594, 384] width 104 height 27
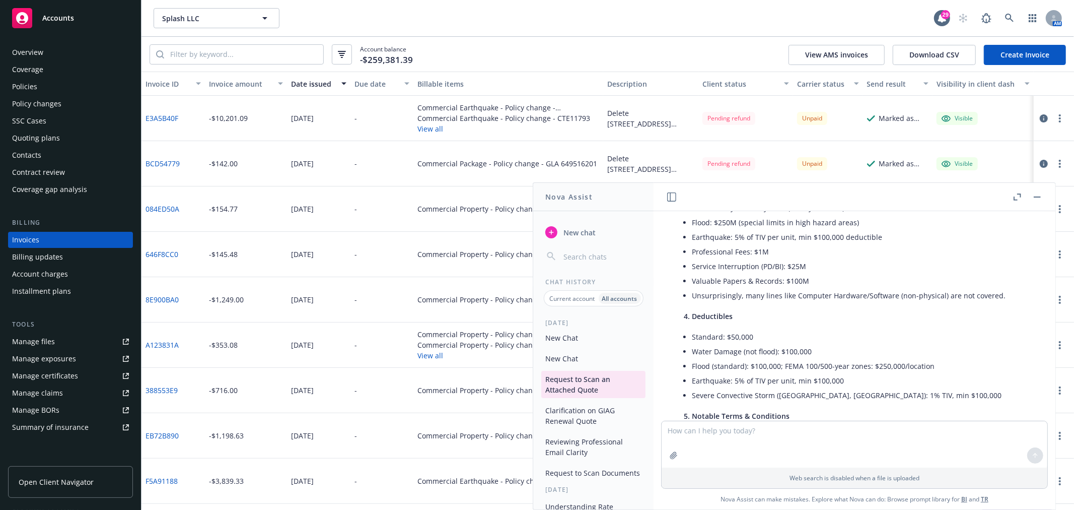
scroll to position [0, 0]
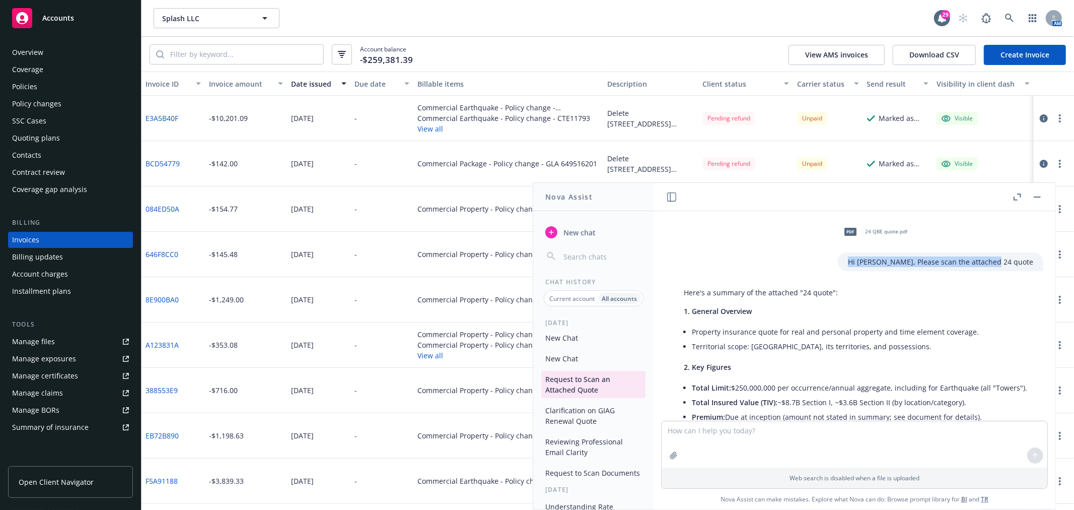
drag, startPoint x: 1028, startPoint y: 260, endPoint x: 878, endPoint y: 264, distance: 149.7
click at [878, 264] on div "Hi Nova, Please scan the attached 24 quote" at bounding box center [941, 261] width 206 height 19
copy p "Hi Nova, Please scan the attached 24 quote"
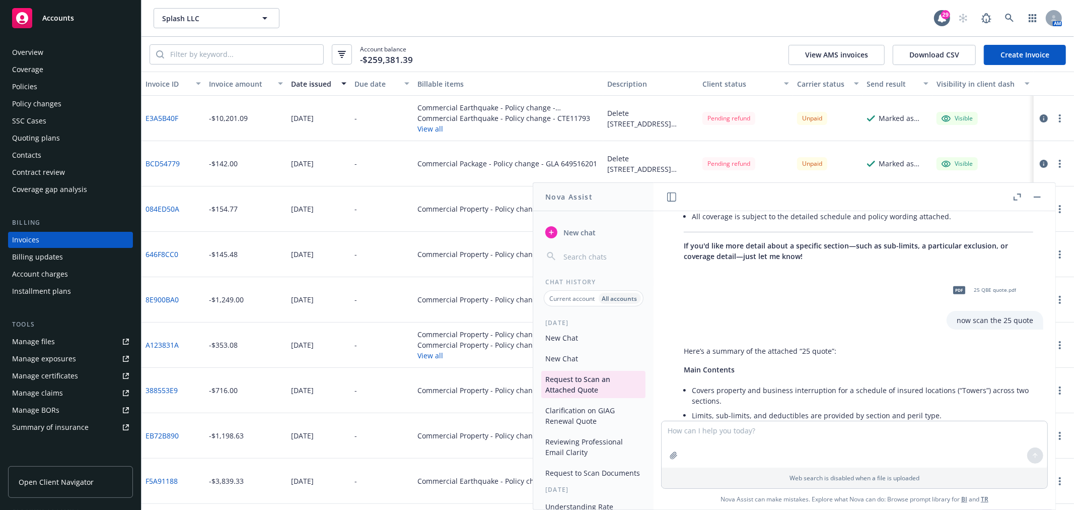
scroll to position [727, 0]
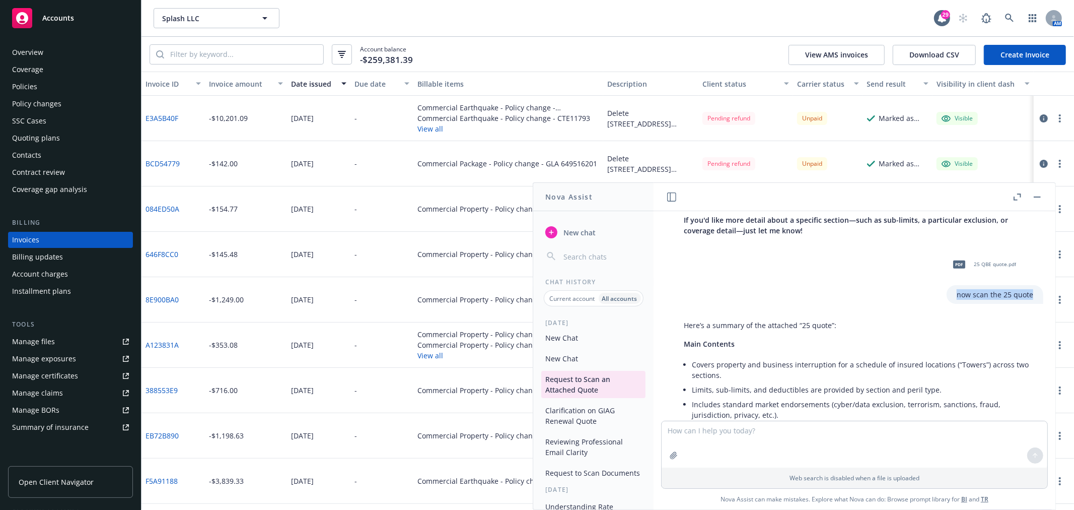
drag, startPoint x: 1028, startPoint y: 294, endPoint x: 948, endPoint y: 296, distance: 80.1
click at [948, 296] on div "now scan the 25 quote" at bounding box center [995, 294] width 97 height 19
copy p "now scan the 25 quote"
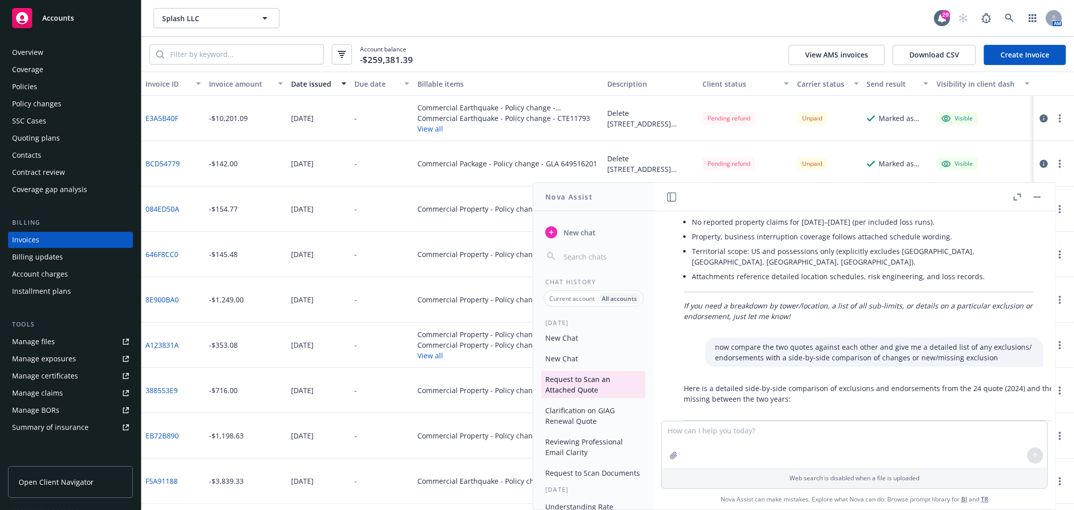
scroll to position [1399, 0]
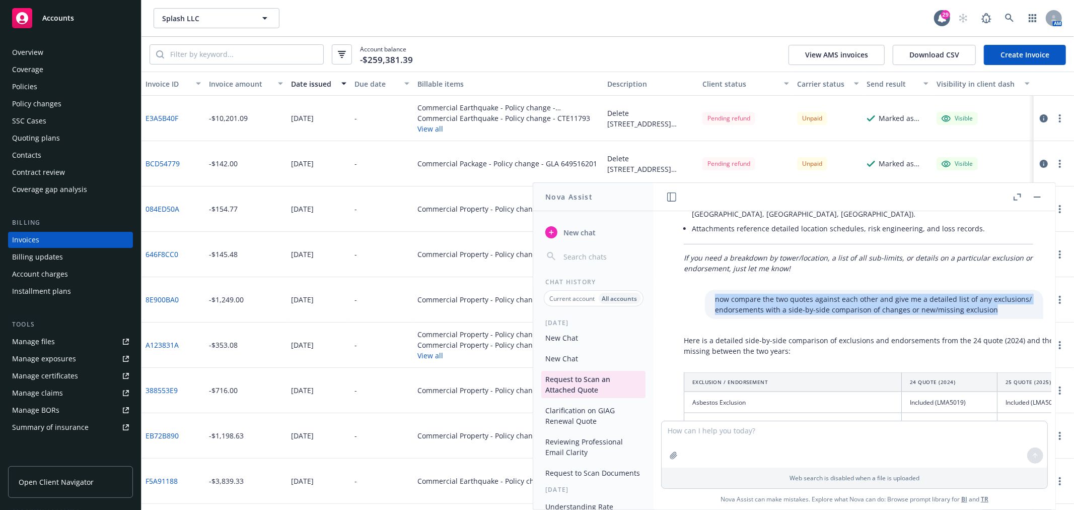
drag, startPoint x: 991, startPoint y: 300, endPoint x: 699, endPoint y: 291, distance: 291.8
click at [705, 291] on div "now compare the two quotes against each other and give me a detailed list of an…" at bounding box center [874, 304] width 339 height 29
copy p "now compare the two quotes against each other and give me a detailed list of an…"
click at [1037, 198] on button "button" at bounding box center [1038, 197] width 12 height 12
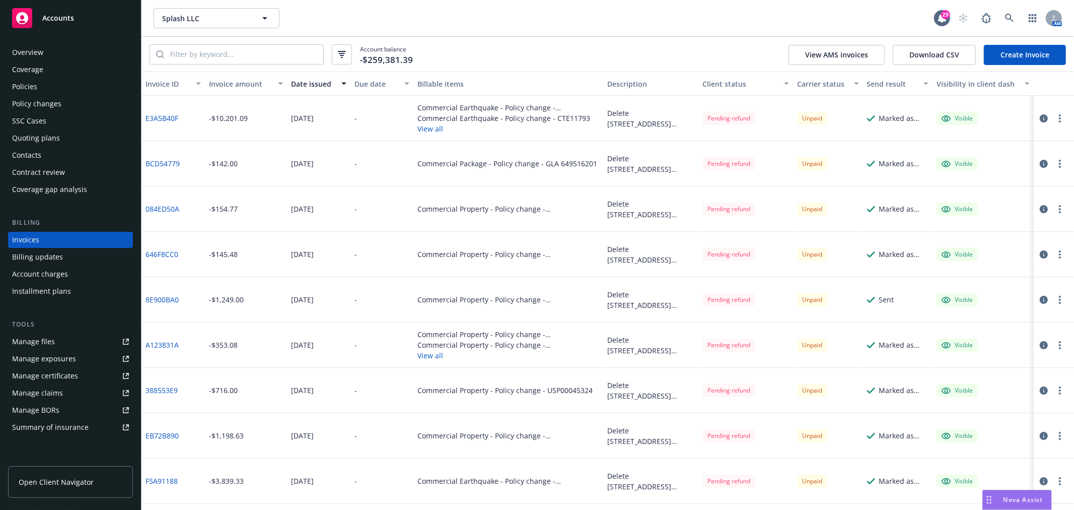
scroll to position [1888, 0]
click at [34, 86] on div "Policies" at bounding box center [24, 87] width 25 height 16
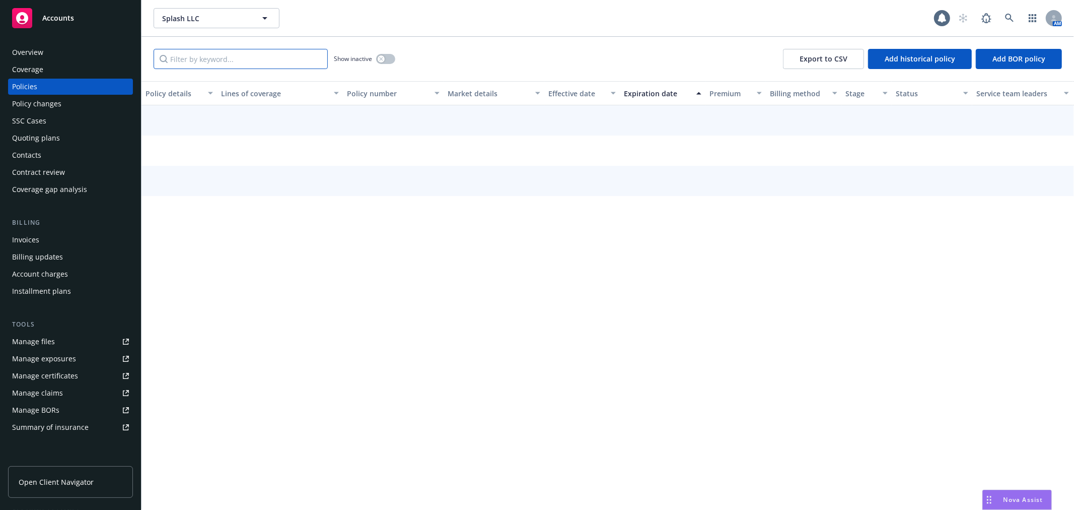
click at [224, 64] on input "Filter by keyword..." at bounding box center [241, 59] width 174 height 20
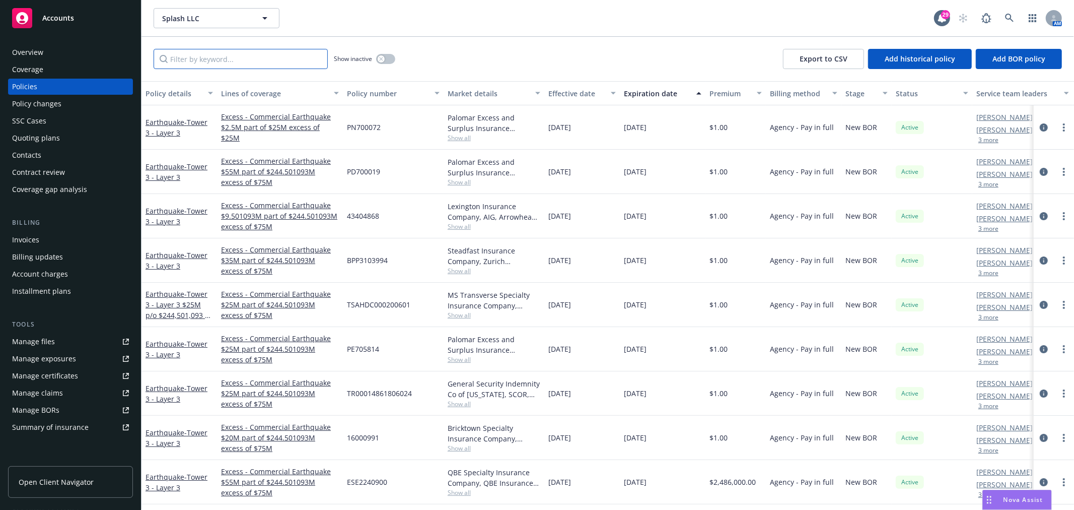
click at [235, 62] on input "Filter by keyword..." at bounding box center [241, 59] width 174 height 20
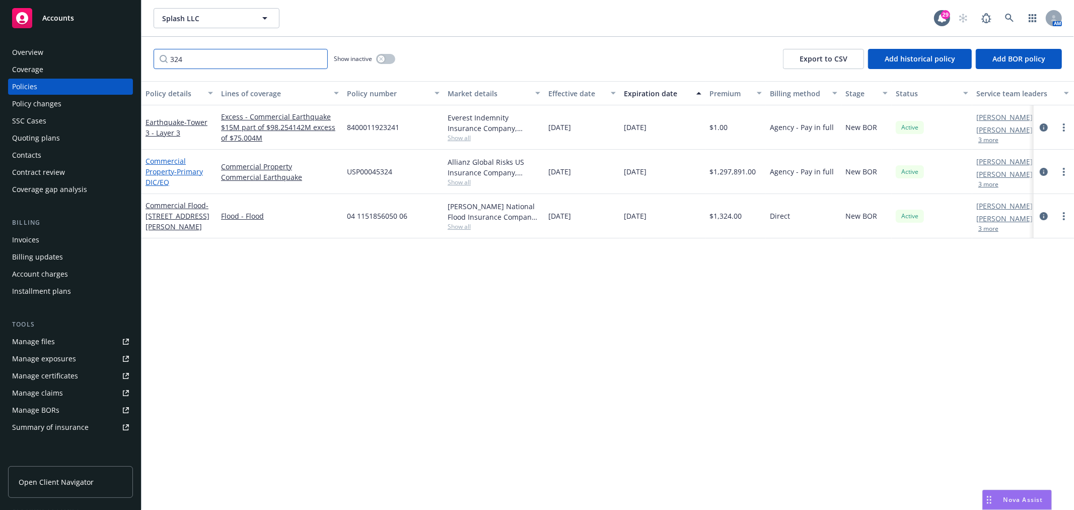
type input "324"
click at [160, 174] on link "Commercial Property - Primary DIC/EQ" at bounding box center [174, 171] width 57 height 31
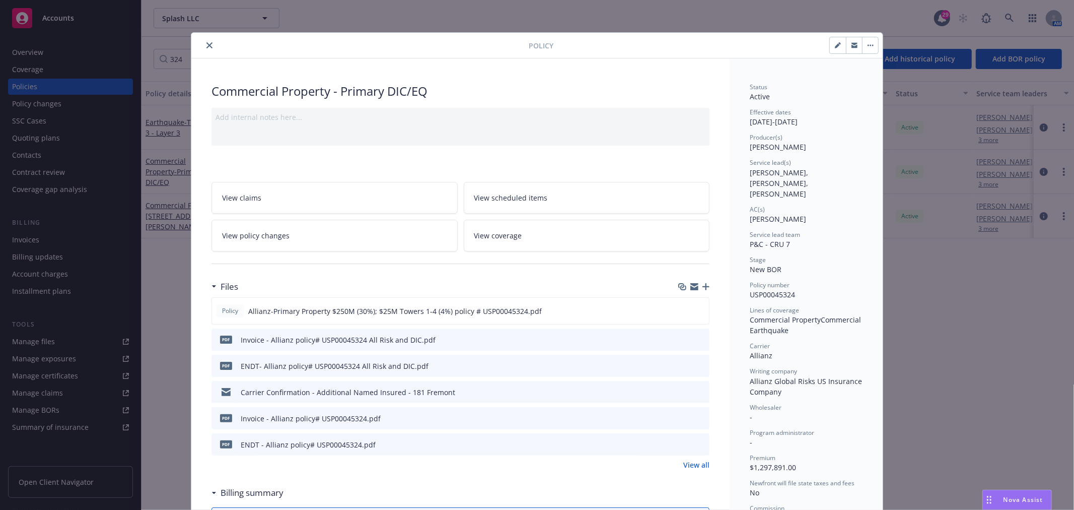
click at [703, 289] on icon "button" at bounding box center [706, 286] width 7 height 7
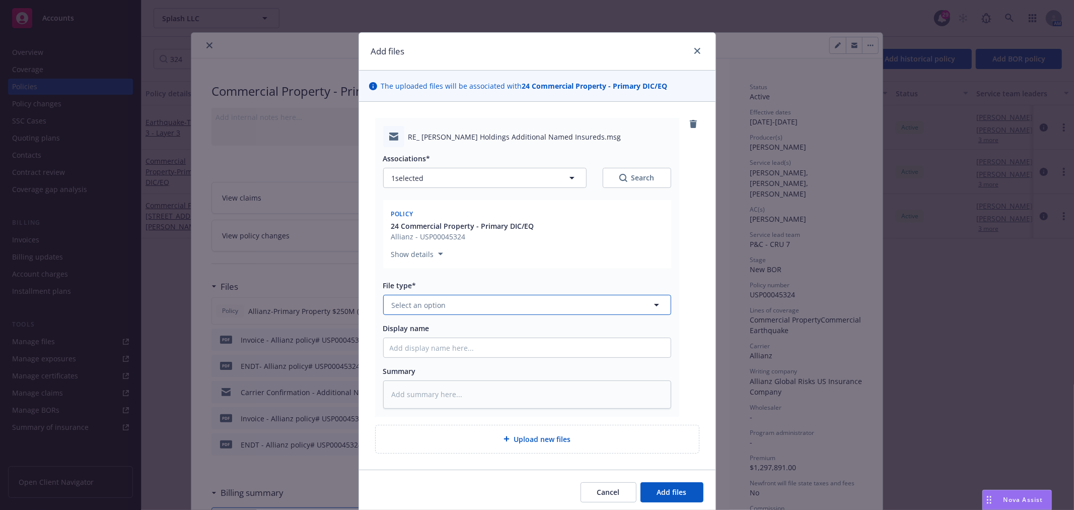
click at [442, 306] on button "Select an option" at bounding box center [527, 305] width 288 height 20
type input "email"
click at [425, 330] on div "Email" at bounding box center [527, 332] width 275 height 15
click at [439, 346] on input "Display name" at bounding box center [527, 347] width 287 height 19
paste input "Carrier Confirmation - Additional Named Insured - 181 Fremont"
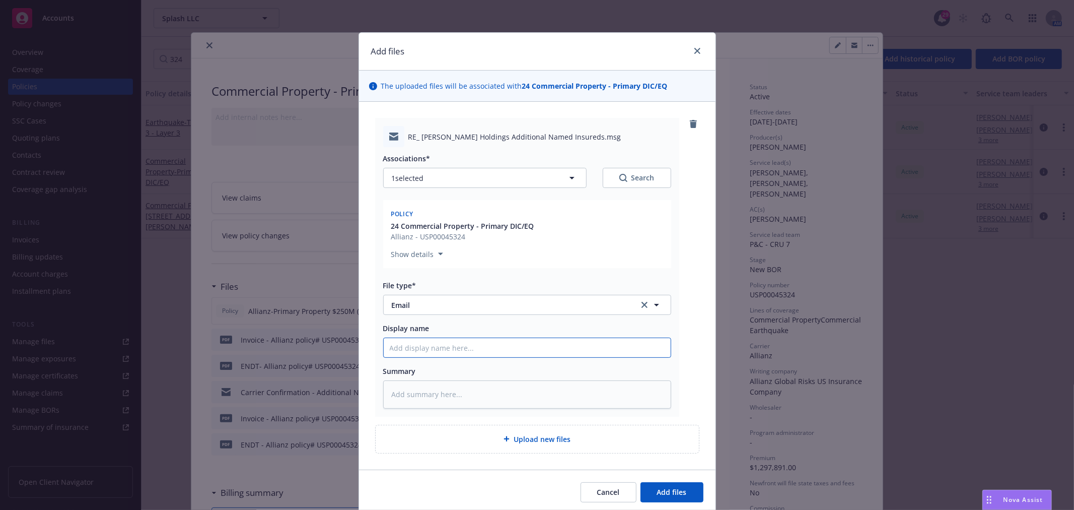
type textarea "x"
type input "Carrier Confirmation - Additional Named Insured - 181 Fremont"
click at [410, 388] on textarea at bounding box center [527, 394] width 288 height 28
paste textarea "instead incorporated the language from Chubb endorsements (pages 63–66 of the m…"
type textarea "x"
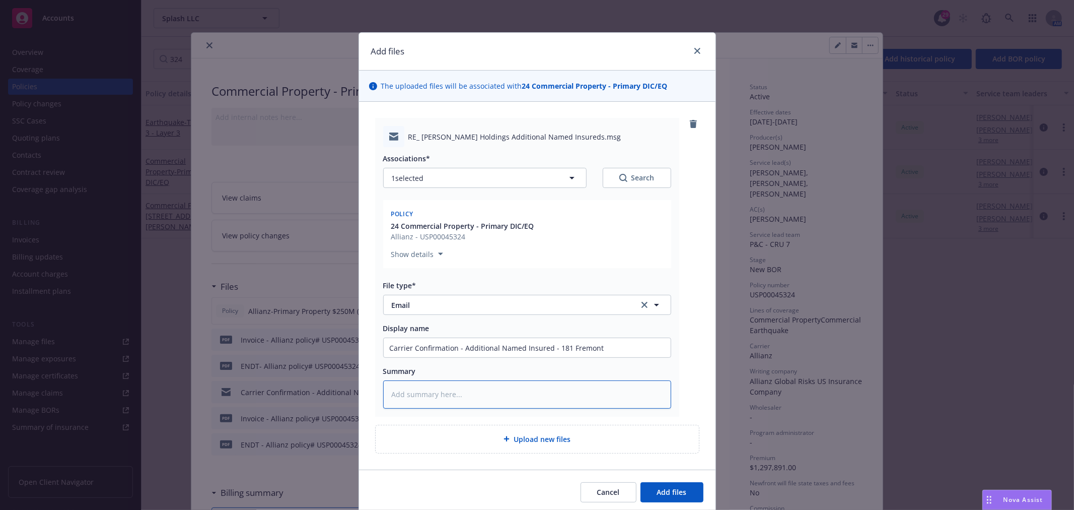
type textarea "instead incorporated the language from Chubb endorsements (pages 63–66 of the m…"
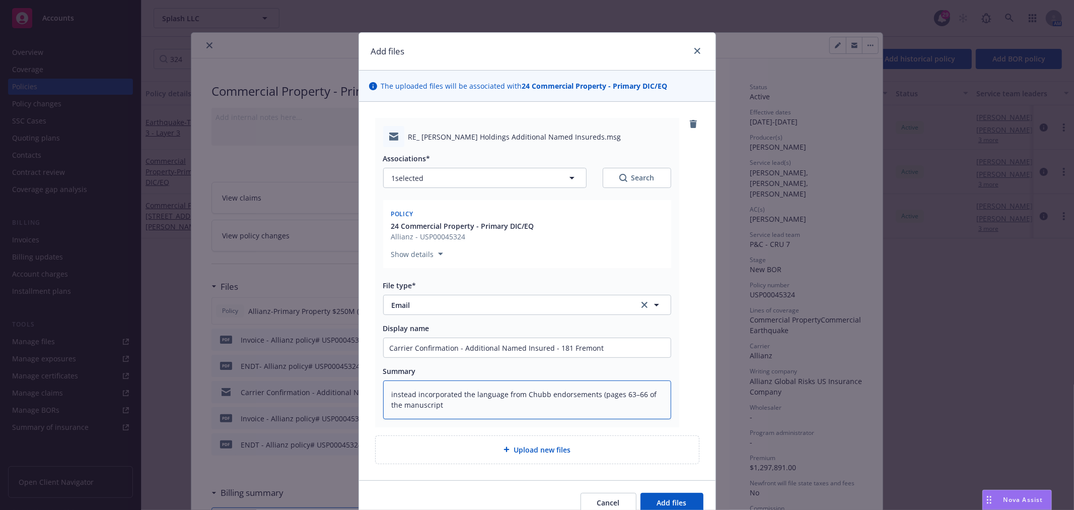
type textarea "x"
type textarea "instead incorporated the language from Chubb endorsements (pages 63–66 of the m…"
drag, startPoint x: 440, startPoint y: 405, endPoint x: 431, endPoint y: 405, distance: 9.1
click at [440, 406] on textarea "instead incorporated the language from Chubb endorsements (pages 63–66 of the m…" at bounding box center [527, 399] width 288 height 38
click at [411, 394] on textarea "instead incorporated the language from Chubb endorsements (pages 63–66 of the m…" at bounding box center [527, 399] width 288 height 38
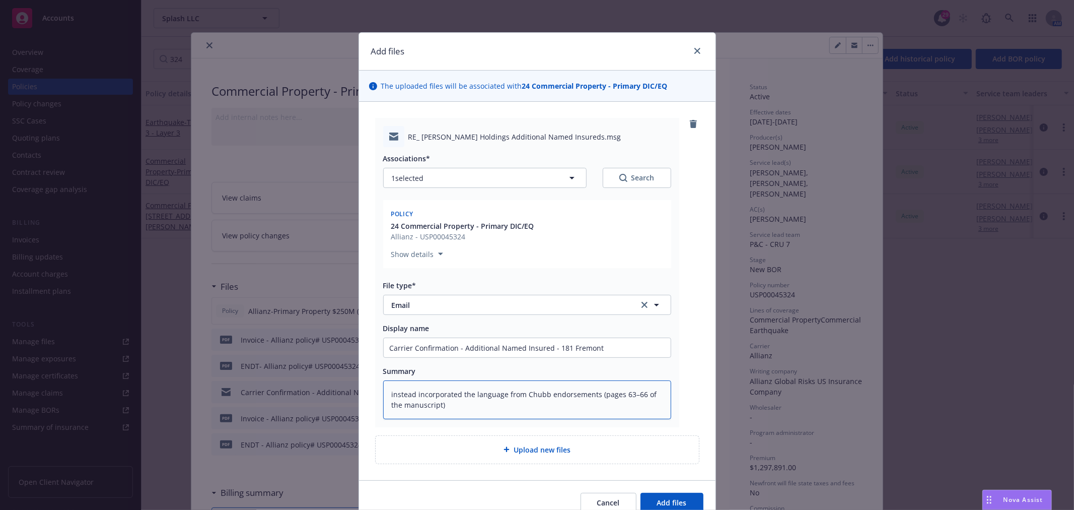
type textarea "x"
type textarea "instea incorporated the language from Chubb endorsements (pages 63–66 of the ma…"
type textarea "x"
type textarea "inste incorporated the language from Chubb endorsements (pages 63–66 of the man…"
type textarea "x"
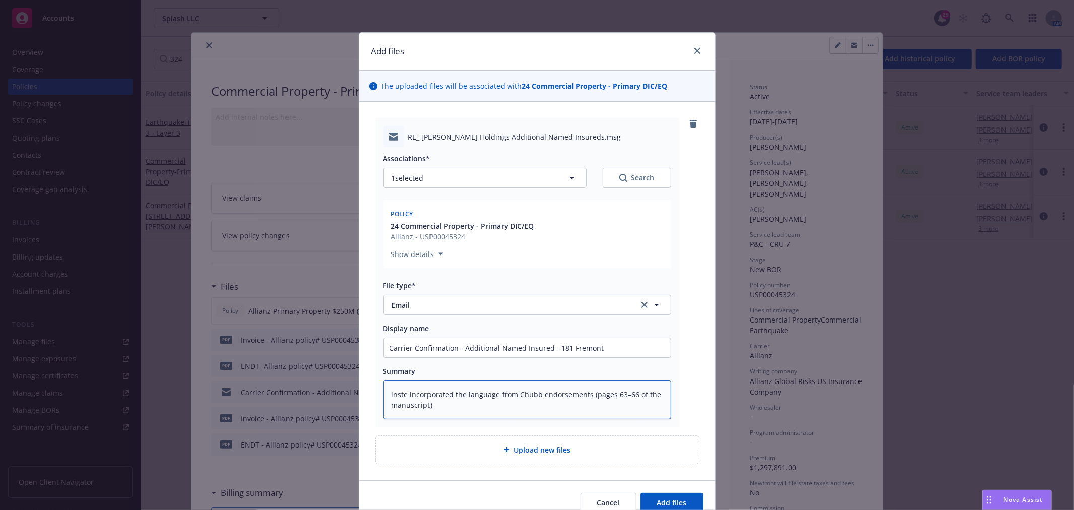
type textarea "inst incorporated the language from Chubb endorsements (pages 63–66 of the manu…"
type textarea "x"
type textarea "ins incorporated the language from Chubb endorsements (pages 63–66 of the manus…"
type textarea "x"
type textarea "in incorporated the language from Chubb endorsements (pages 63–66 of the manusc…"
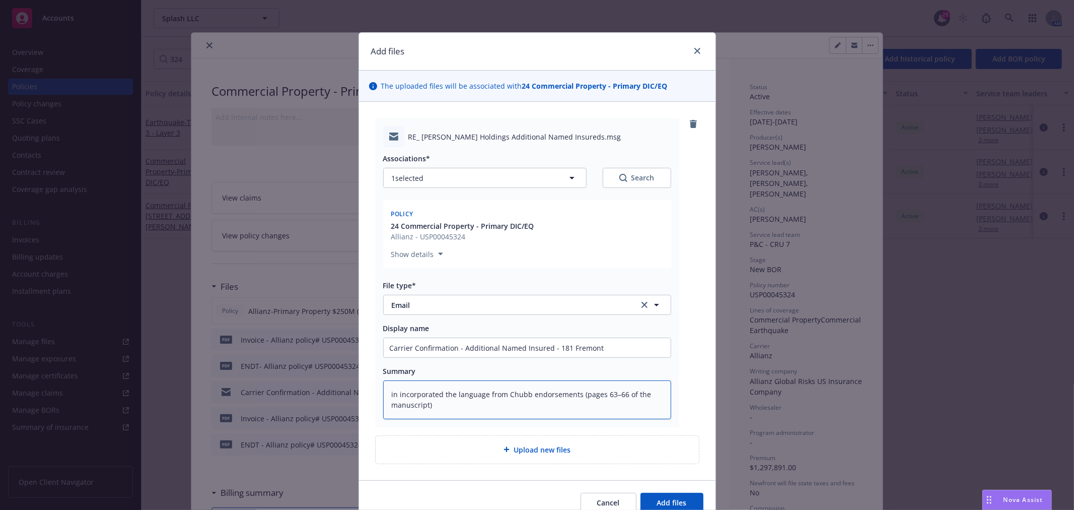
type textarea "x"
type textarea "i incorporated the language from Chubb endorsements (pages 63–66 of the manuscr…"
type textarea "x"
drag, startPoint x: 430, startPoint y: 406, endPoint x: 386, endPoint y: 395, distance: 45.1
click at [386, 395] on textarea "incorporated the language from Chubb endorsements (pages 63–66 of the manuscrip…" at bounding box center [527, 399] width 288 height 38
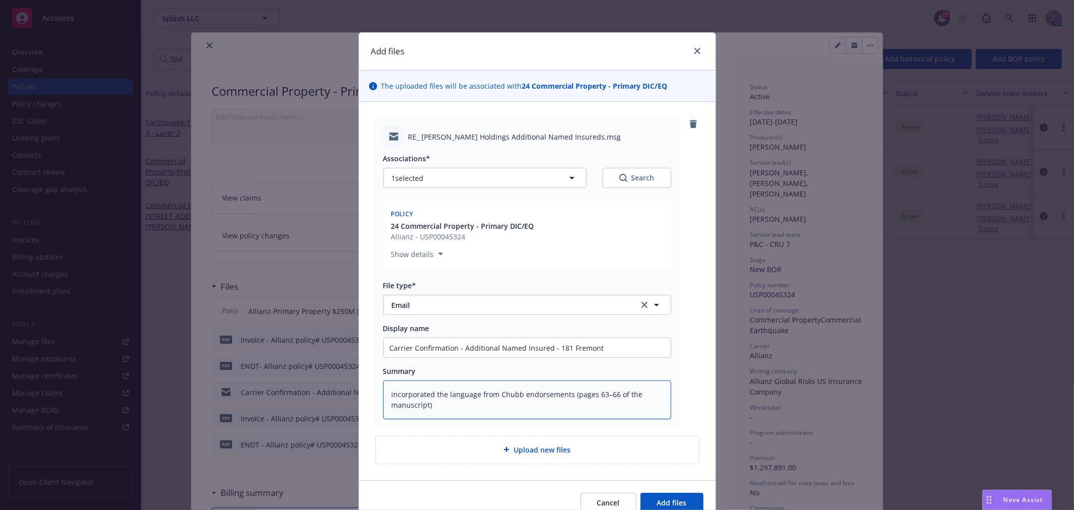
type textarea "incorporated the language from Chubb endorsements (pages 63–66 of the manuscrip…"
click at [671, 504] on span "Add files" at bounding box center [672, 503] width 30 height 10
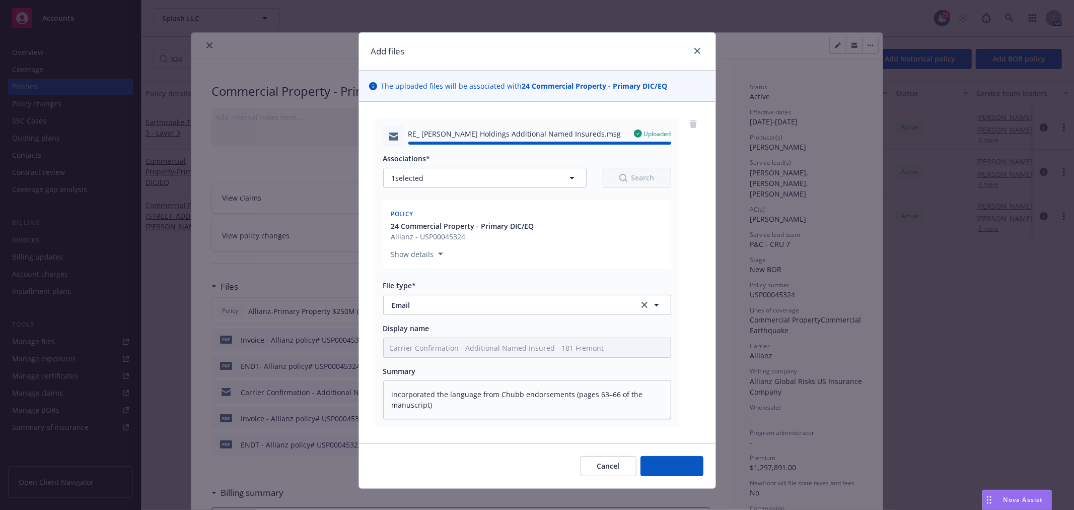
type textarea "x"
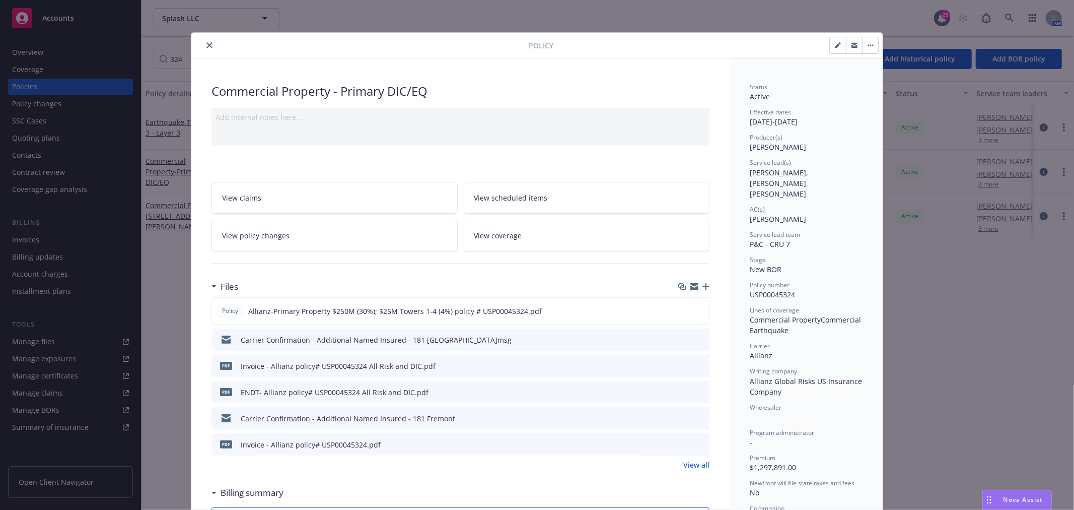
drag, startPoint x: 1054, startPoint y: 343, endPoint x: 1053, endPoint y: 280, distance: 63.0
click at [1054, 343] on div "Policy Commercial Property - Primary DIC/EQ Add internal notes here... View cla…" at bounding box center [537, 255] width 1074 height 510
click at [208, 43] on icon "close" at bounding box center [210, 45] width 6 height 6
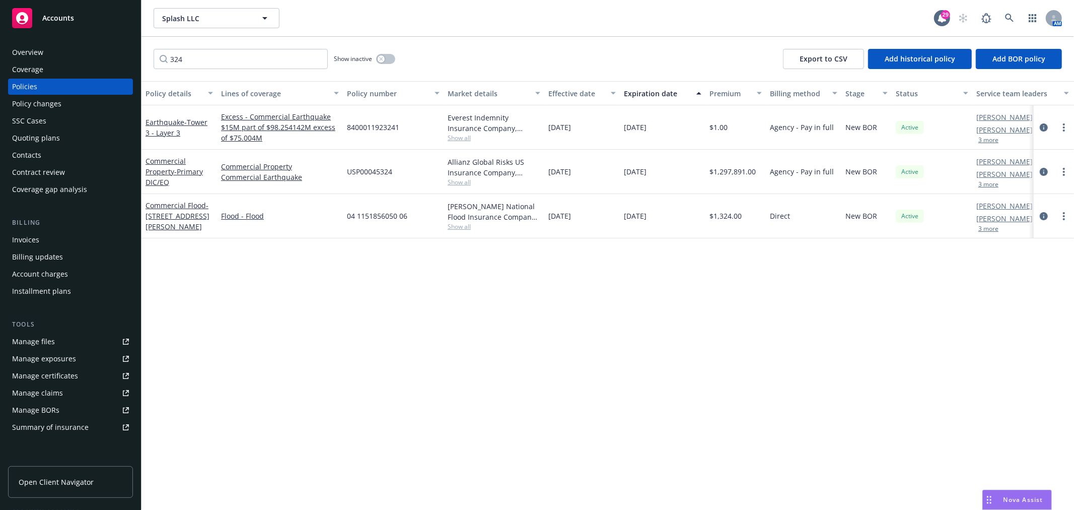
click at [205, 40] on div "324 Show inactive Export to CSV Add historical policy Add BOR policy" at bounding box center [608, 59] width 933 height 44
drag, startPoint x: 321, startPoint y: 341, endPoint x: 244, endPoint y: 348, distance: 76.9
click at [318, 345] on div "Policy details Lines of coverage Policy number Market details Effective date Ex…" at bounding box center [608, 295] width 933 height 429
click at [332, 456] on div "Policy details Lines of coverage Policy number Market details Effective date Ex…" at bounding box center [608, 295] width 933 height 429
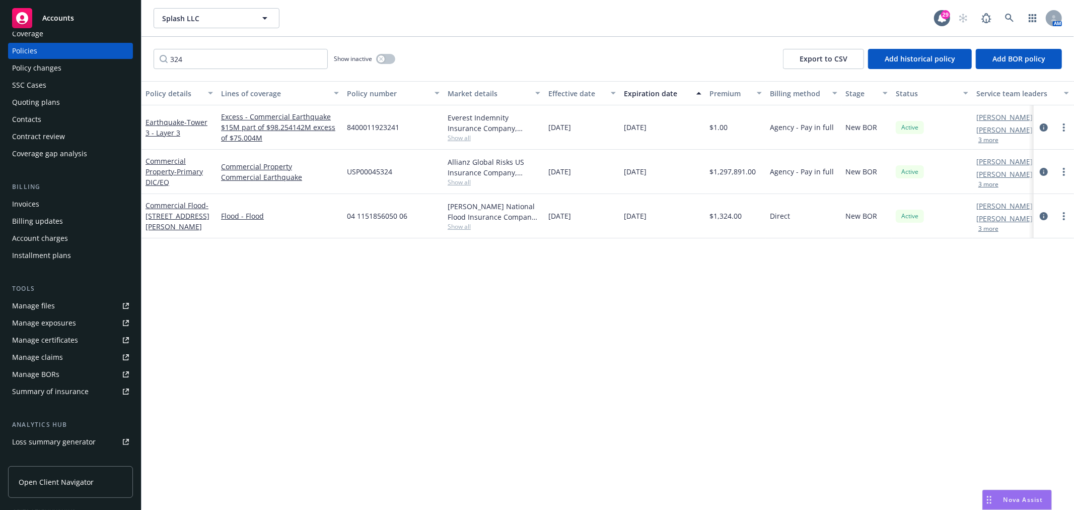
scroll to position [56, 0]
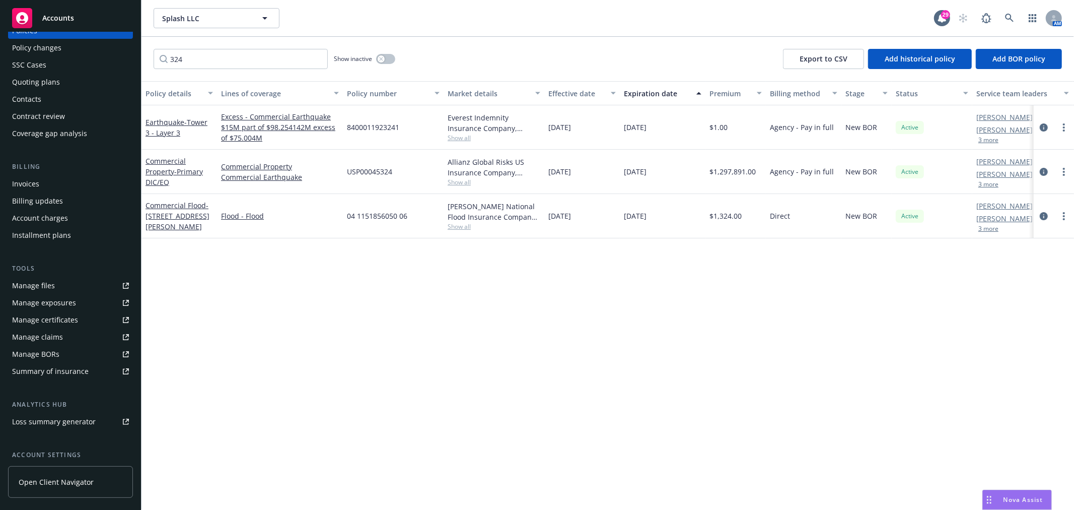
drag, startPoint x: 878, startPoint y: 437, endPoint x: 900, endPoint y: 427, distance: 24.1
click at [878, 437] on div "Policy details Lines of coverage Policy number Market details Effective date Ex…" at bounding box center [608, 295] width 933 height 429
drag, startPoint x: 215, startPoint y: 66, endPoint x: 103, endPoint y: 62, distance: 112.4
click at [103, 62] on div "Accounts Overview Coverage Policies Policy changes SSC Cases Quoting plans Cont…" at bounding box center [537, 255] width 1074 height 510
type input "2310"
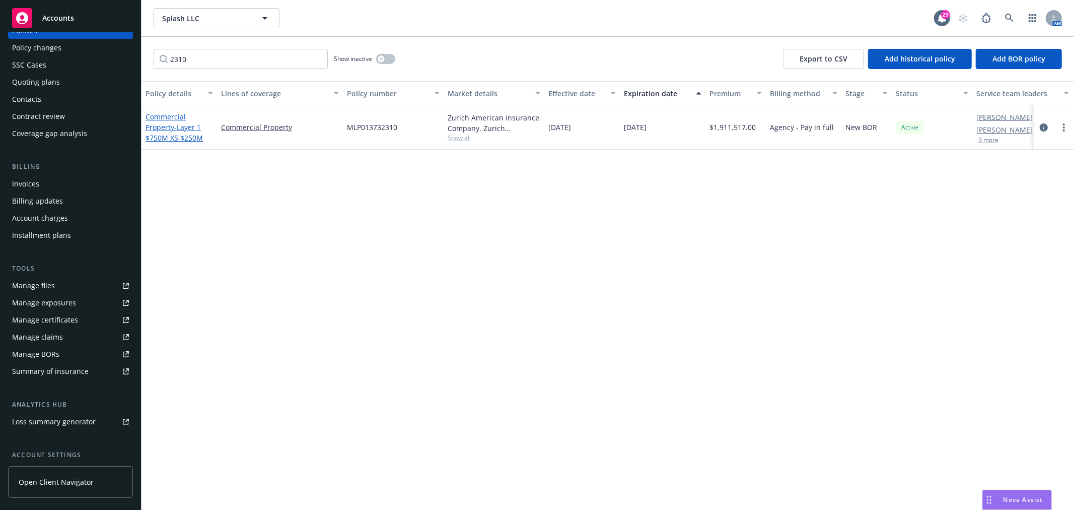
click at [173, 137] on span "- Layer 1 $750M XS $250M" at bounding box center [174, 132] width 57 height 20
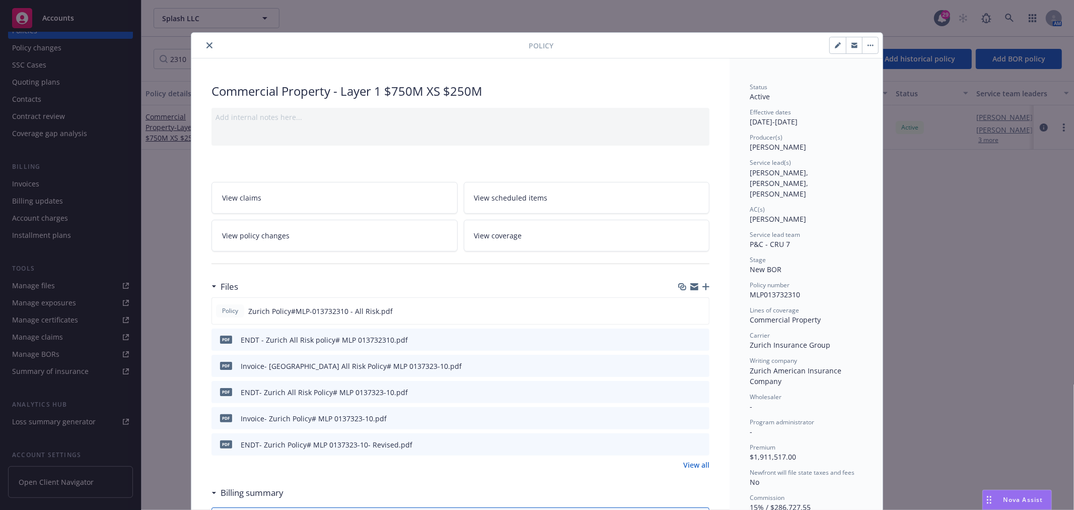
click at [703, 288] on icon "button" at bounding box center [706, 286] width 7 height 7
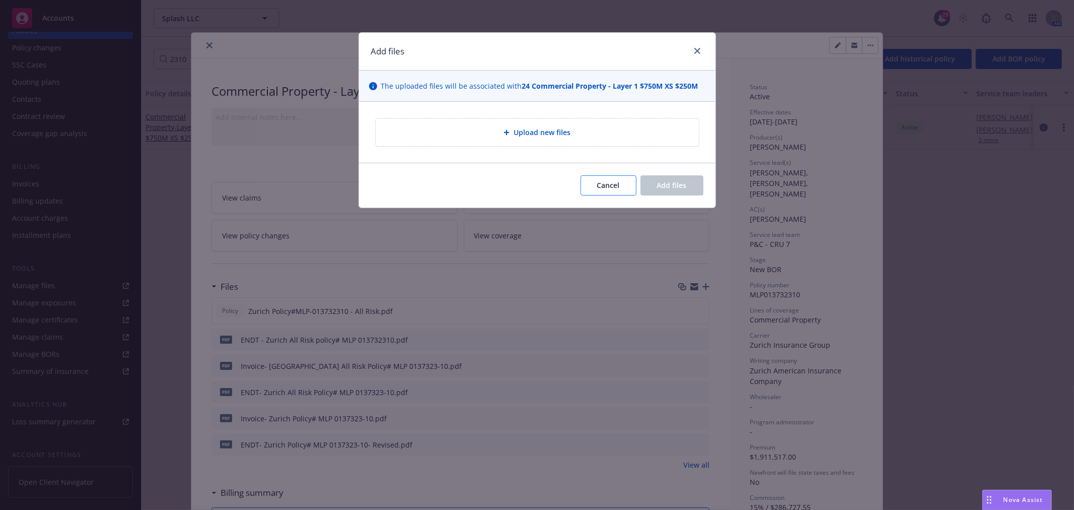
type textarea "x"
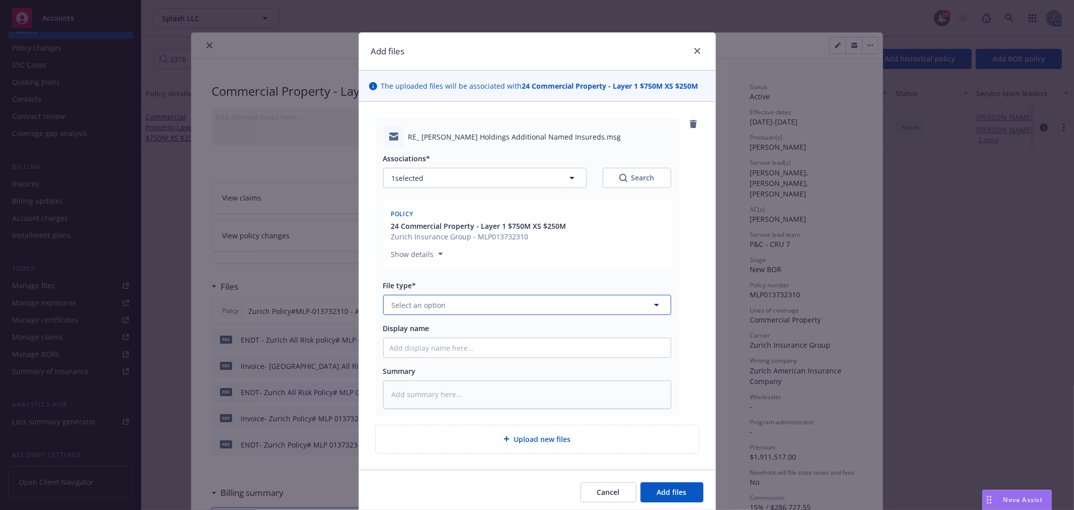
click at [491, 305] on button "Select an option" at bounding box center [527, 305] width 288 height 20
type input "email"
click at [475, 336] on div "Email" at bounding box center [527, 332] width 275 height 15
click at [463, 345] on input "Display name" at bounding box center [527, 347] width 287 height 19
paste input "Carrier Confirmation - Additional Named Insured - 181 Fremont"
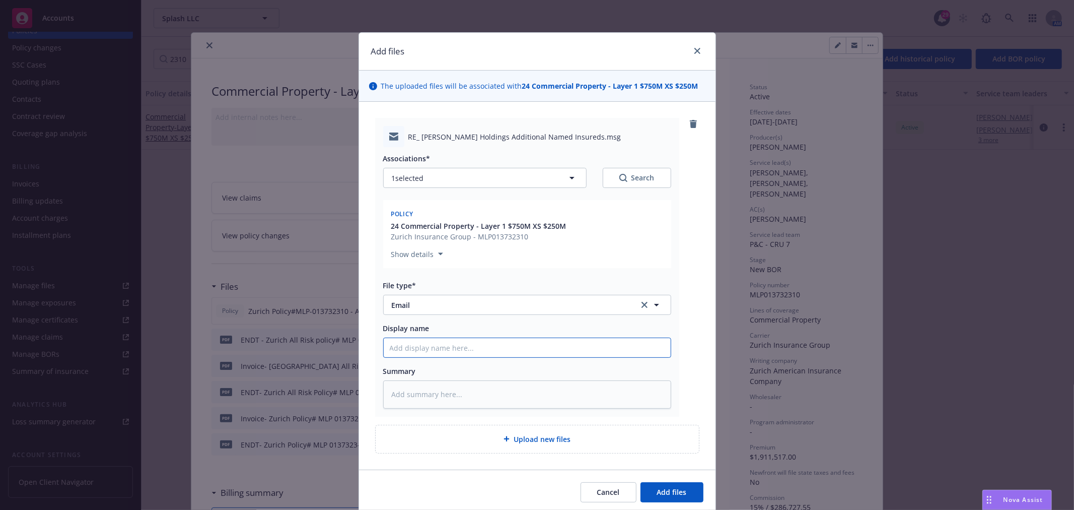
type textarea "x"
type input "Carrier Confirmation - Additional Named Insured - 181 Fremont"
click at [469, 391] on textarea at bounding box center [527, 394] width 288 height 28
paste textarea "incorporated the language from Chubb endorsements (pages 63–66 of the manuscrip…"
type textarea "x"
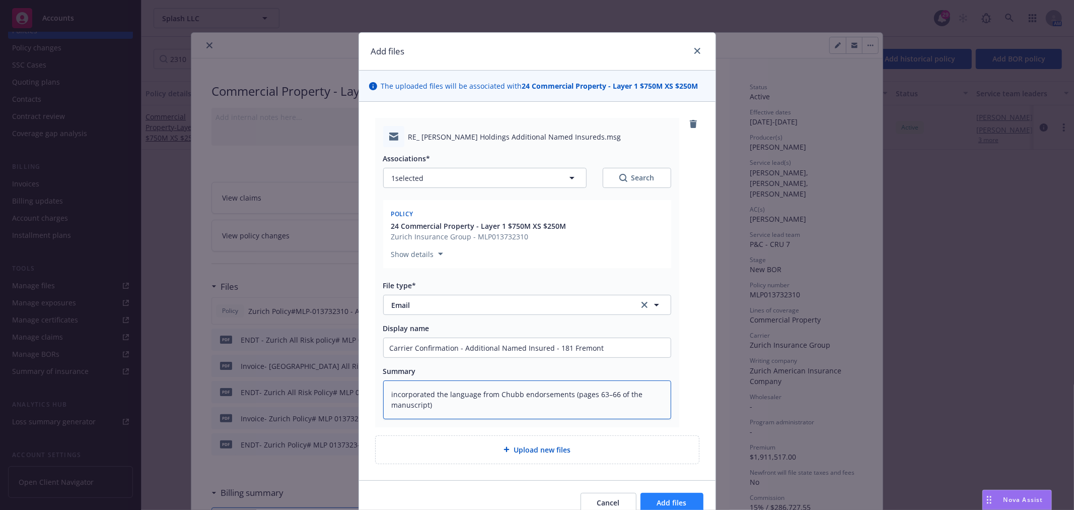
type textarea "incorporated the language from Chubb endorsements (pages 63–66 of the manuscrip…"
click at [683, 497] on button "Add files" at bounding box center [672, 503] width 63 height 20
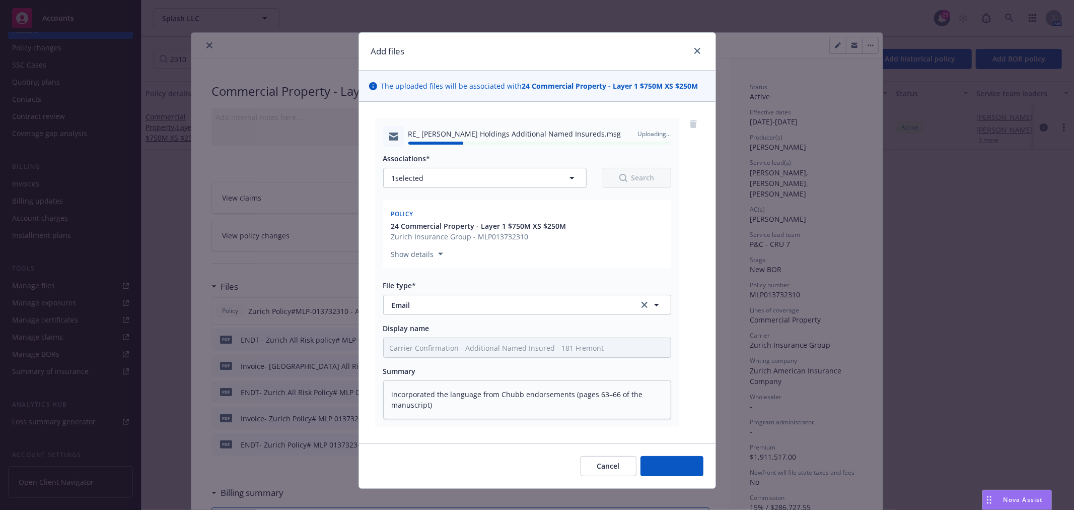
type textarea "x"
